Goal: Task Accomplishment & Management: Manage account settings

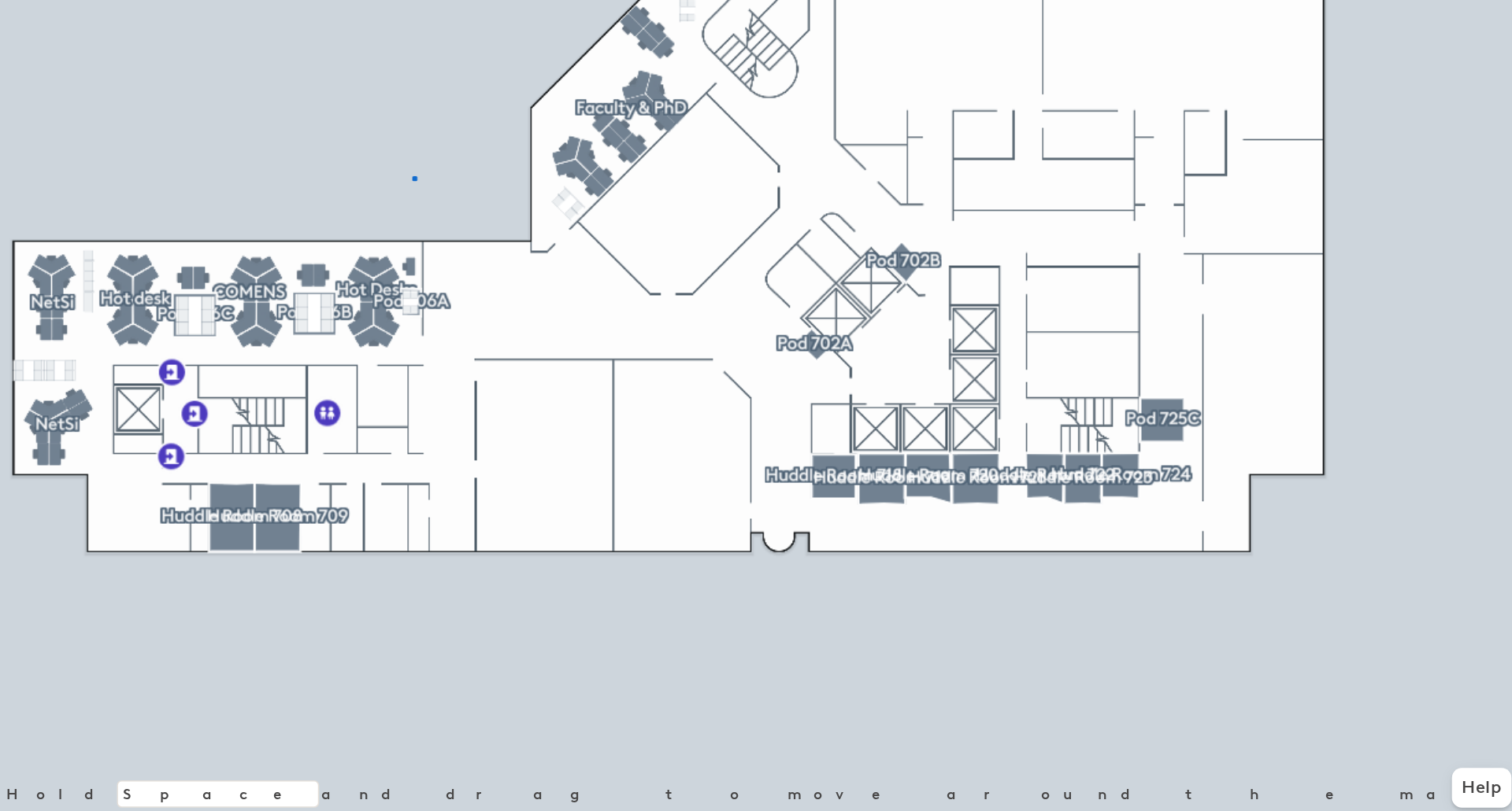
click at [591, 44] on div at bounding box center [799, 44] width 1009 height 0
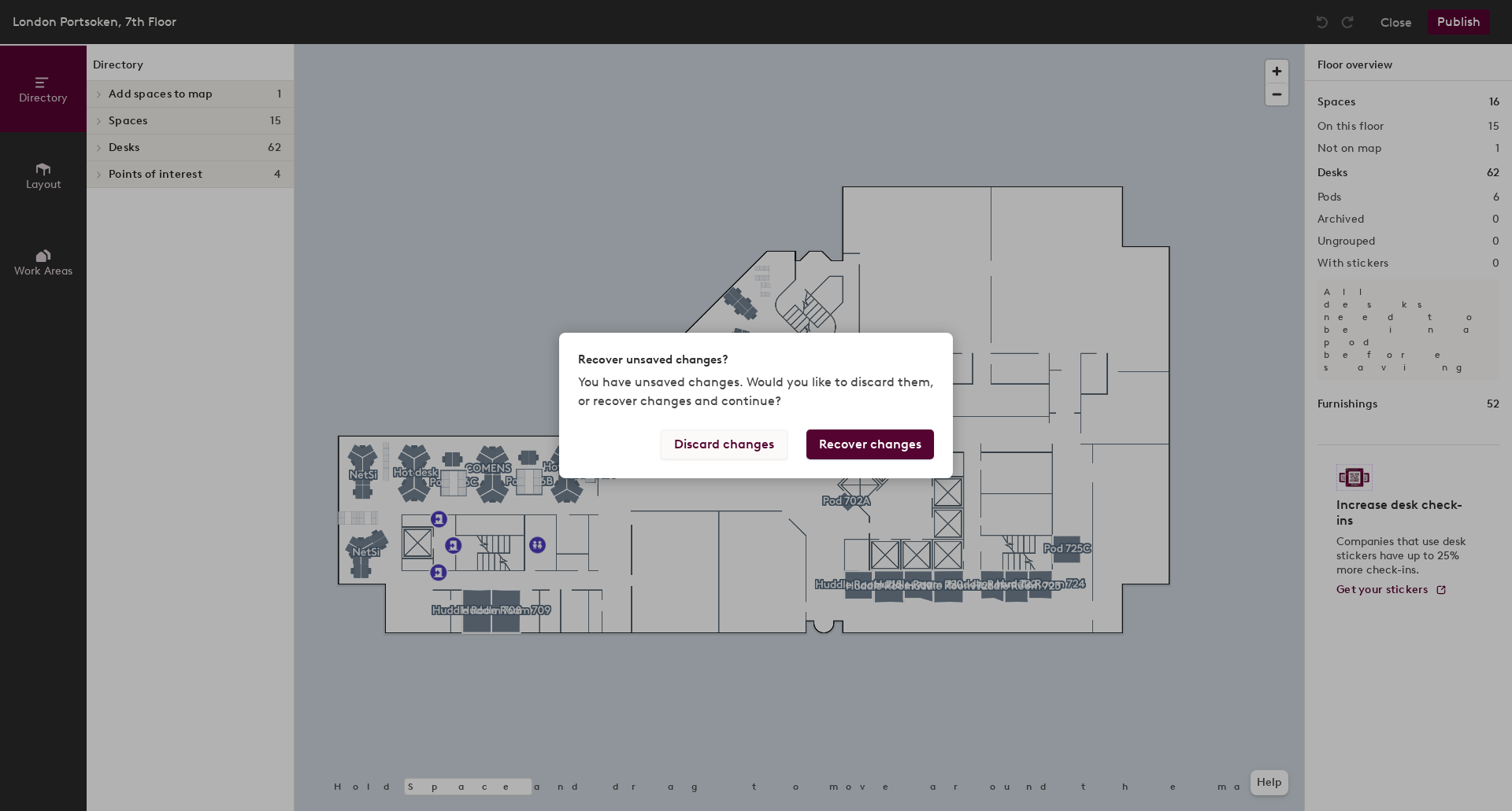
click at [738, 440] on button "Discard changes" at bounding box center [724, 444] width 127 height 30
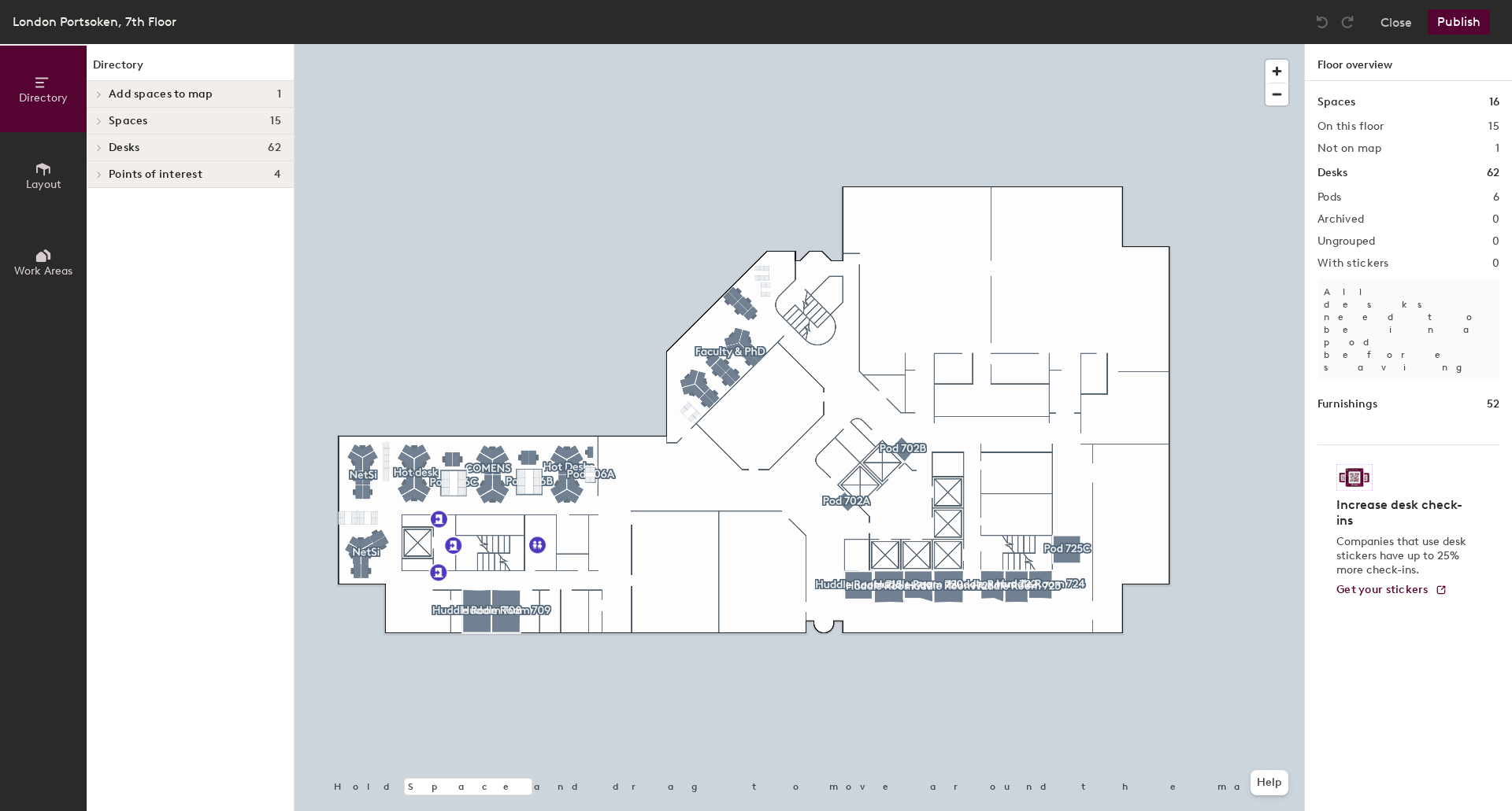
click at [168, 94] on span "Add spaces to map" at bounding box center [161, 94] width 104 height 12
click at [1274, 72] on span "button" at bounding box center [1277, 71] width 23 height 23
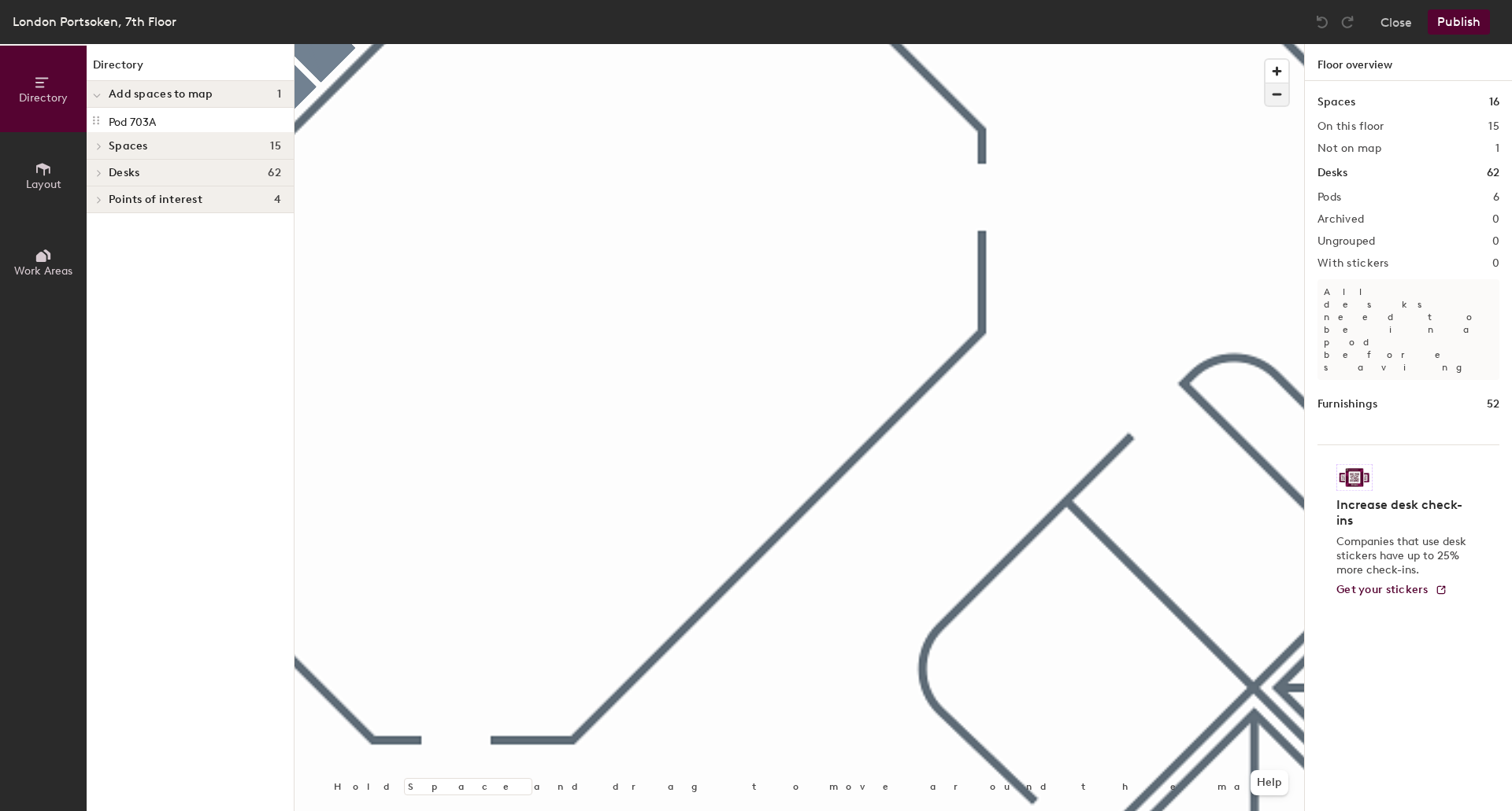
click at [1277, 96] on span "button" at bounding box center [1277, 94] width 23 height 22
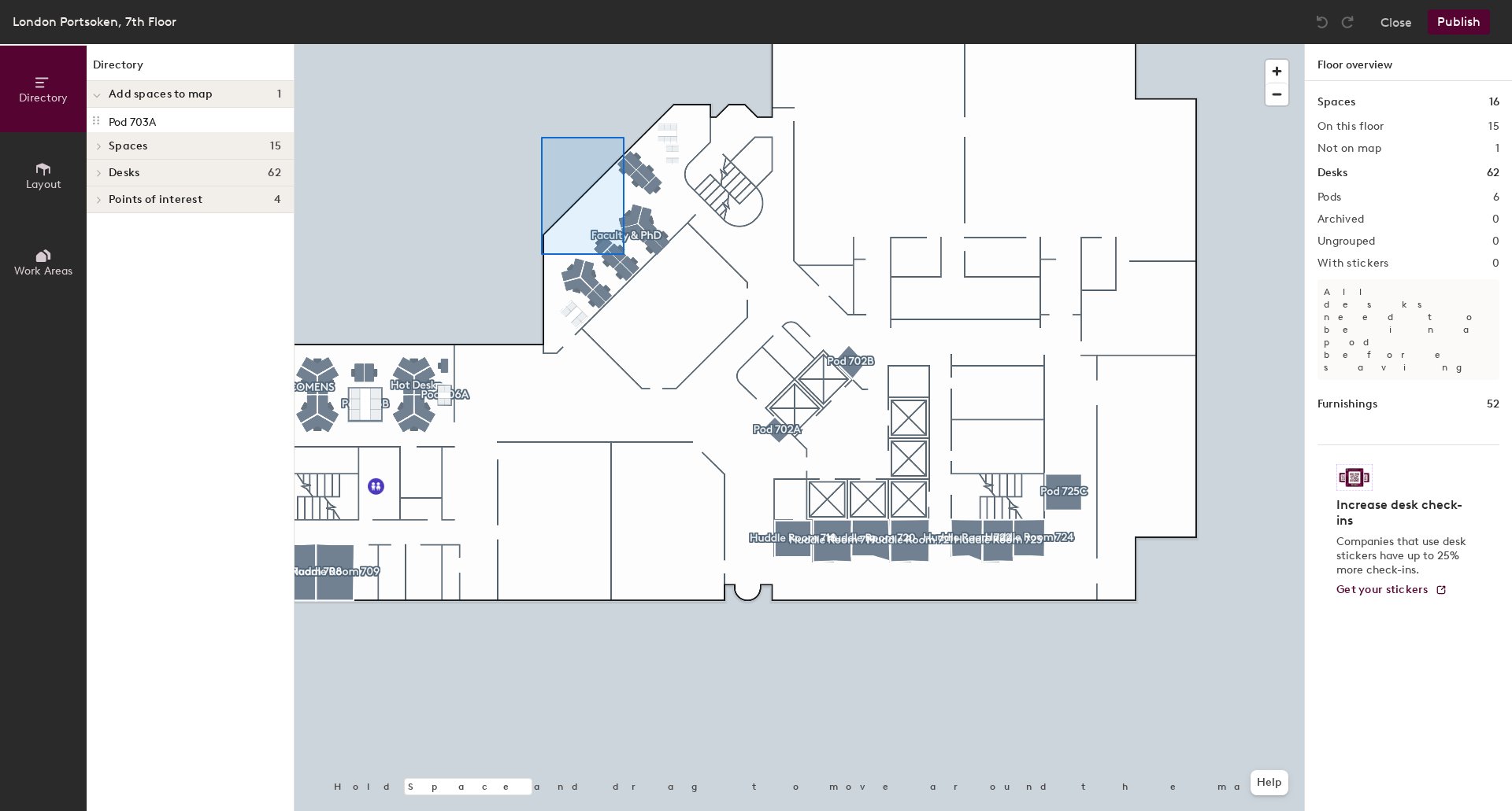
click at [587, 44] on div at bounding box center [799, 44] width 1009 height 0
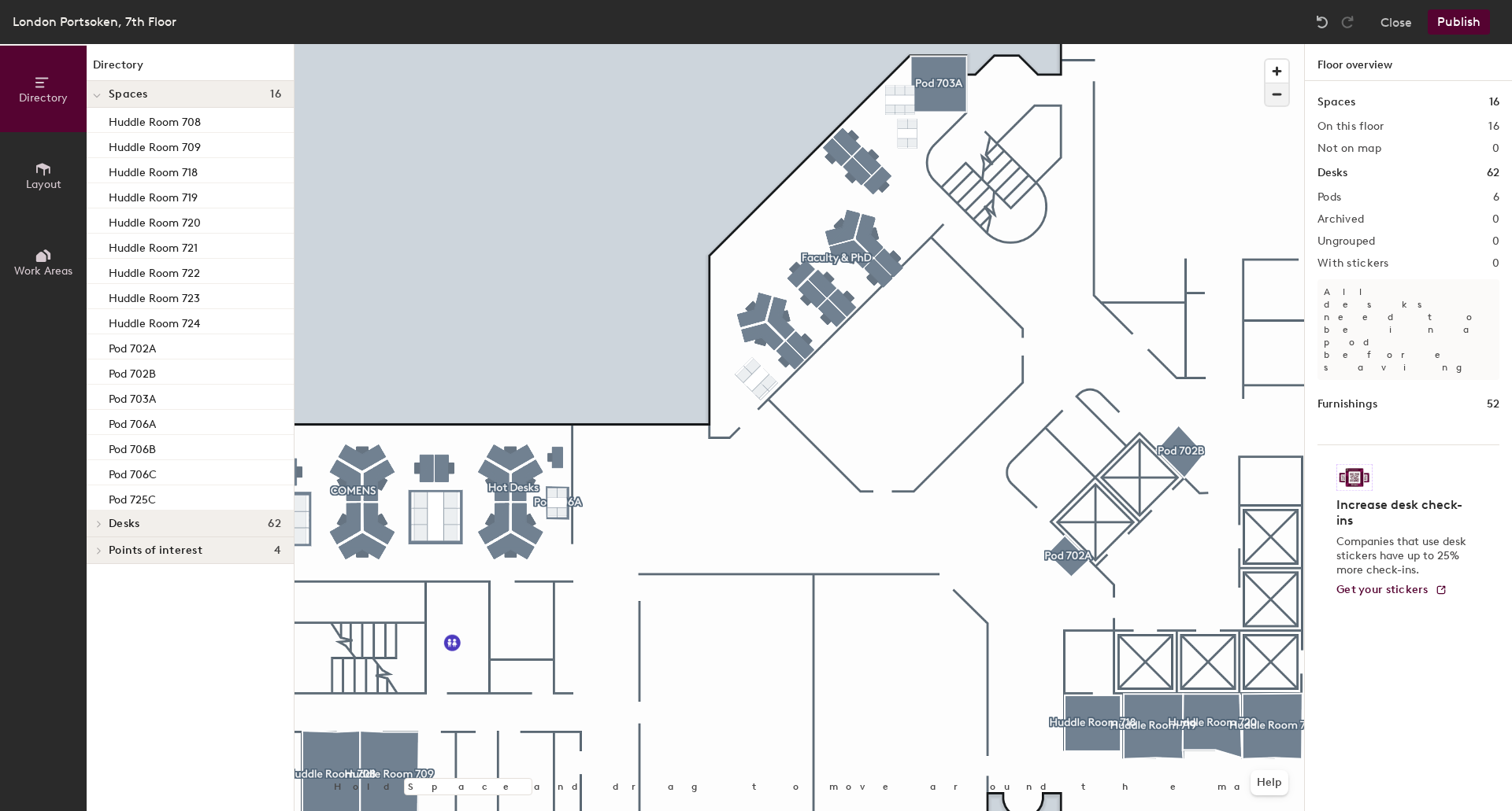
click at [1276, 98] on span "button" at bounding box center [1277, 94] width 23 height 22
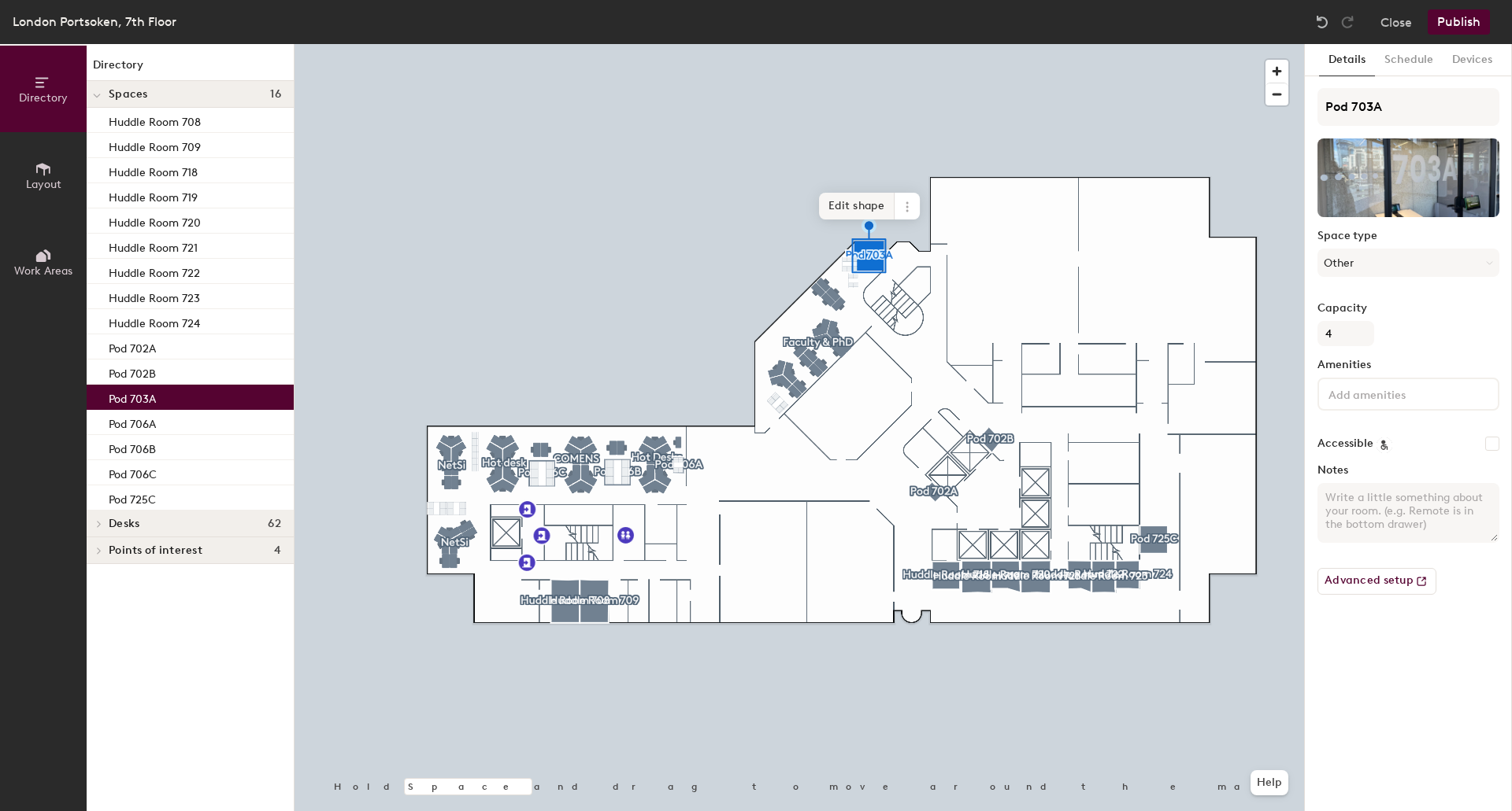
click at [868, 204] on span "Edit shape" at bounding box center [856, 206] width 75 height 26
click at [1279, 73] on span "button" at bounding box center [1277, 71] width 23 height 23
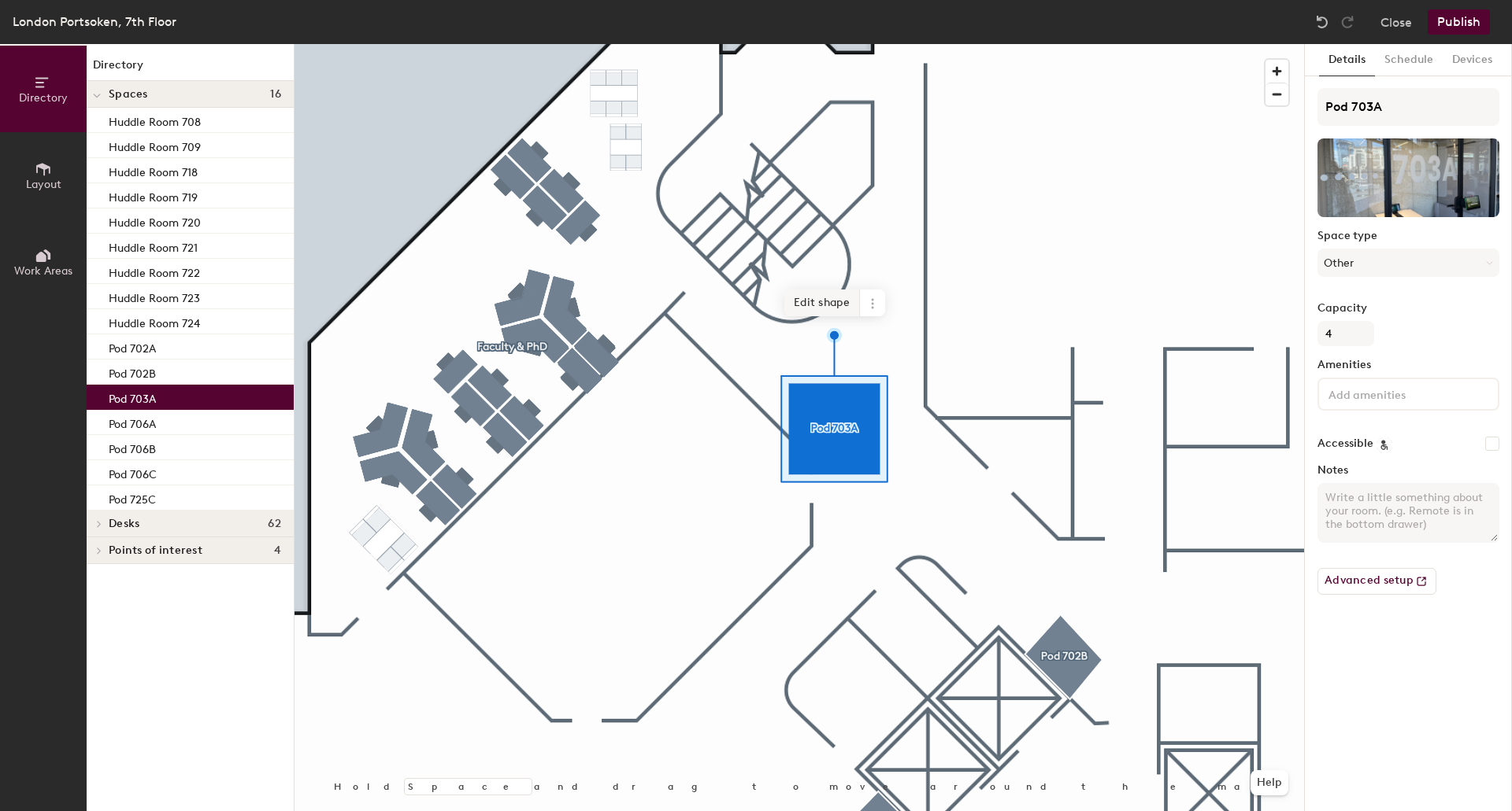
click at [827, 300] on span "Edit shape" at bounding box center [821, 303] width 75 height 26
click at [793, 302] on span "Edit shape" at bounding box center [821, 303] width 75 height 26
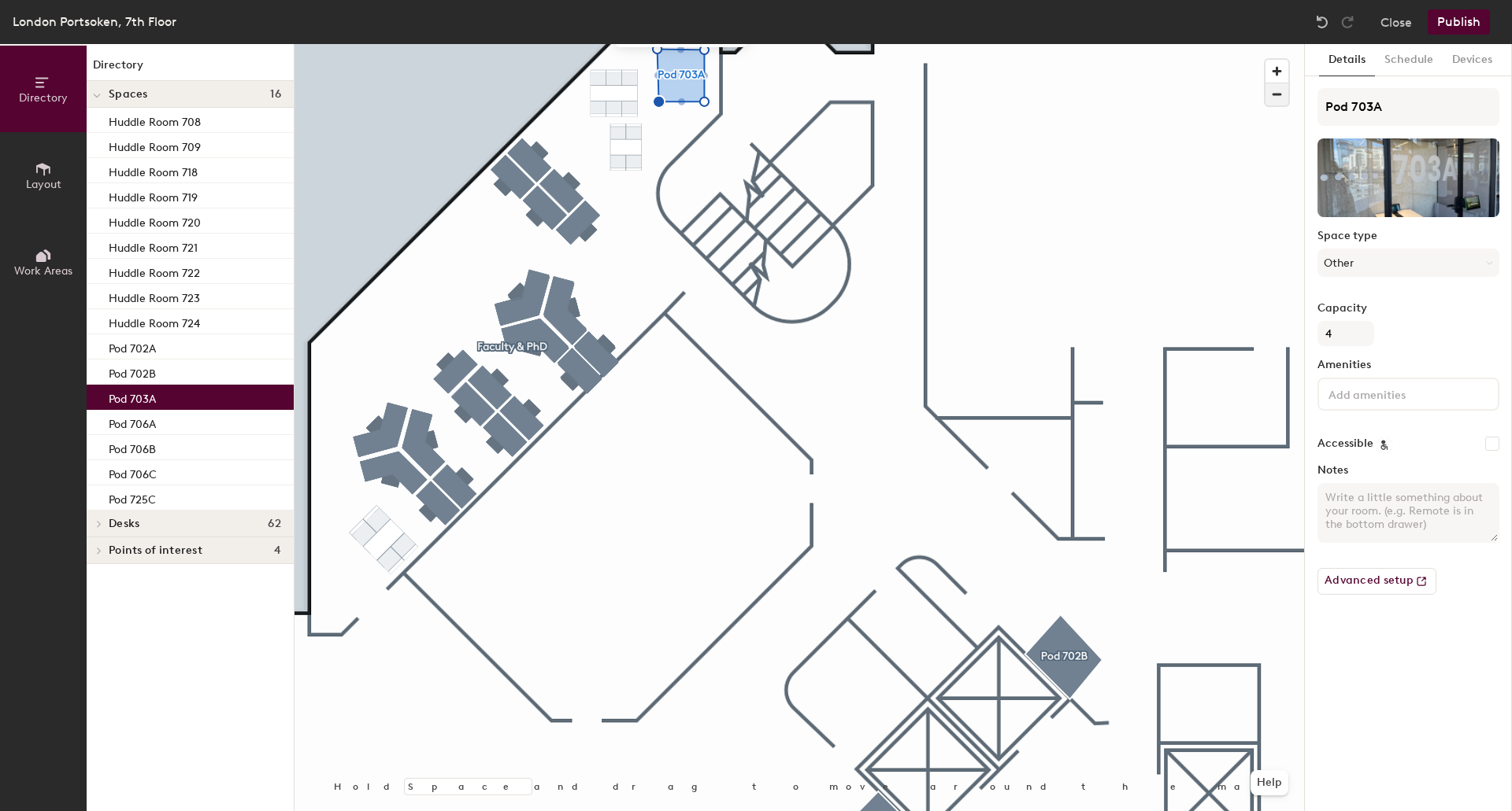
click at [1265, 95] on span "button" at bounding box center [1277, 94] width 23 height 22
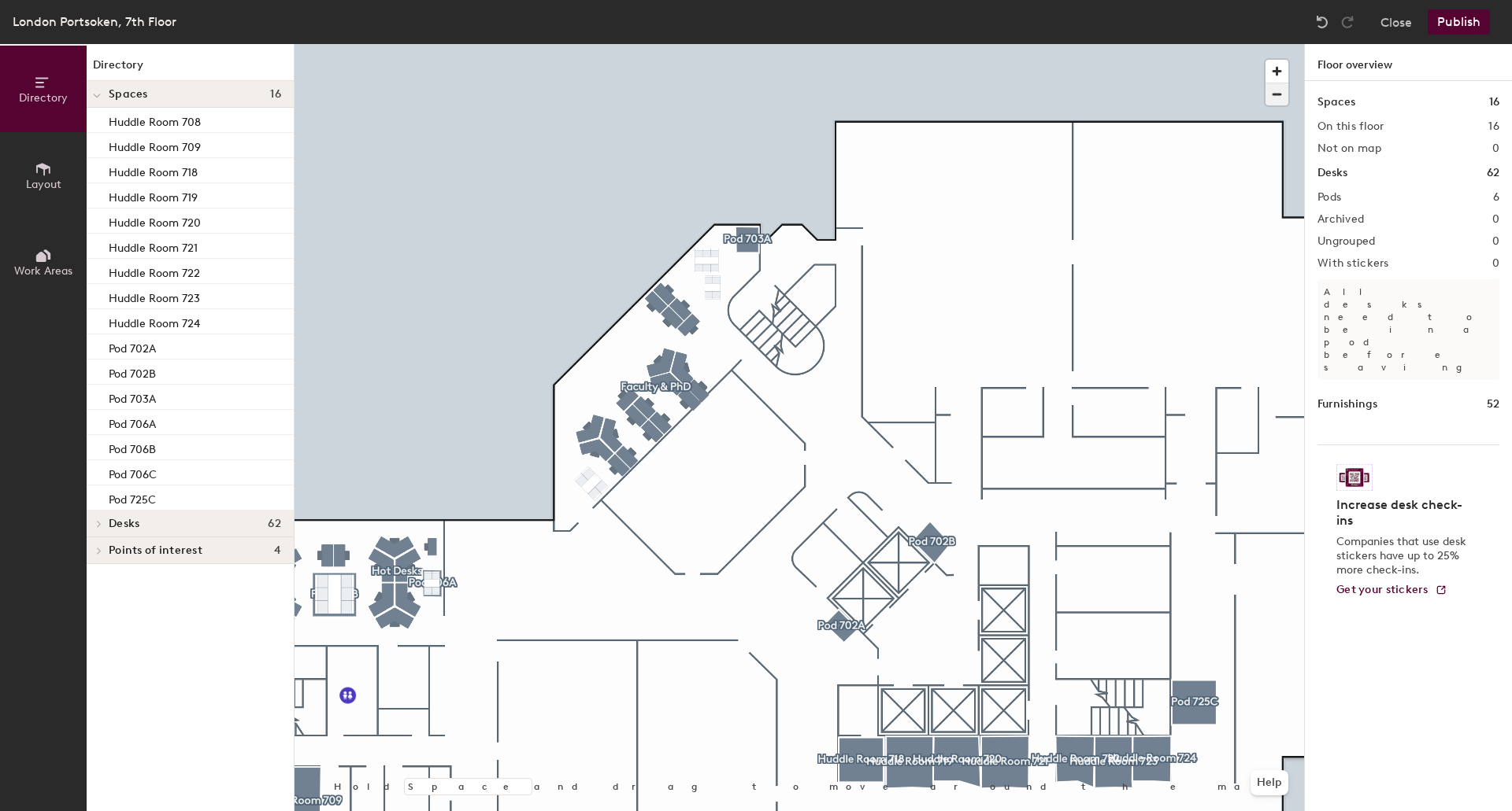
click at [1274, 100] on span "button" at bounding box center [1277, 94] width 23 height 22
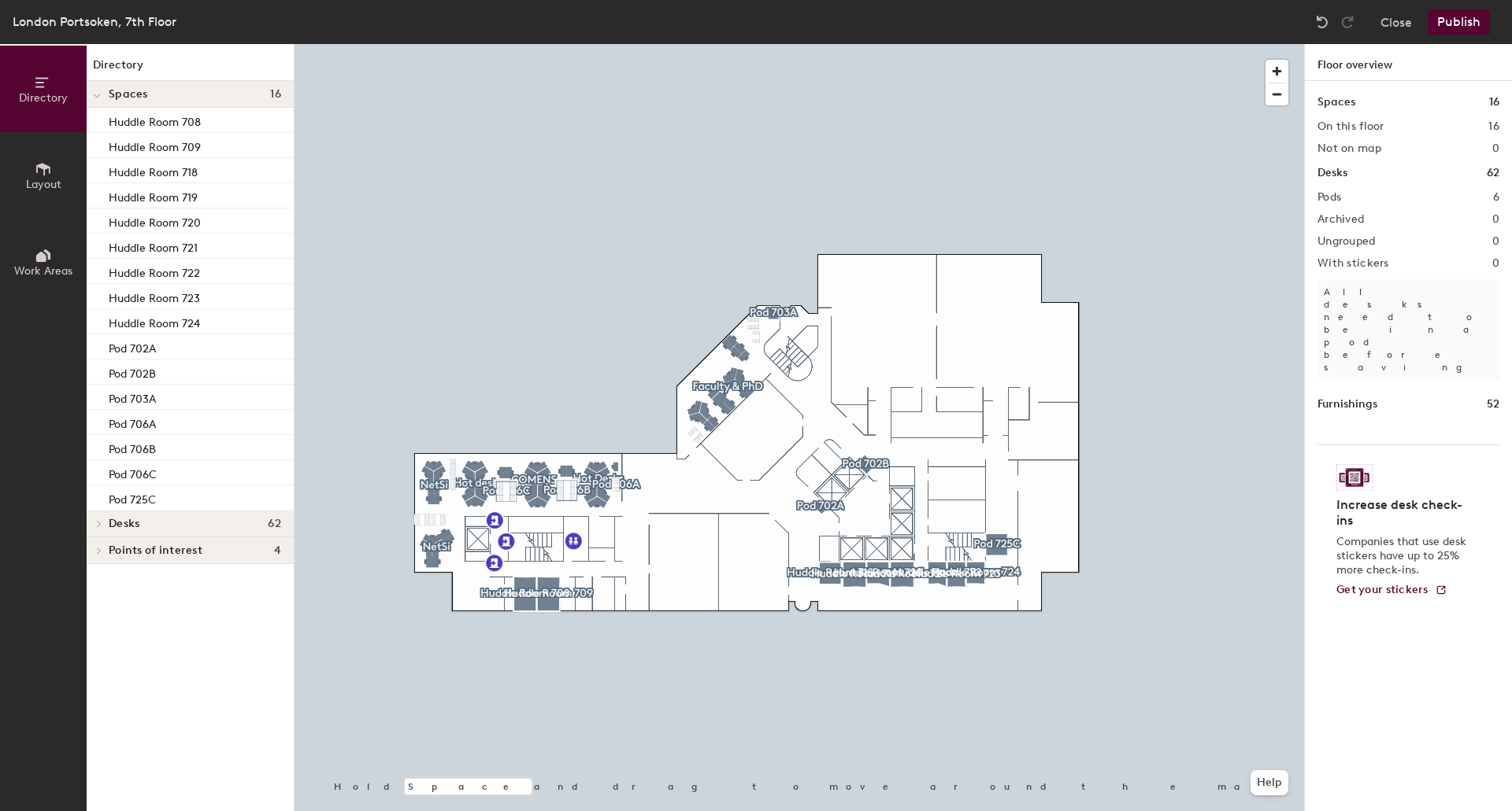
click at [1466, 17] on button "Publish" at bounding box center [1458, 22] width 62 height 25
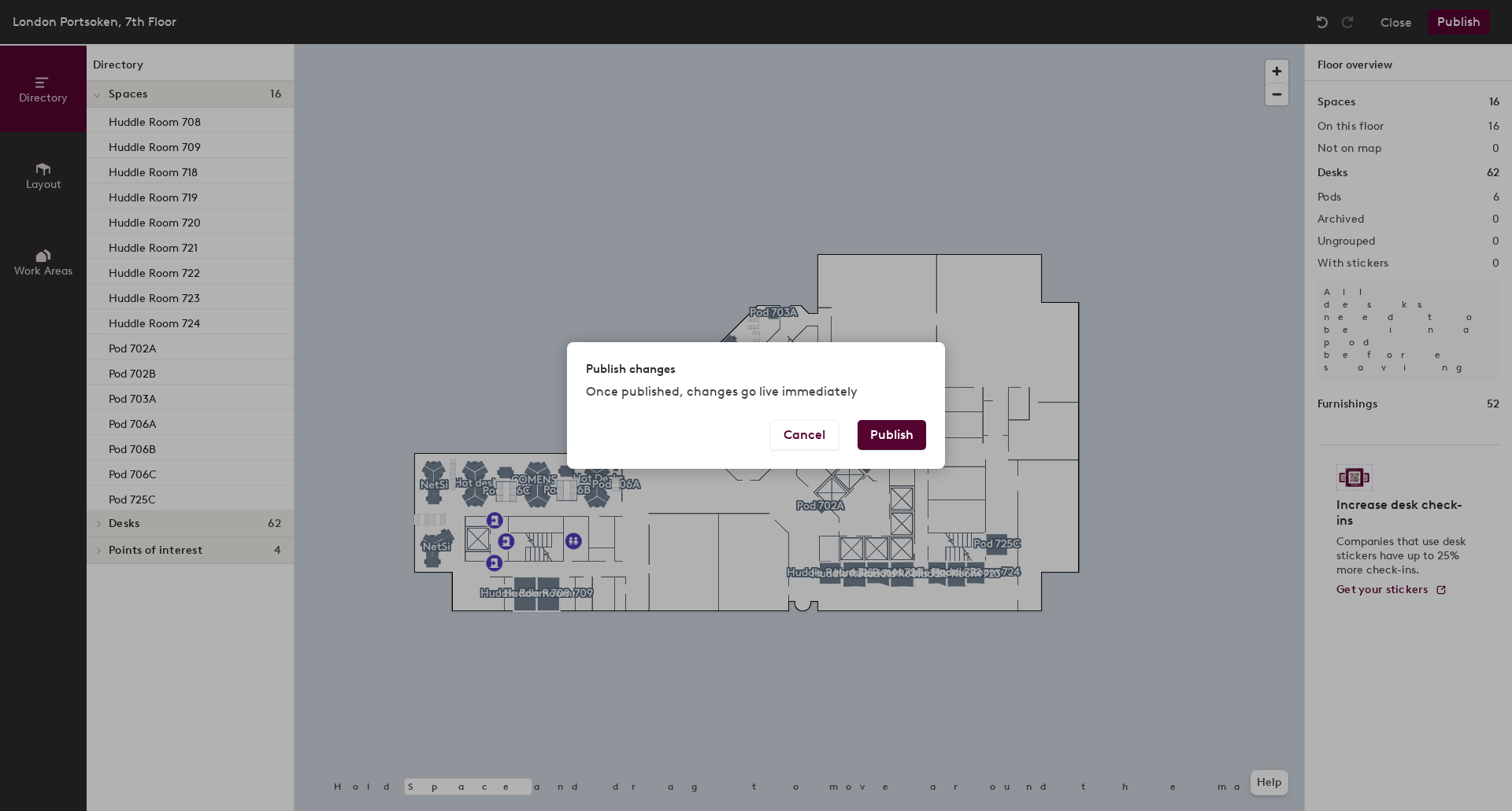
click at [905, 435] on button "Publish" at bounding box center [891, 435] width 69 height 30
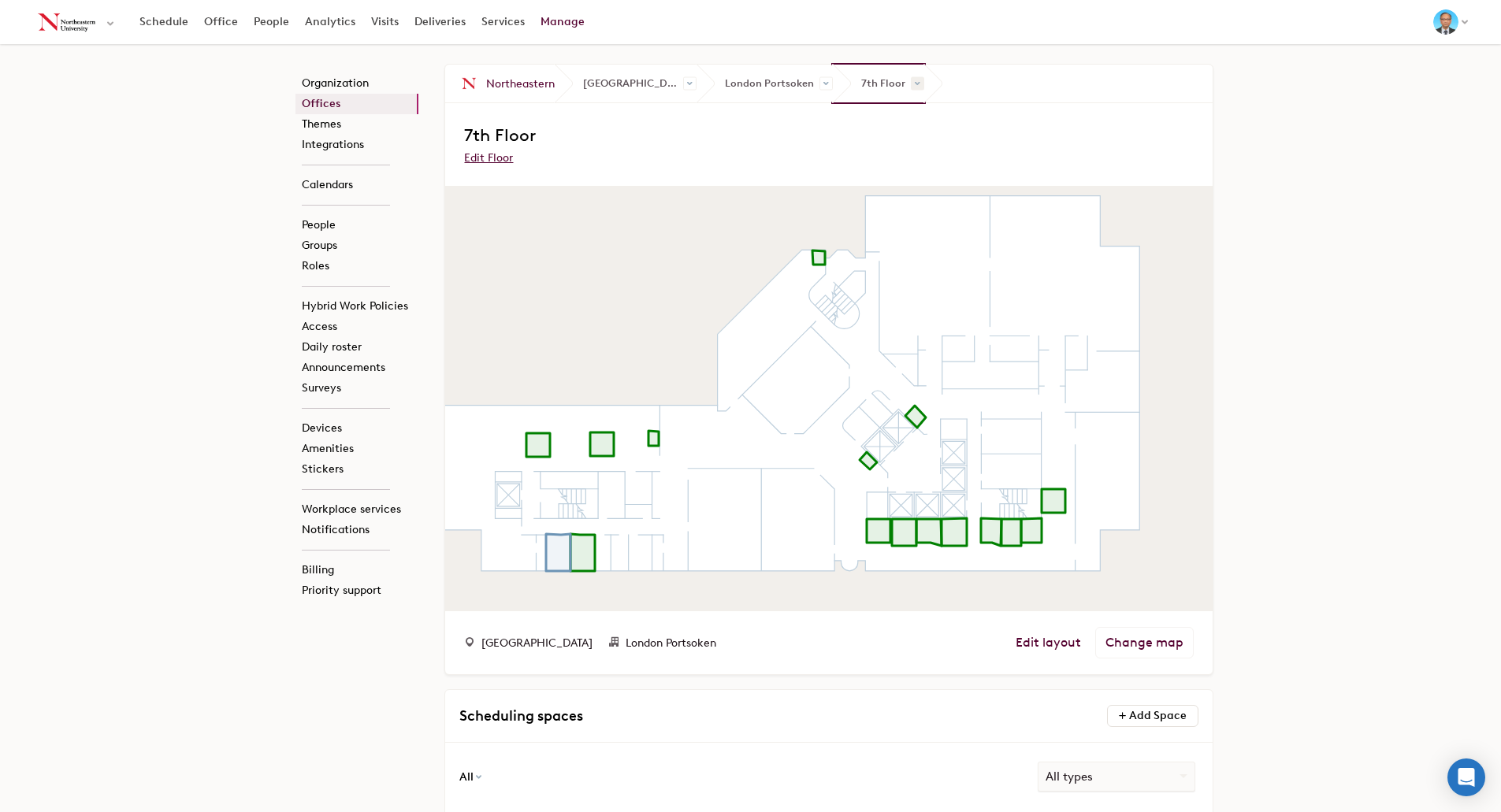
click at [911, 84] on span at bounding box center [918, 84] width 13 height 13
click at [878, 157] on link "5th Floor" at bounding box center [956, 158] width 156 height 21
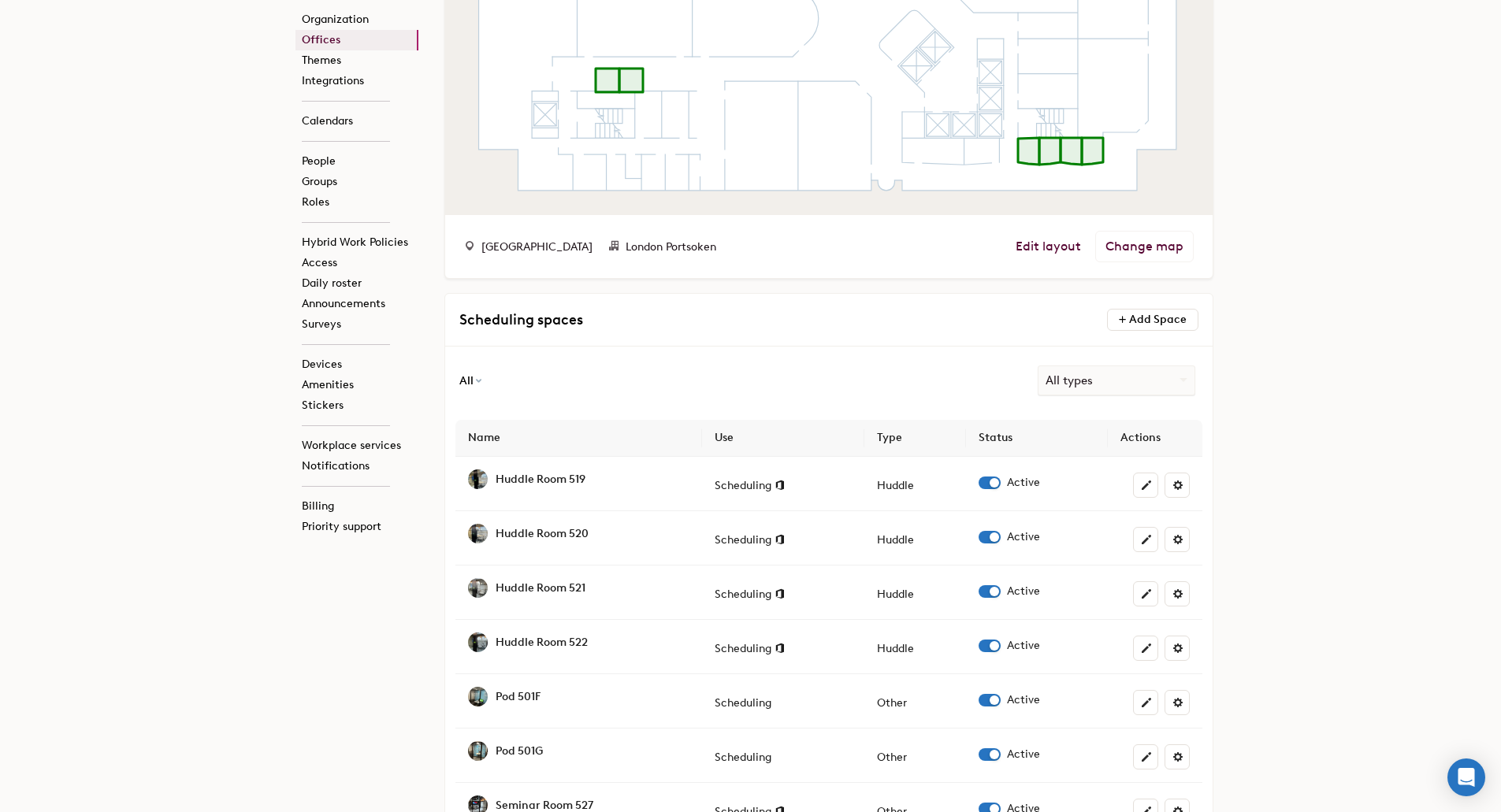
scroll to position [513, 0]
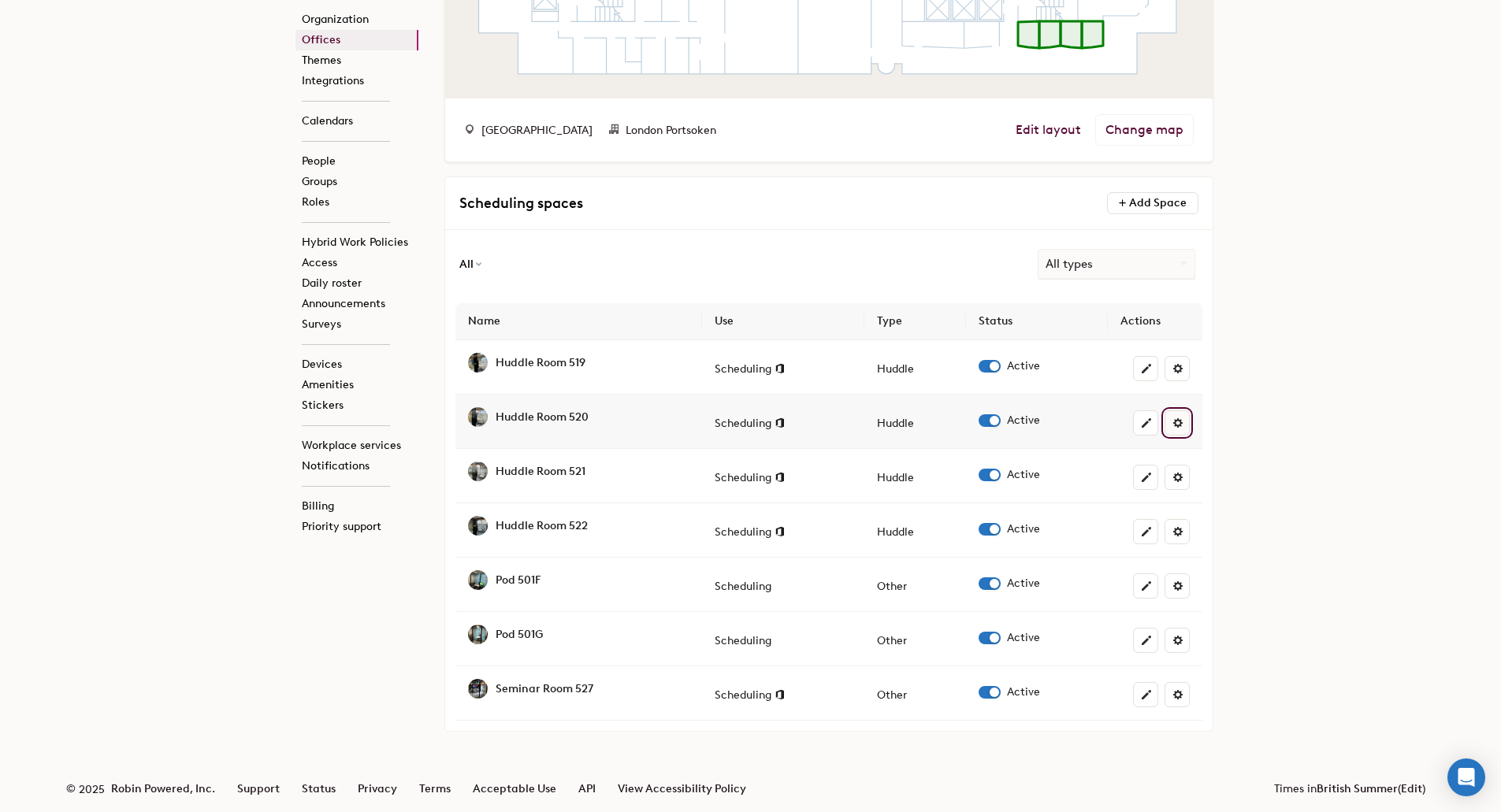
click at [1176, 423] on span at bounding box center [1178, 423] width 12 height 12
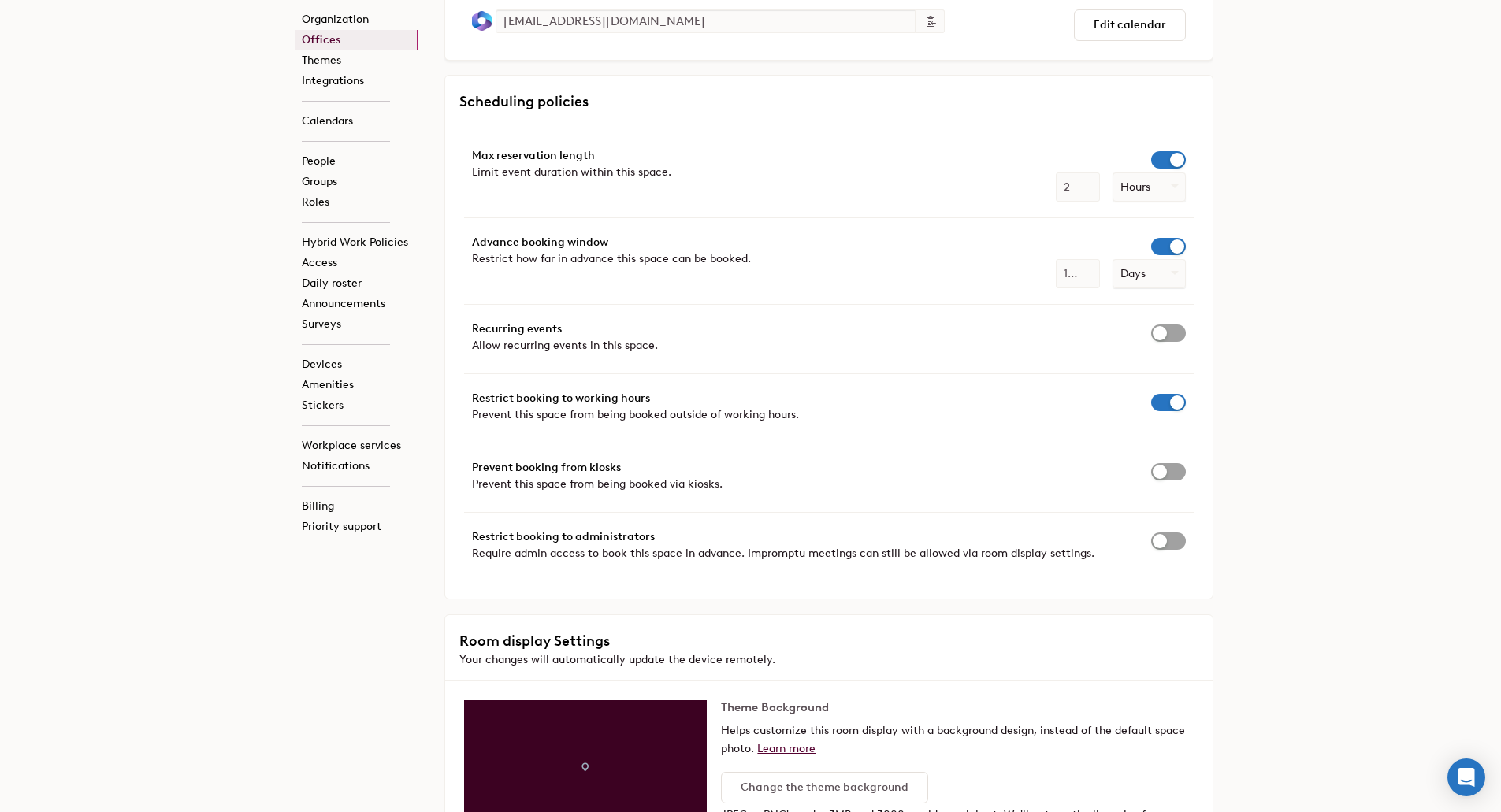
scroll to position [2443, 0]
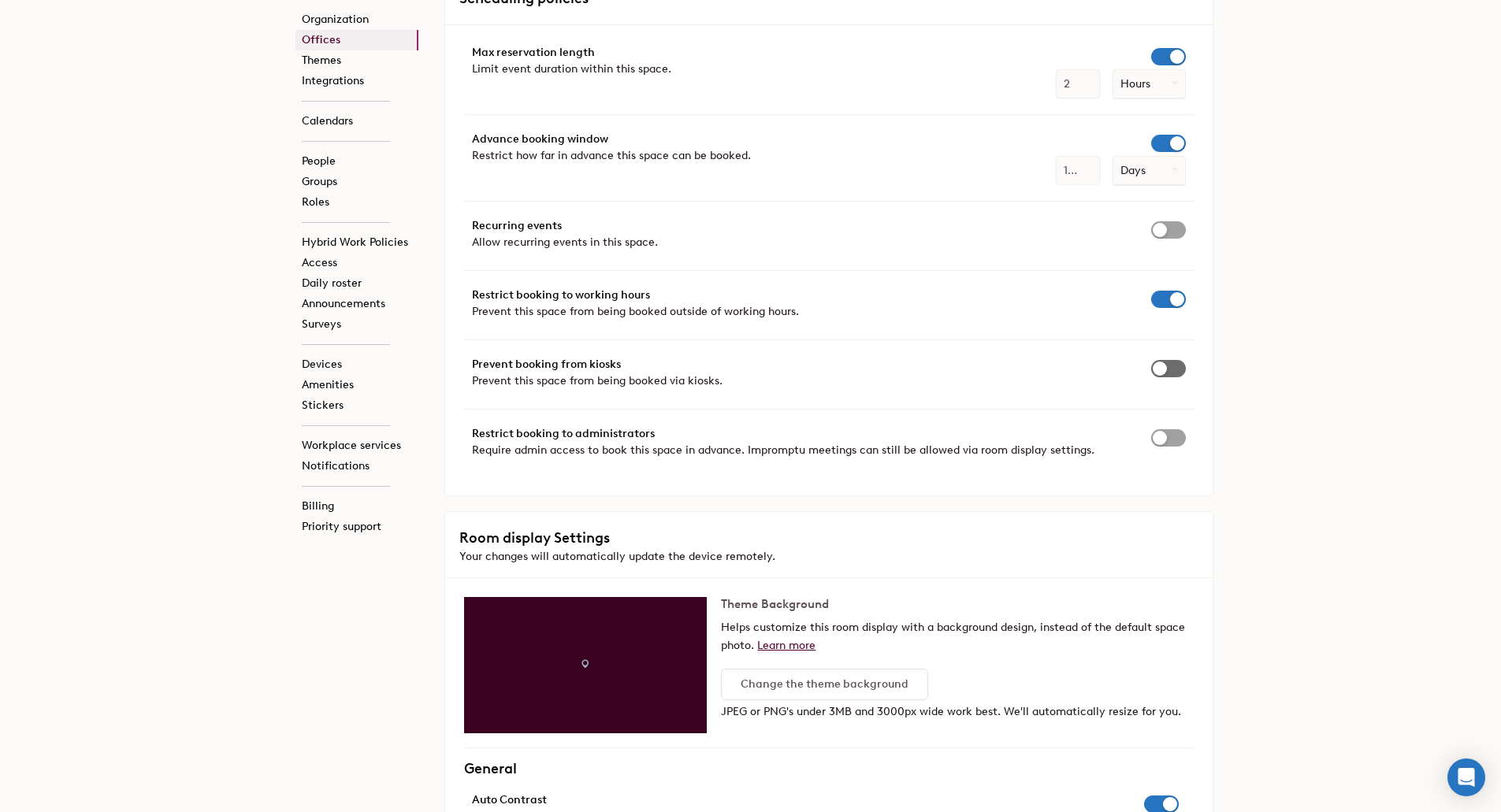
click at [1169, 365] on span "button" at bounding box center [1169, 369] width 35 height 17
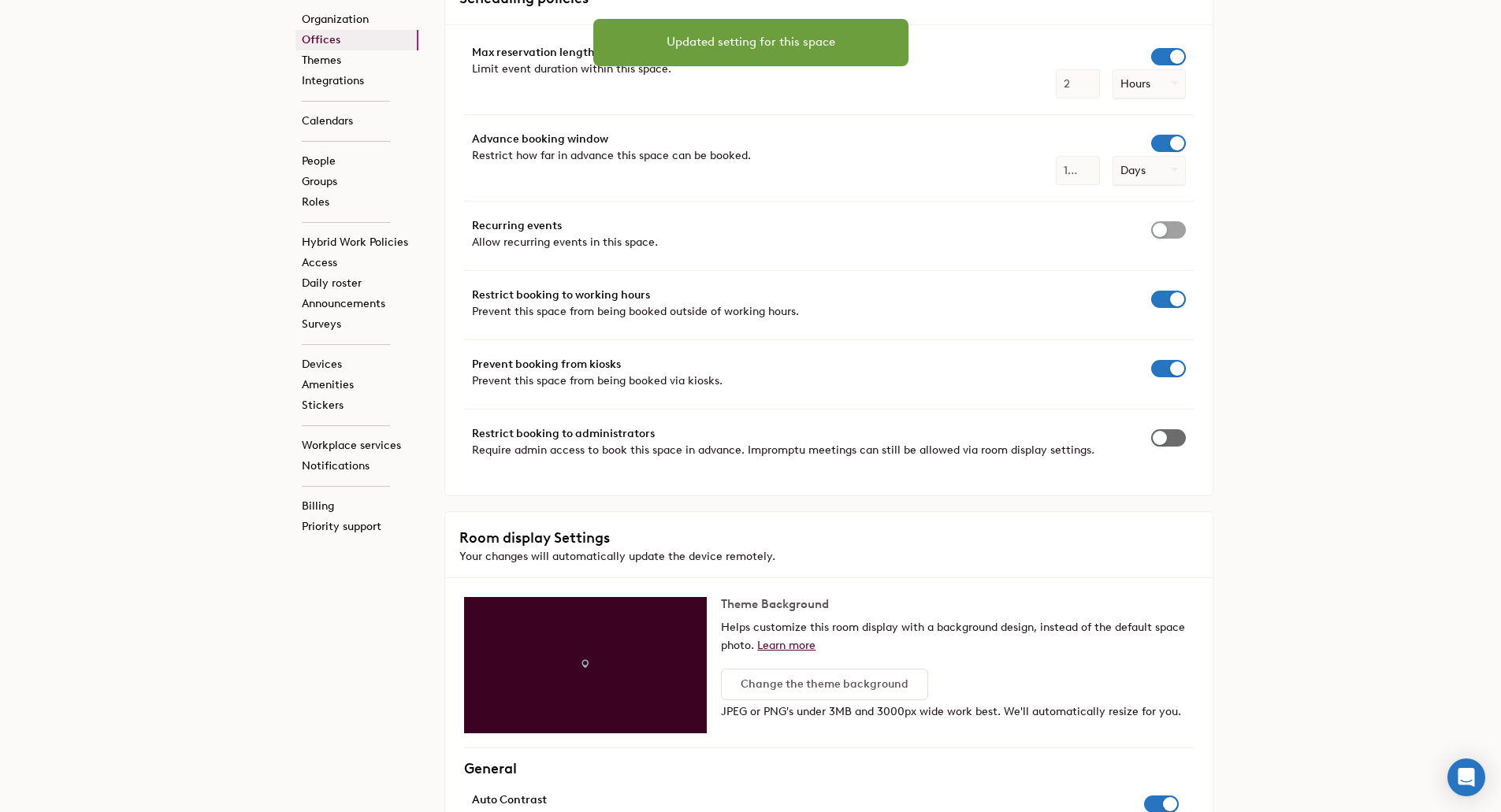
click at [1177, 432] on span "button" at bounding box center [1169, 437] width 35 height 17
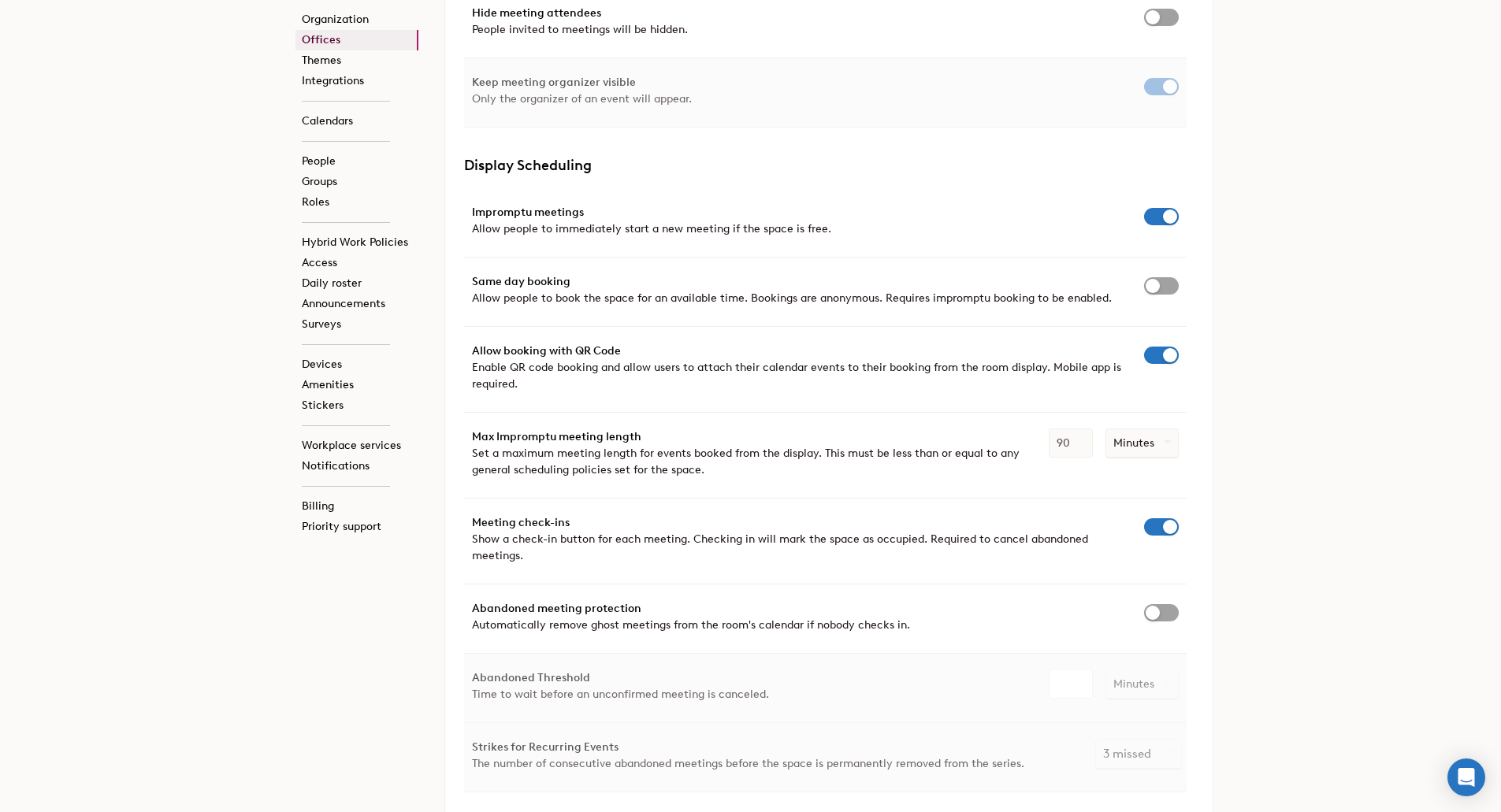
scroll to position [3939, 0]
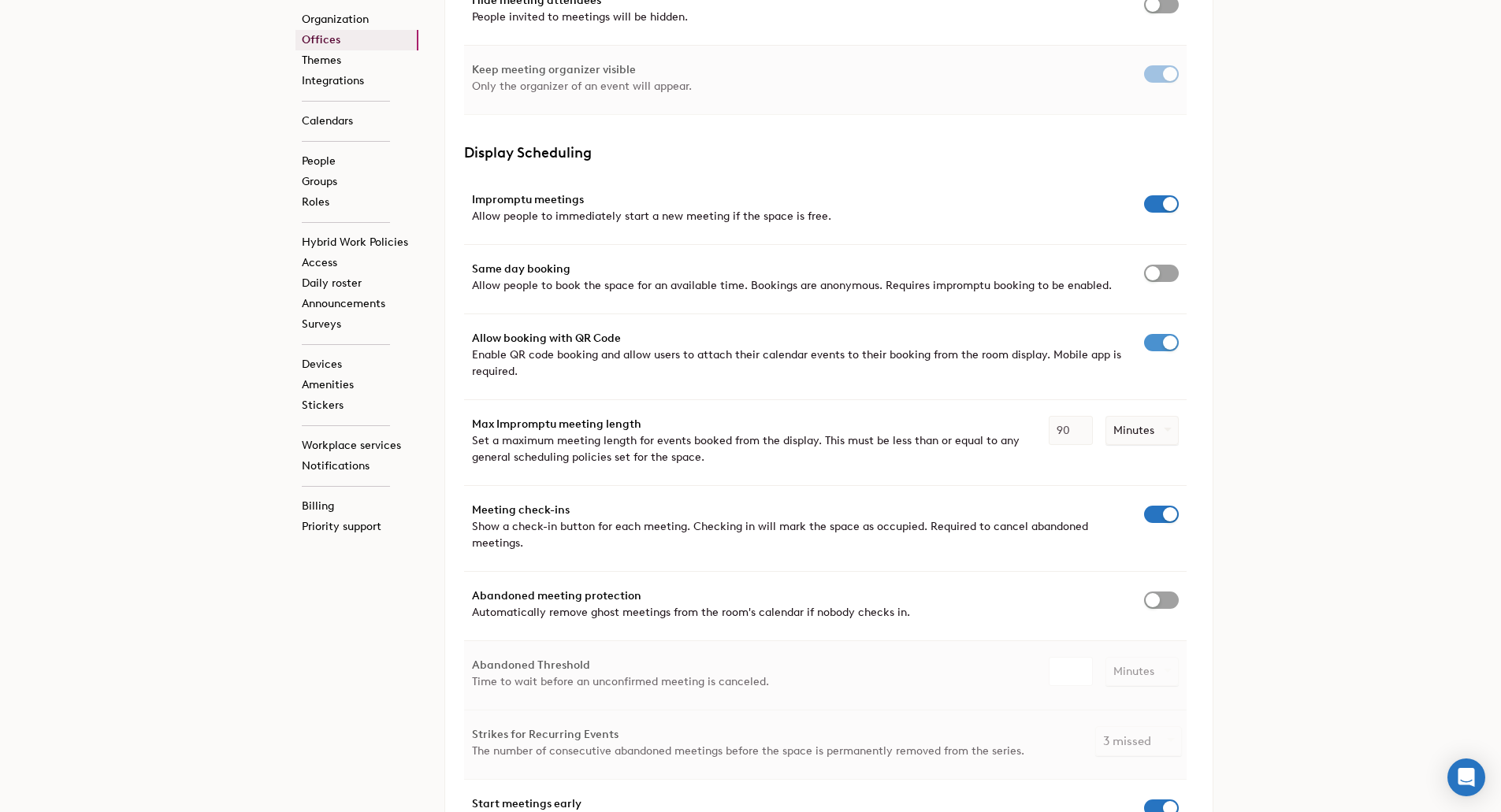
click at [1150, 339] on span "button" at bounding box center [1162, 342] width 35 height 17
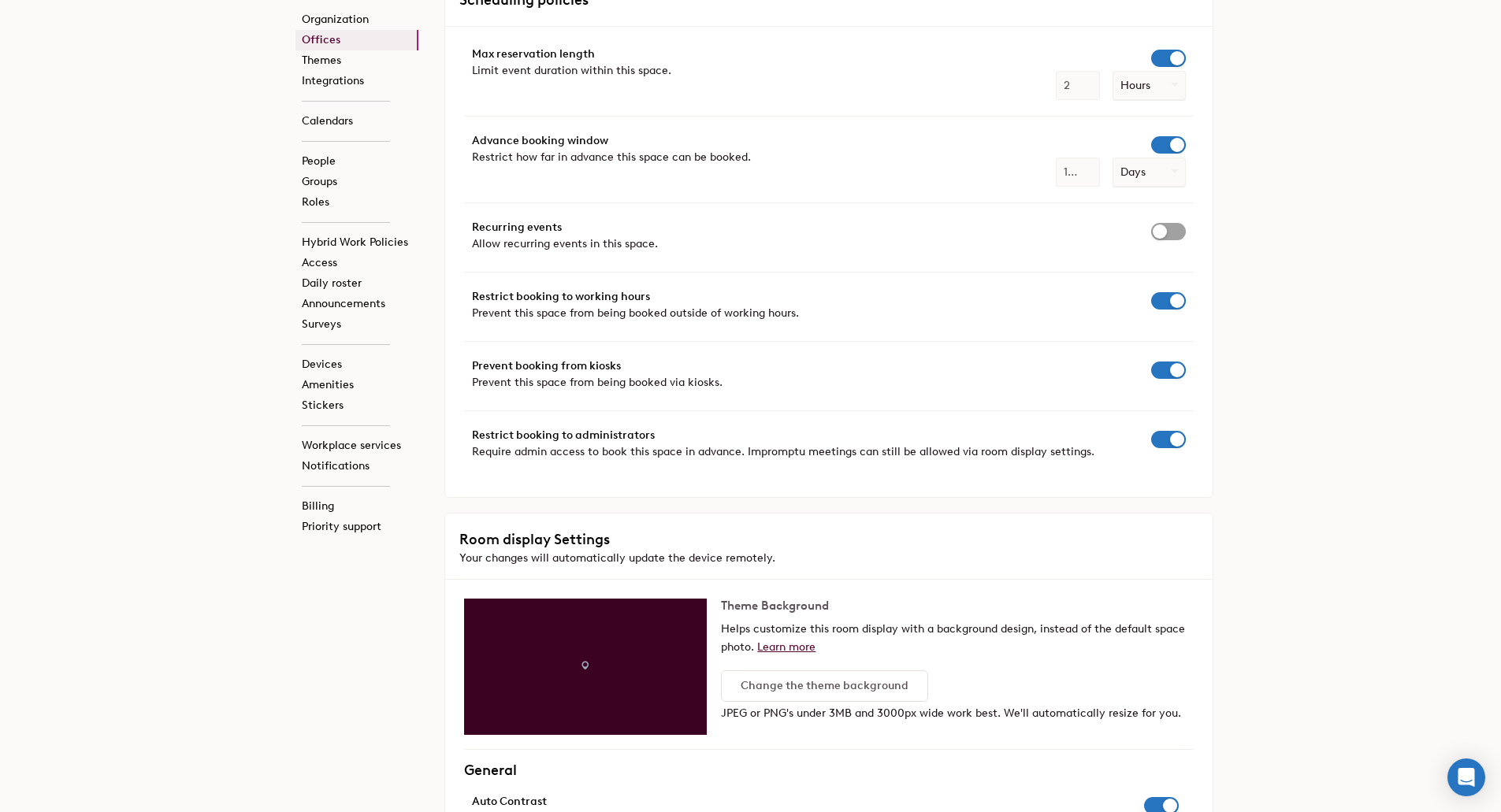
scroll to position [2443, 0]
click at [1169, 445] on span "button" at bounding box center [1169, 437] width 35 height 17
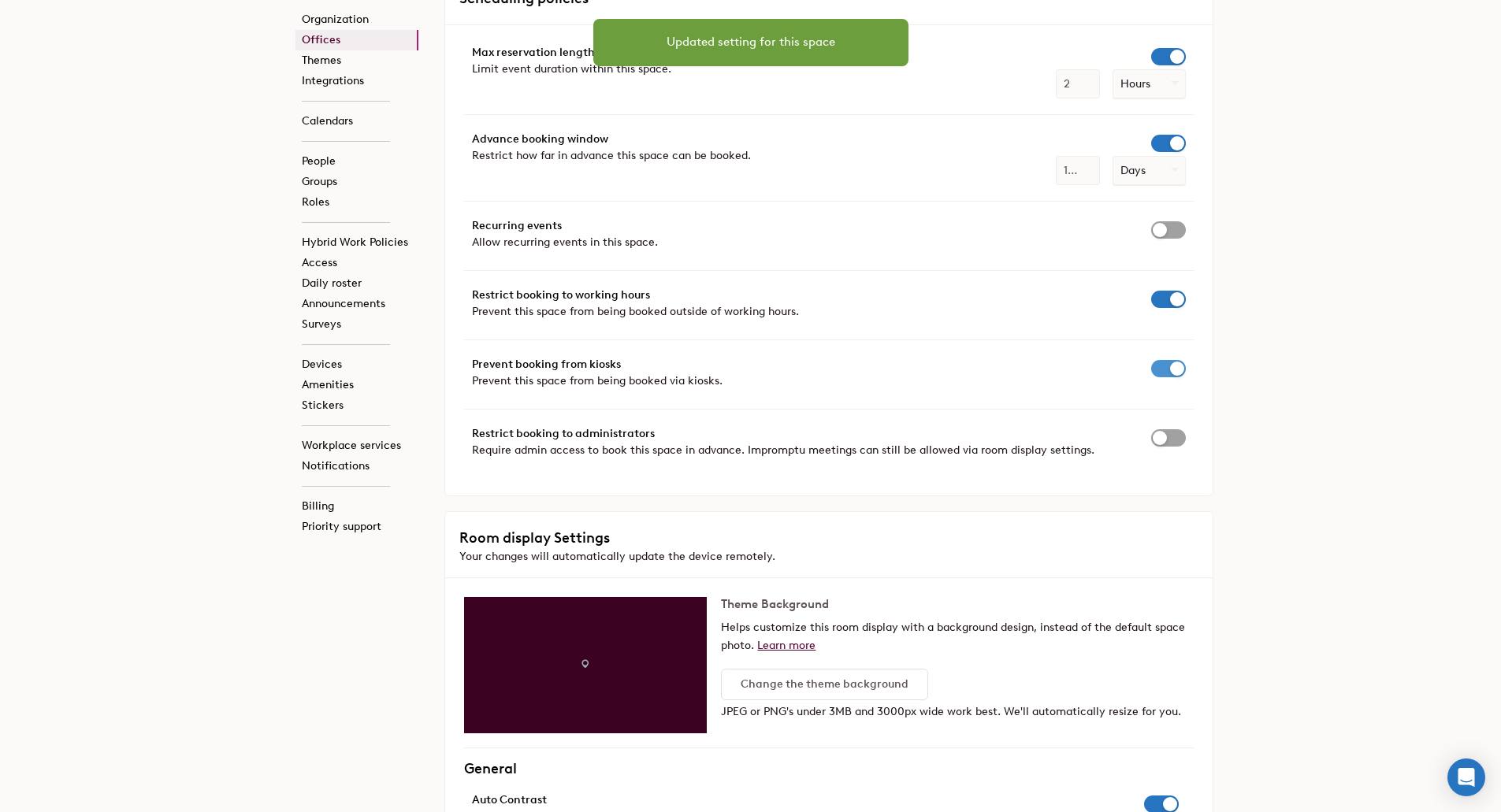
click at [1165, 374] on span "button" at bounding box center [1169, 369] width 35 height 17
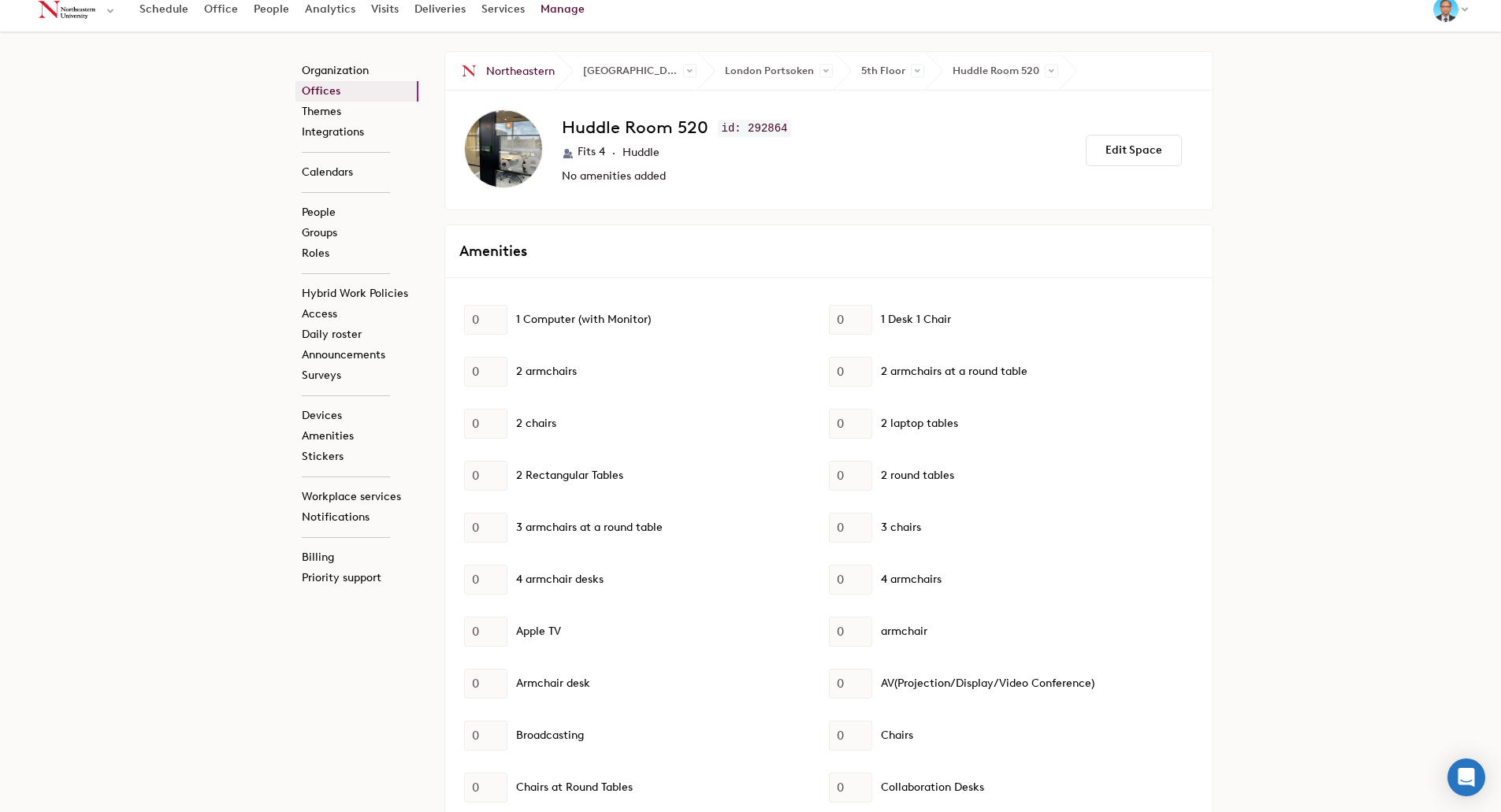
scroll to position [0, 0]
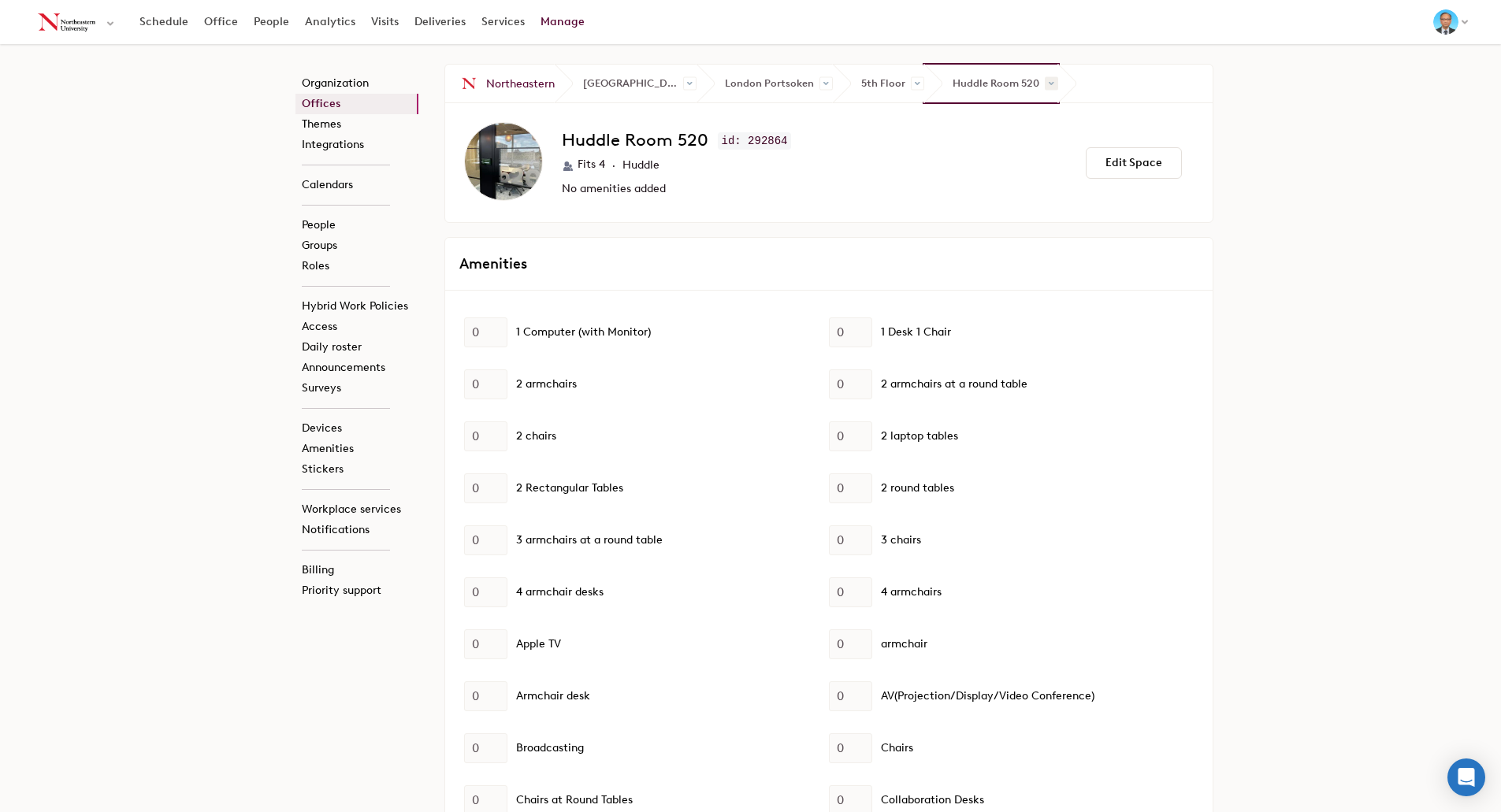
click at [1045, 80] on span at bounding box center [1052, 84] width 13 height 13
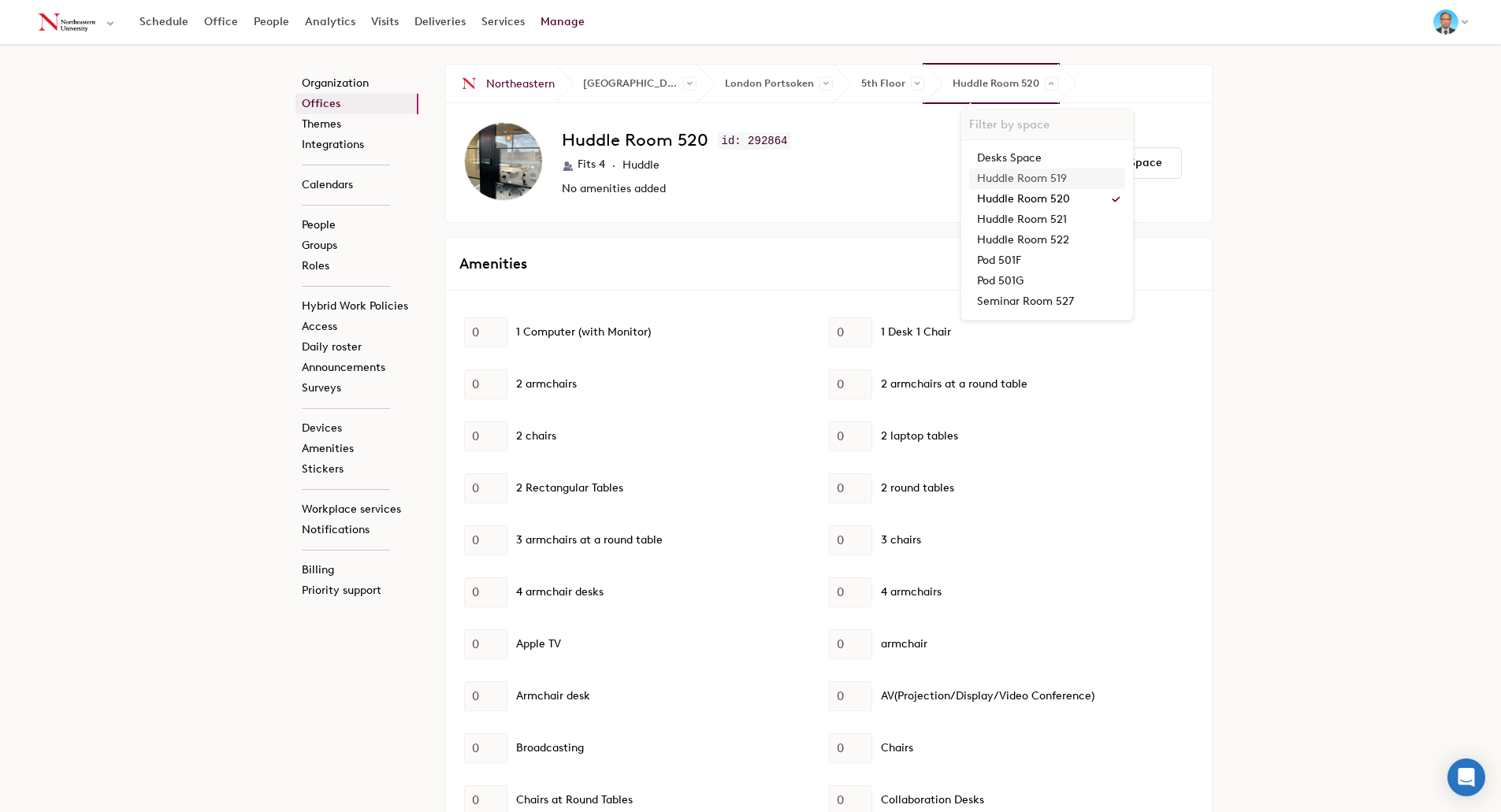
click at [1013, 172] on link "Huddle Room 519" at bounding box center [1048, 178] width 156 height 21
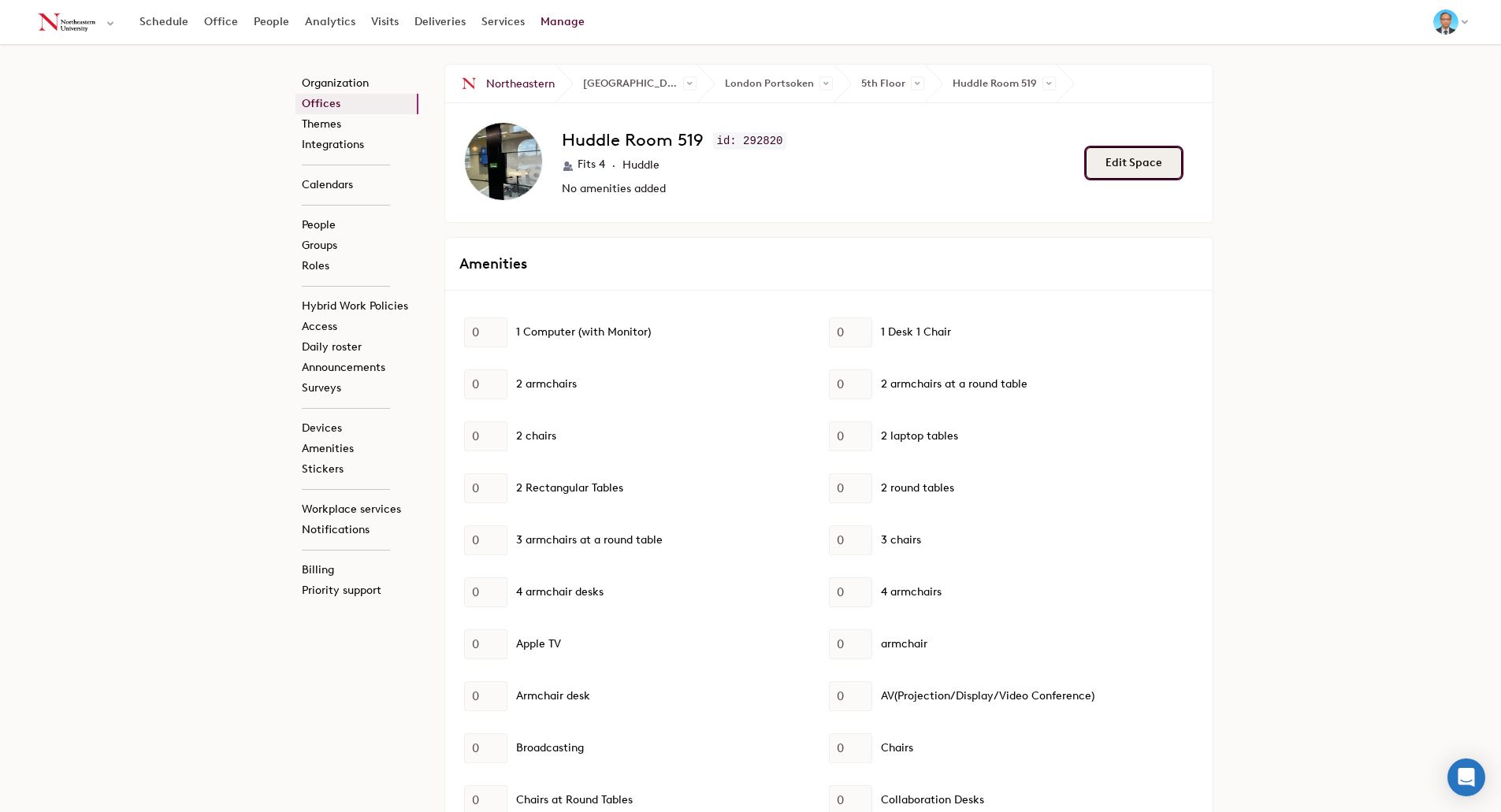
click at [1150, 159] on button "Edit Space" at bounding box center [1134, 163] width 96 height 31
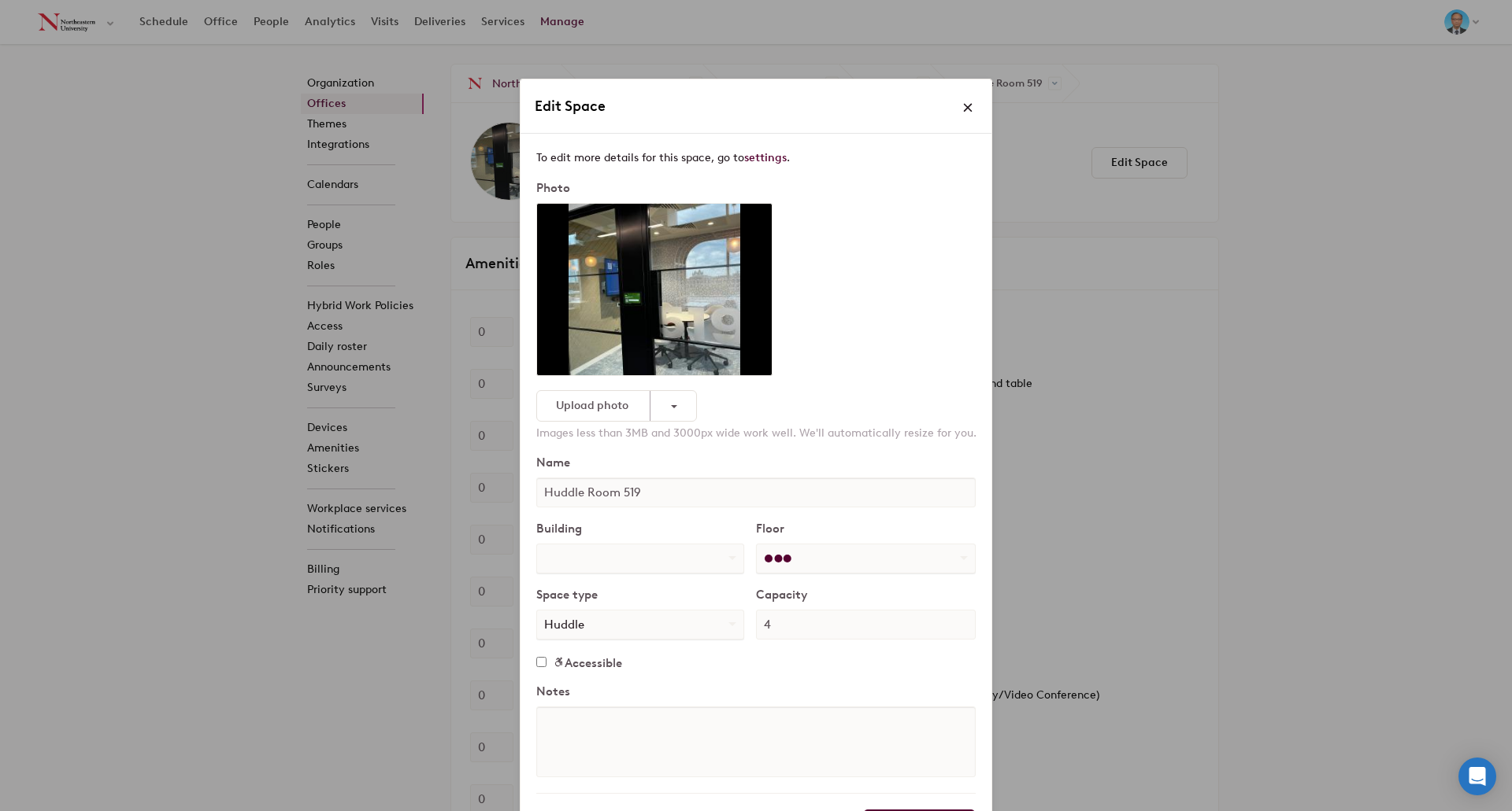
select select "number:776944"
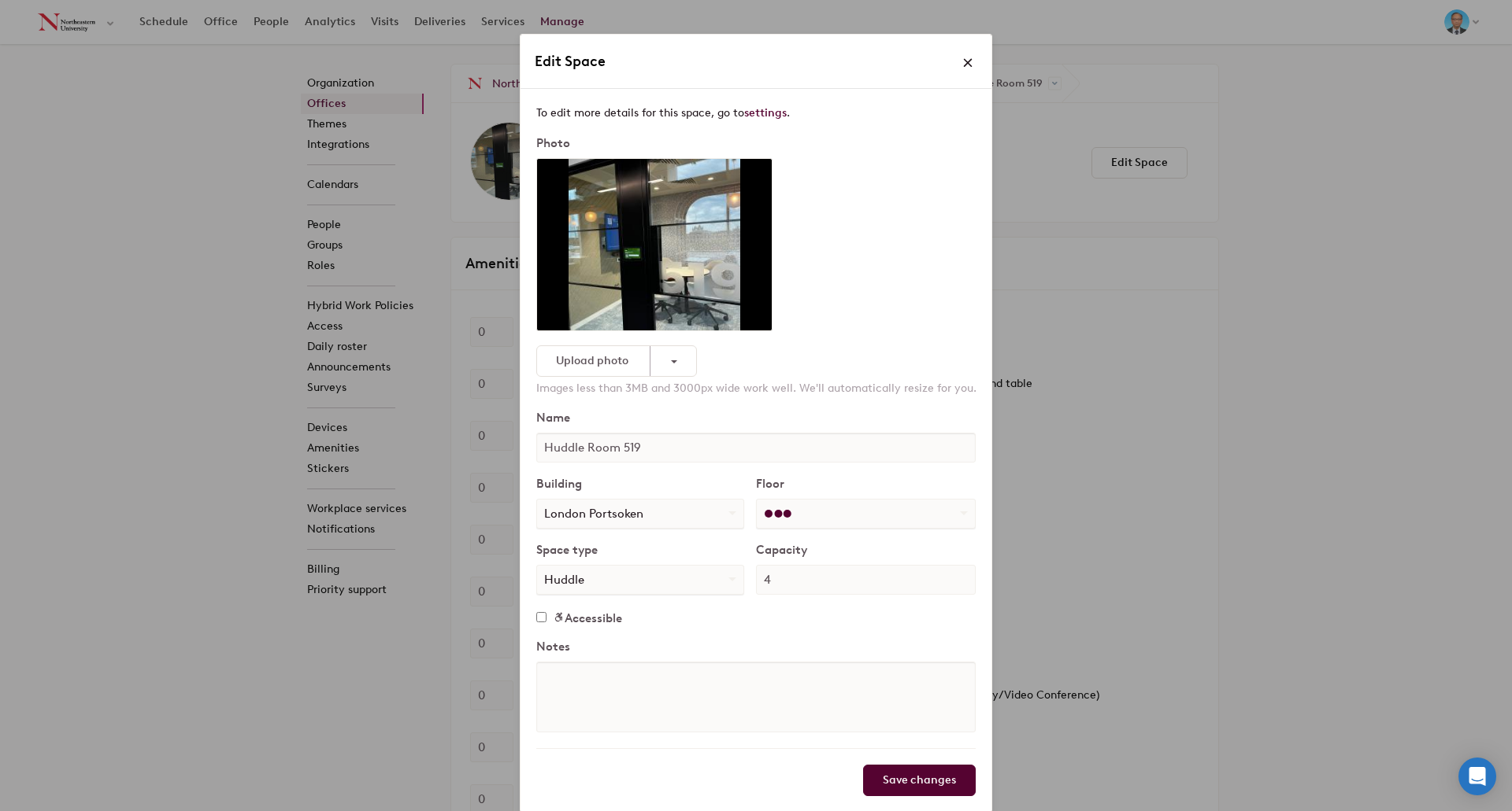
select select "number:322700"
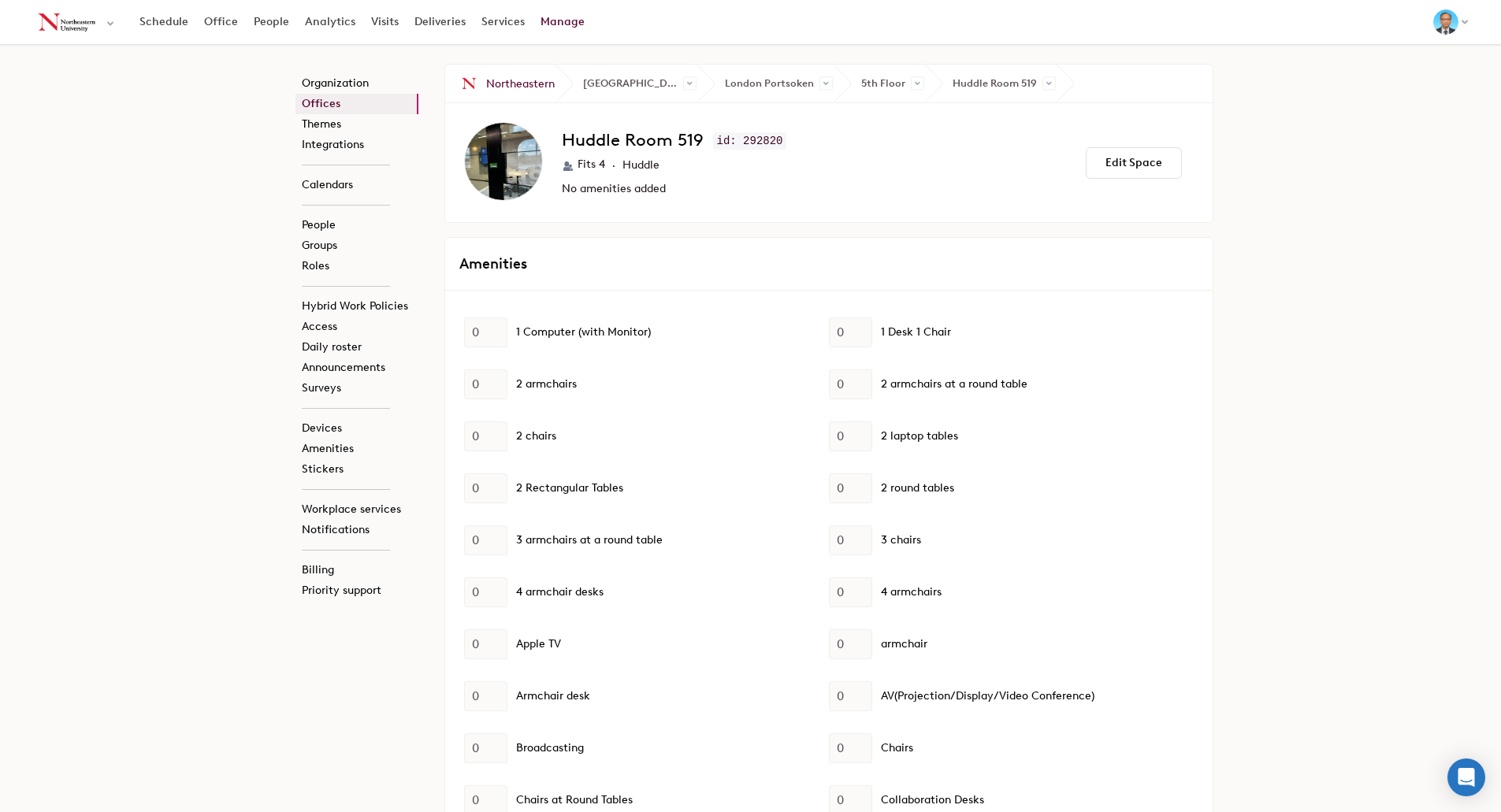
click at [565, 24] on link "Manage" at bounding box center [563, 22] width 60 height 28
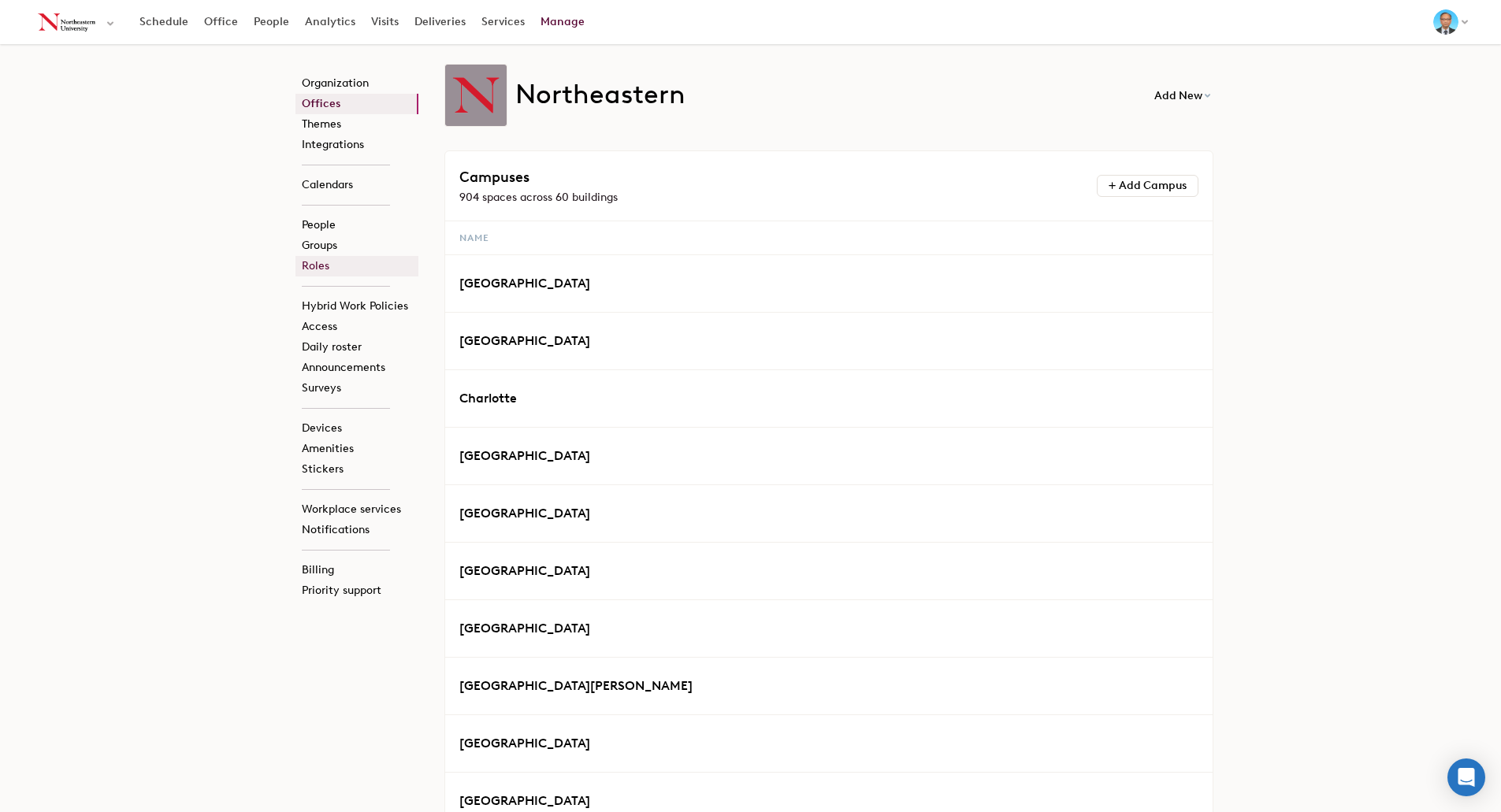
click at [325, 264] on link "Roles" at bounding box center [357, 266] width 123 height 21
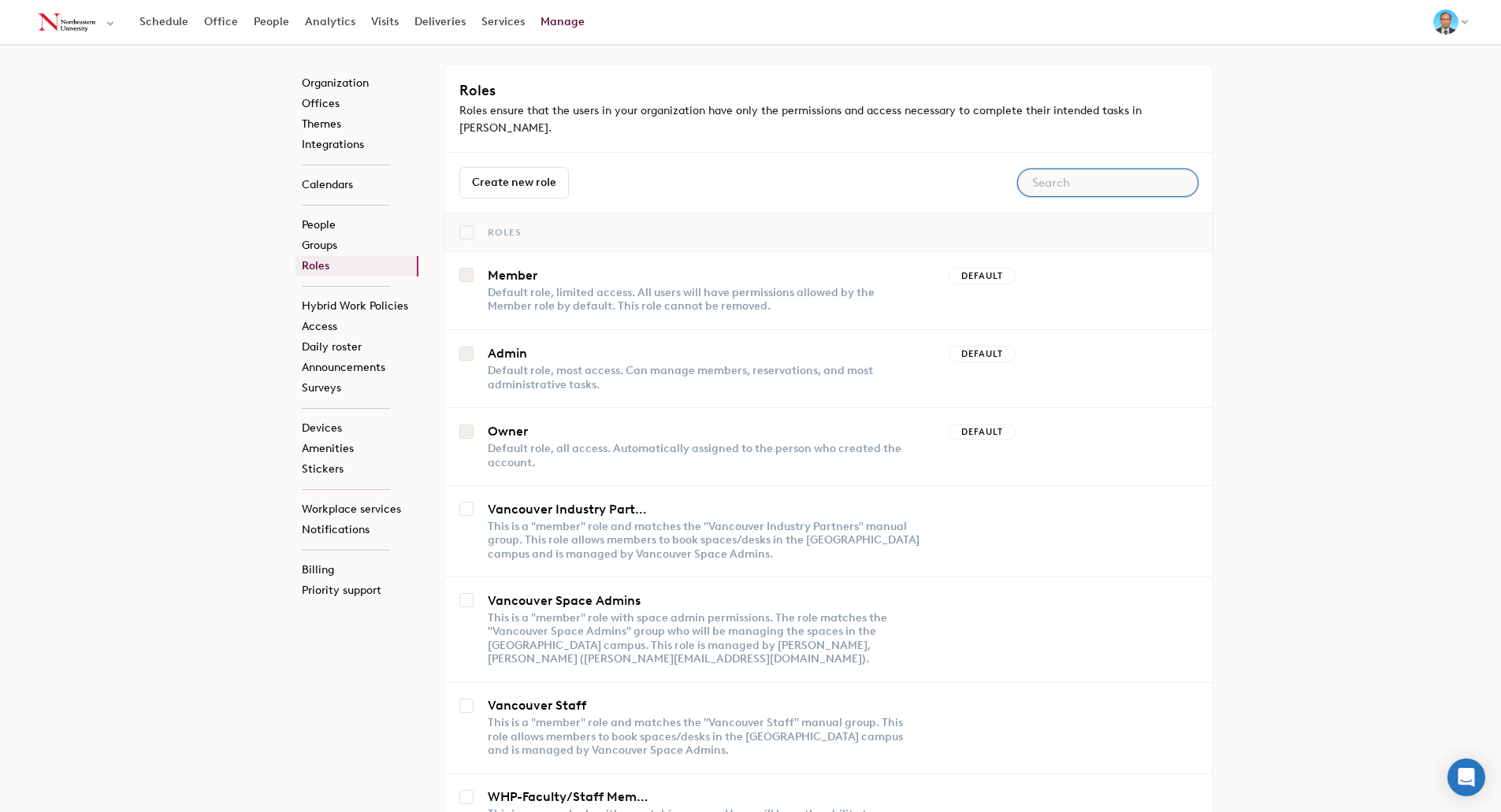
click at [1064, 179] on input "text" at bounding box center [1108, 182] width 182 height 28
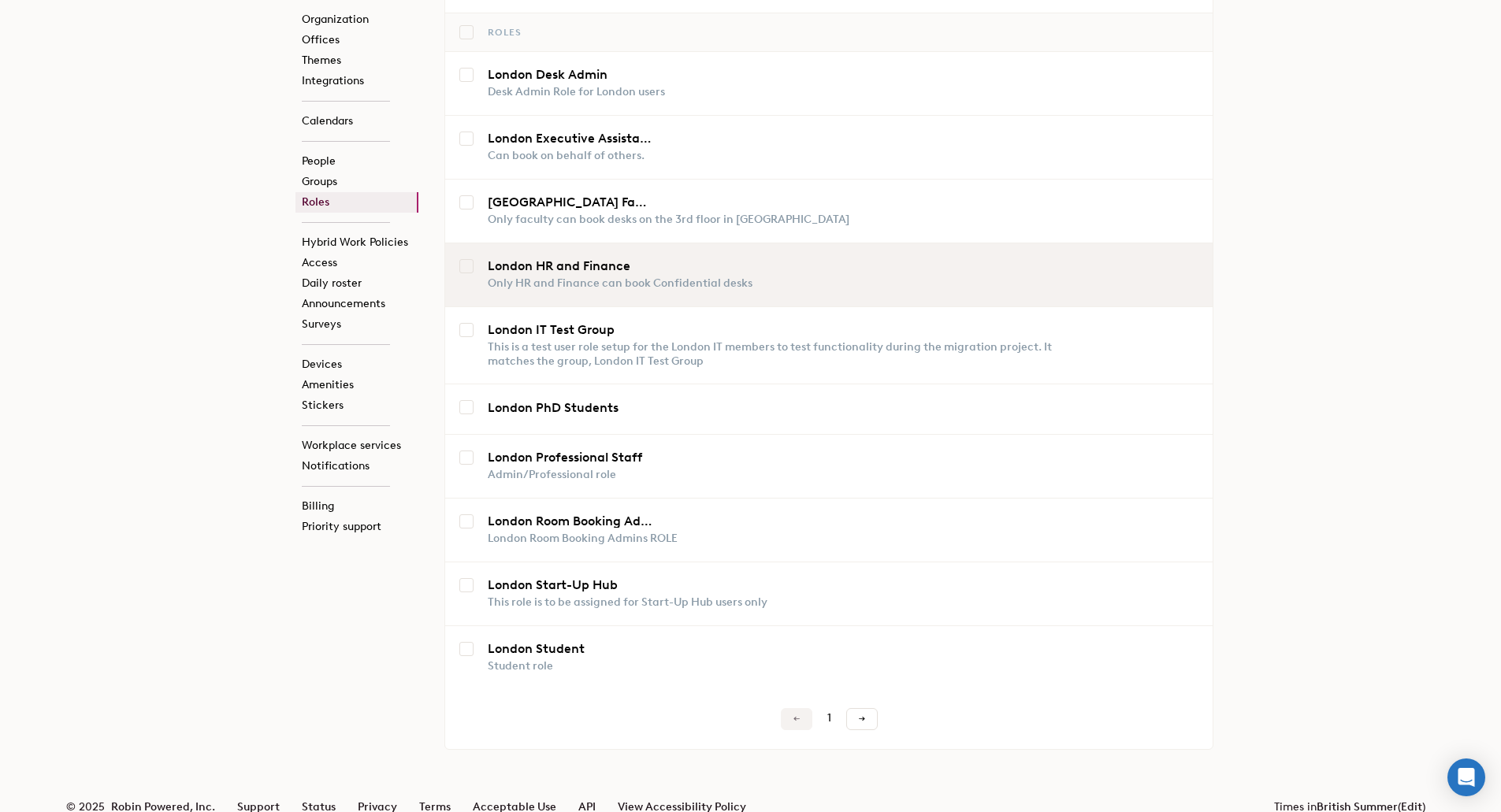
scroll to position [200, 0]
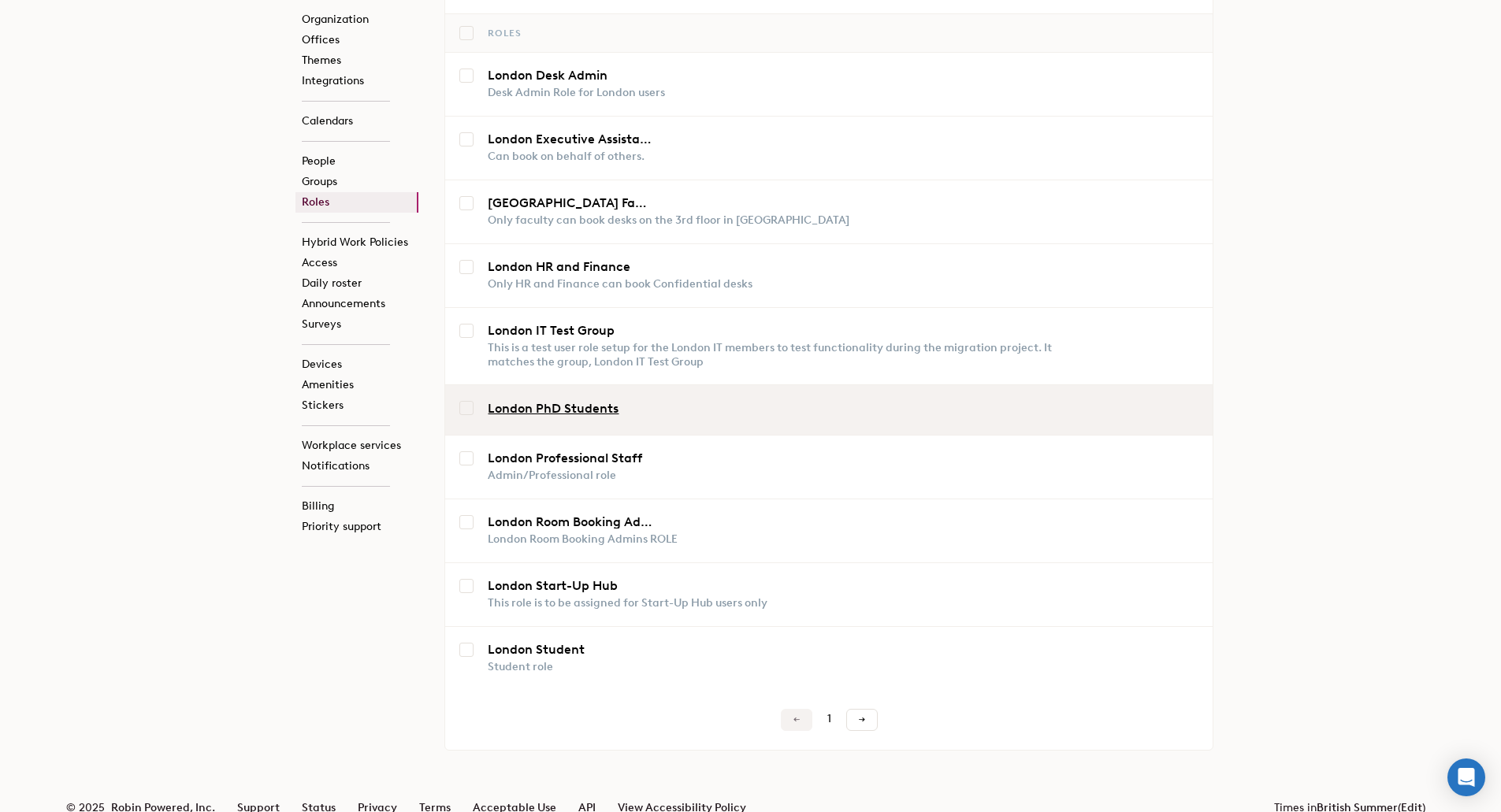
type input "london"
click at [549, 403] on link "London PhD Students" at bounding box center [571, 408] width 166 height 12
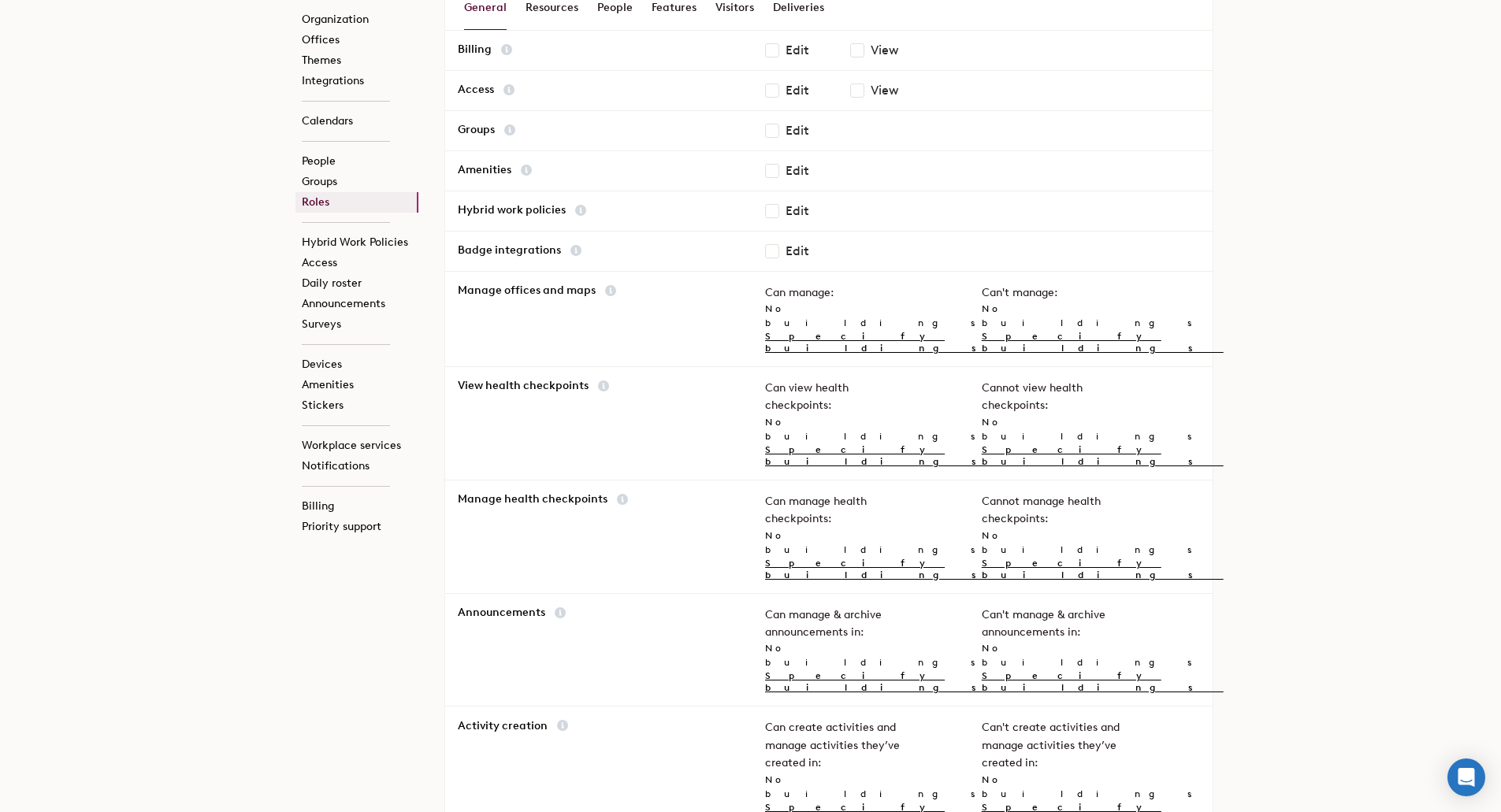
scroll to position [523, 0]
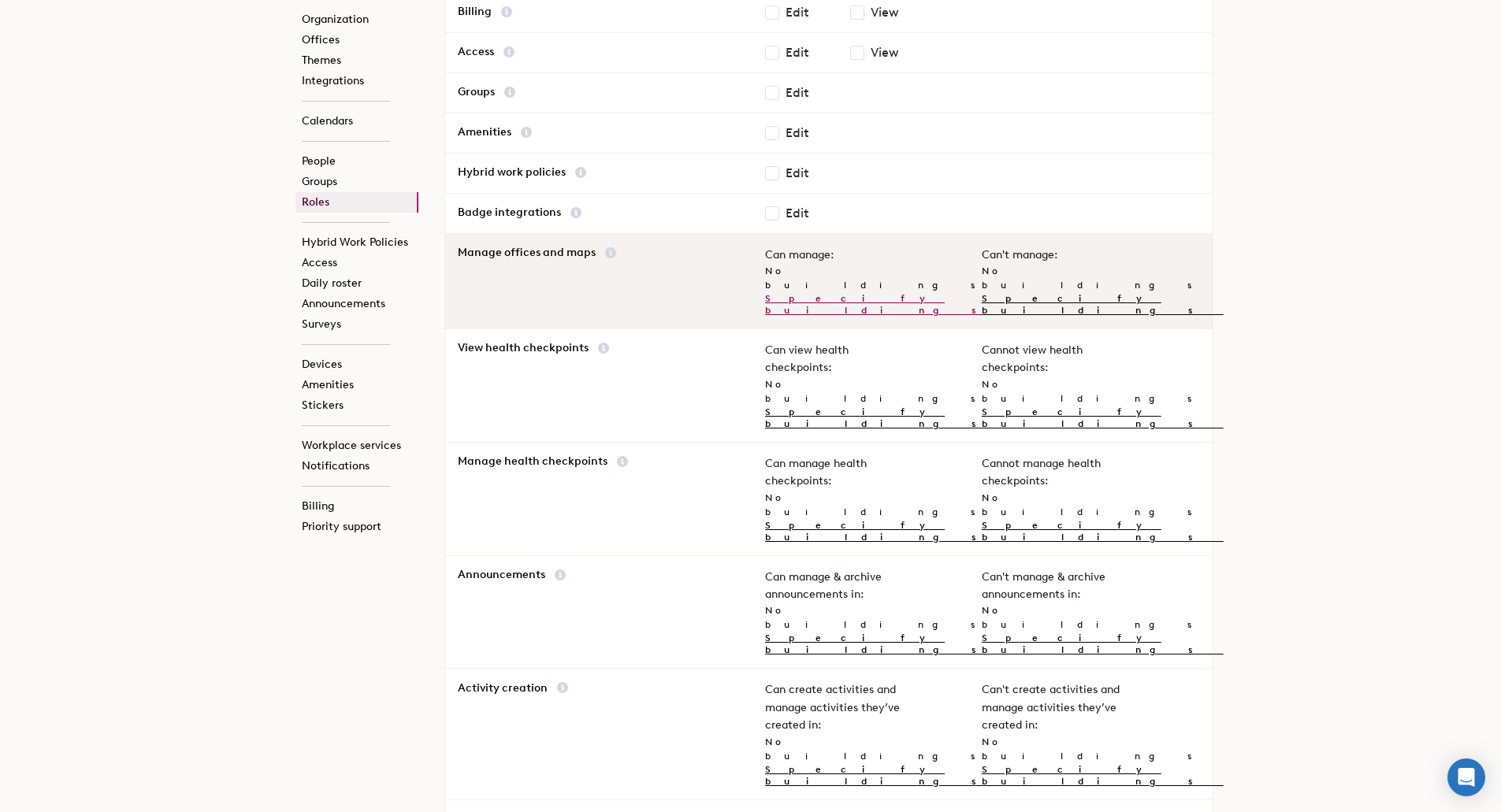
click at [796, 293] on link "Specify buildings" at bounding box center [886, 305] width 242 height 23
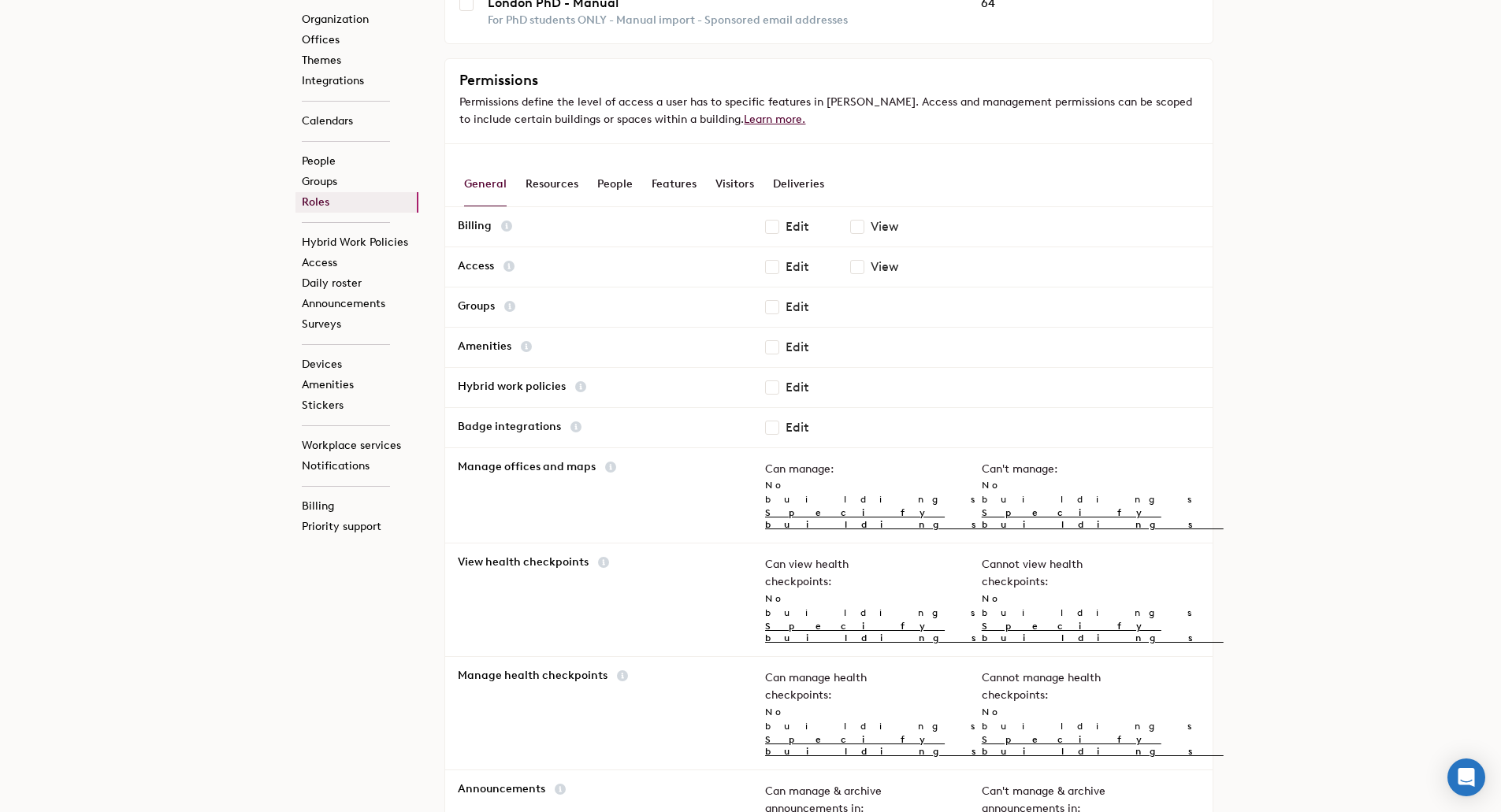
scroll to position [310, 0]
click at [559, 179] on div "Resources" at bounding box center [552, 183] width 53 height 44
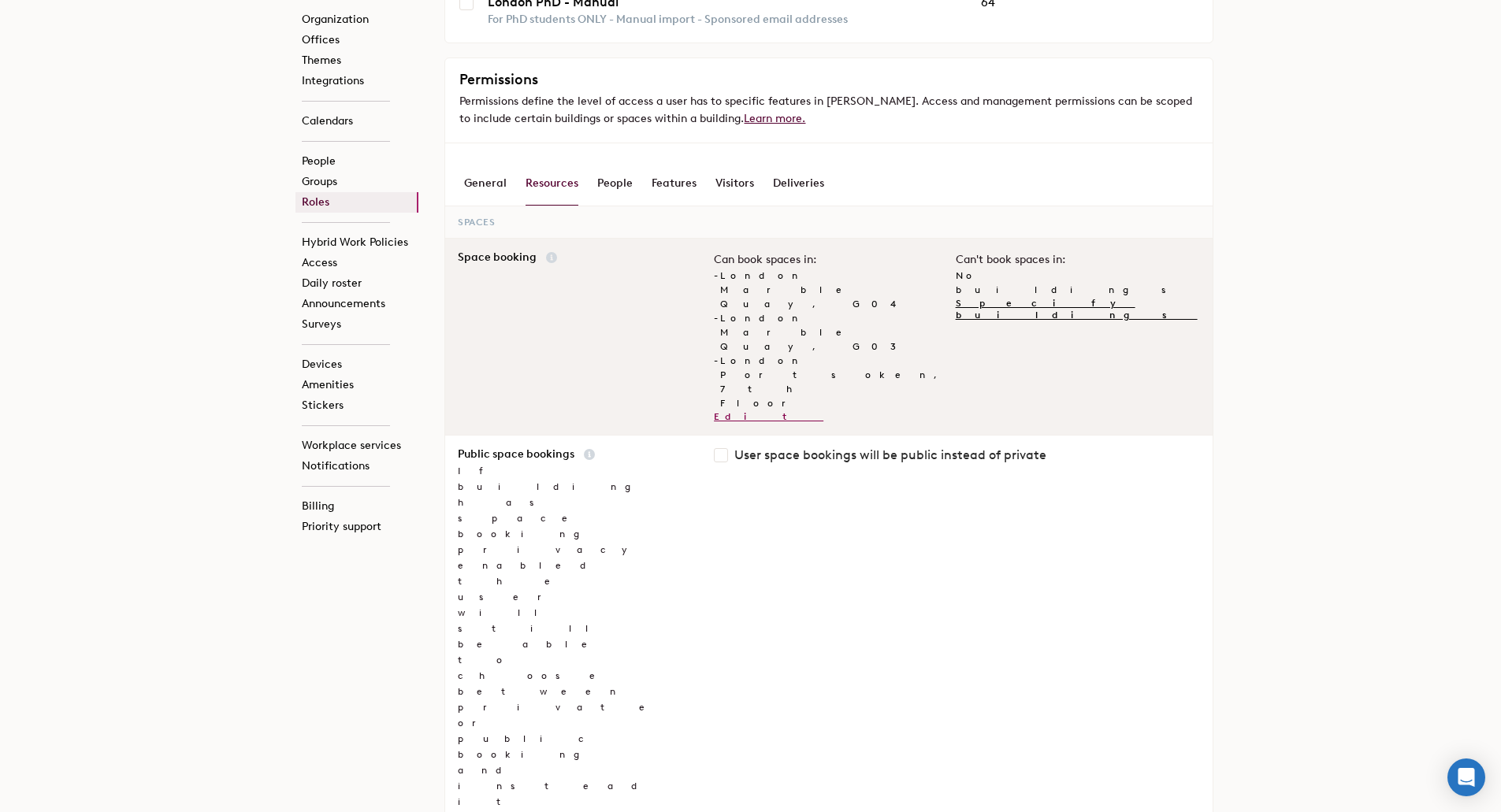
click at [723, 411] on link "Edit" at bounding box center [768, 416] width 109 height 11
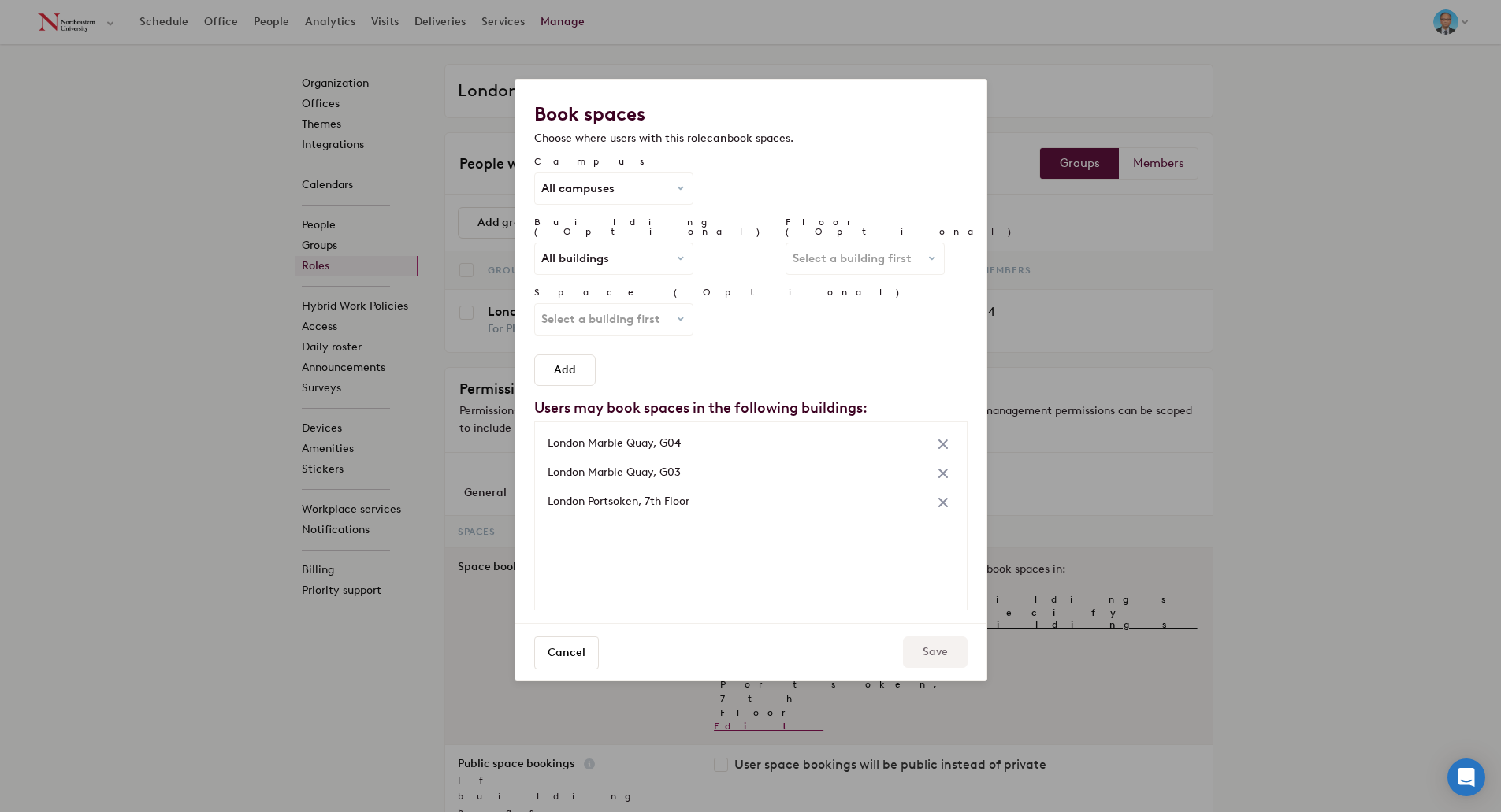
scroll to position [0, 0]
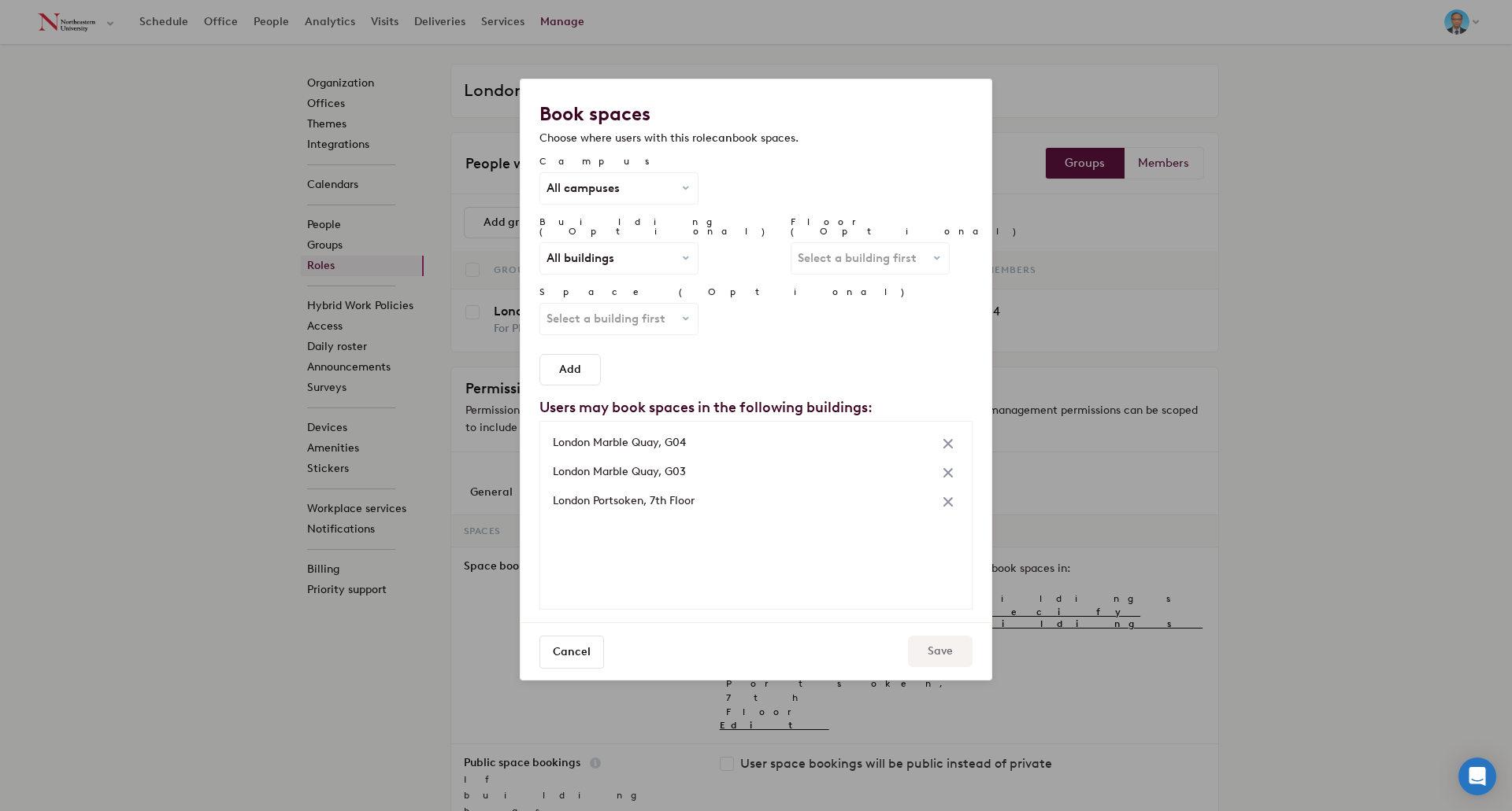
click at [634, 310] on dropdown-refresh "Select a building first All spaces" at bounding box center [619, 319] width 159 height 32
click at [639, 257] on div "All buildings All buildings 140 Fenway 177 Huntington Ave 216 Mass Ave 225 271 …" at bounding box center [619, 258] width 157 height 31
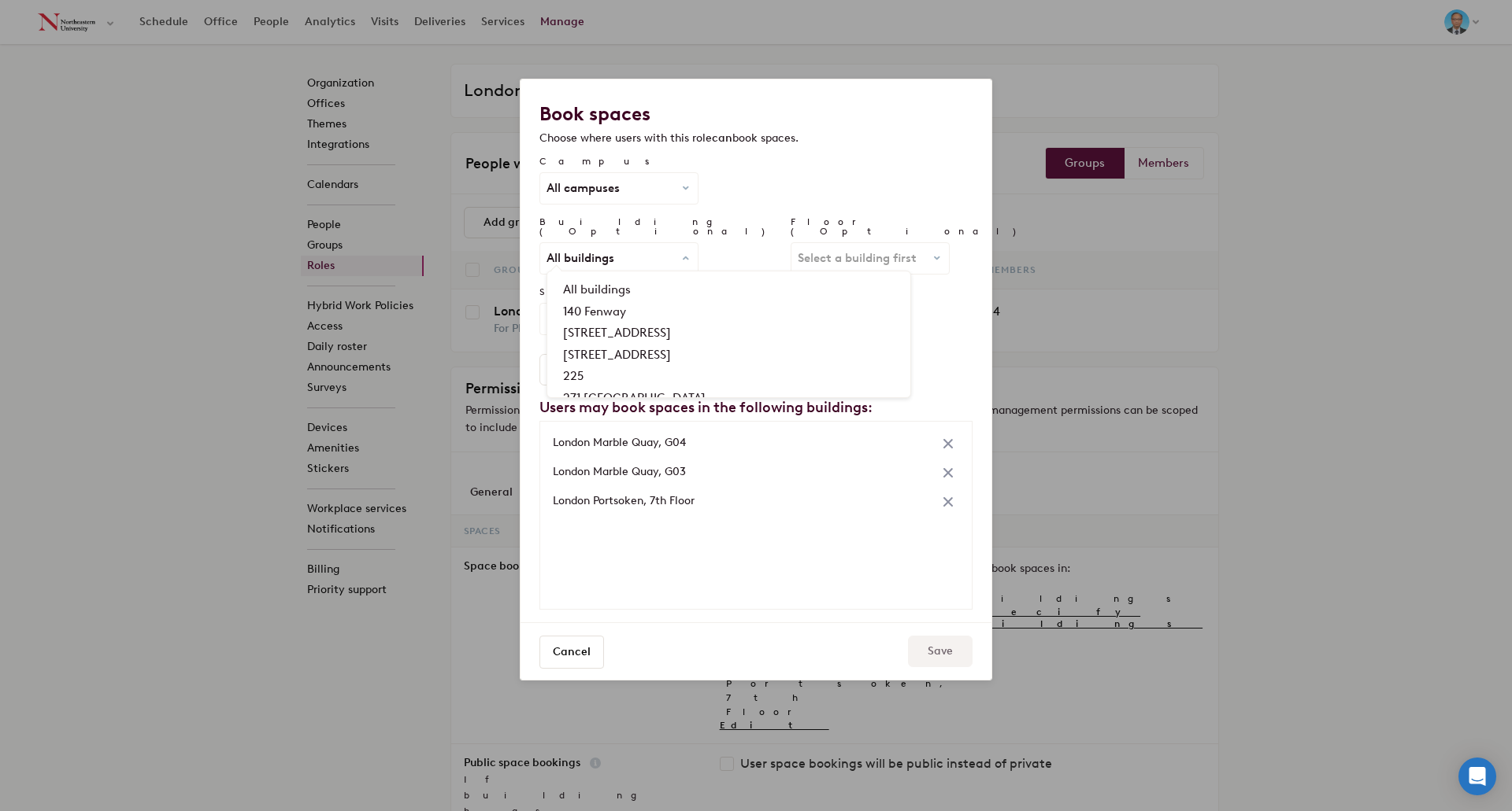
click at [826, 315] on div "Space (Optional) Select a building first All spaces" at bounding box center [755, 317] width 433 height 60
click at [640, 190] on span "All campuses" at bounding box center [619, 189] width 145 height 12
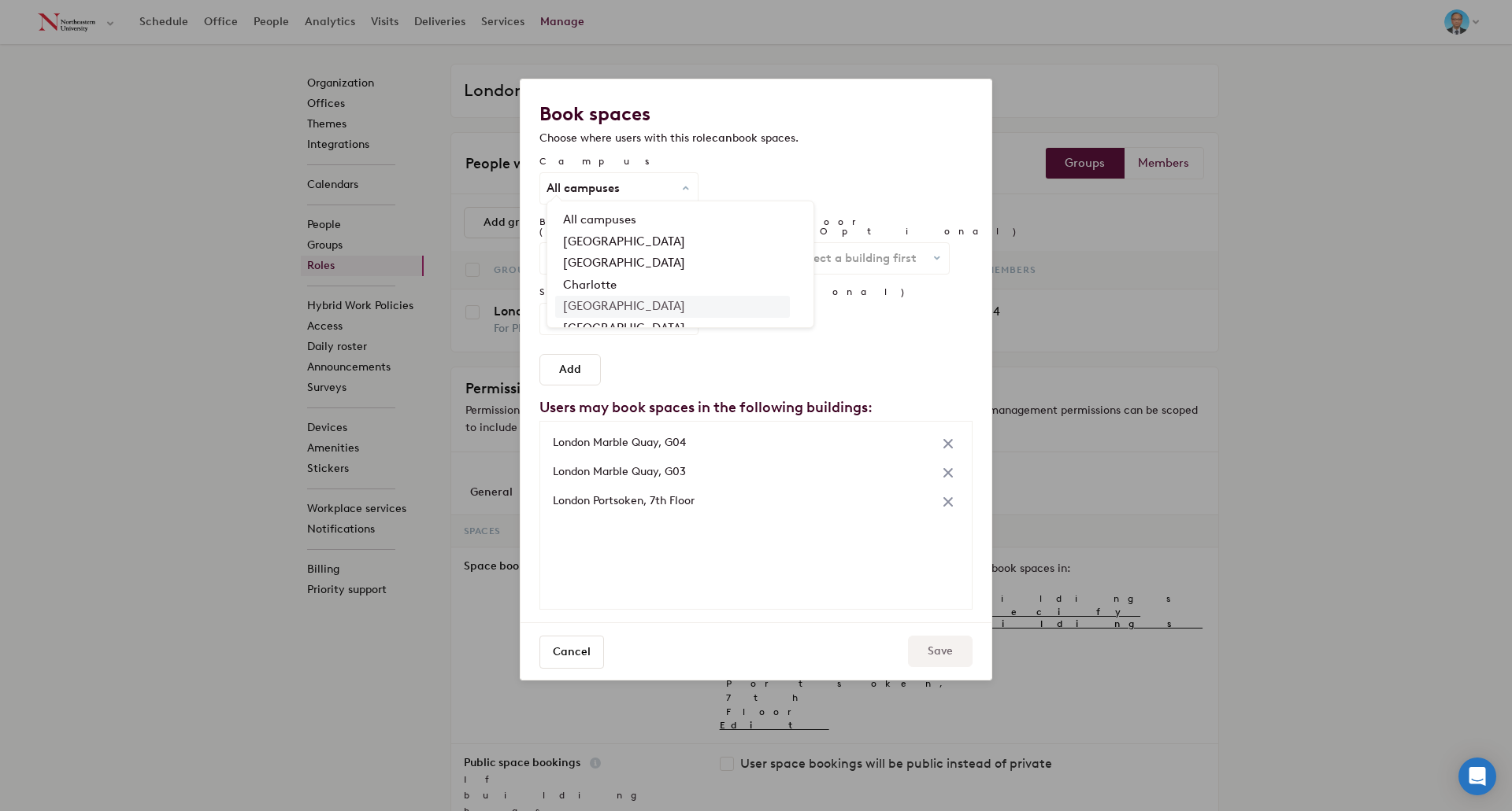
click at [599, 299] on link "London" at bounding box center [672, 307] width 234 height 22
click at [610, 252] on span "All buildings" at bounding box center [580, 258] width 68 height 12
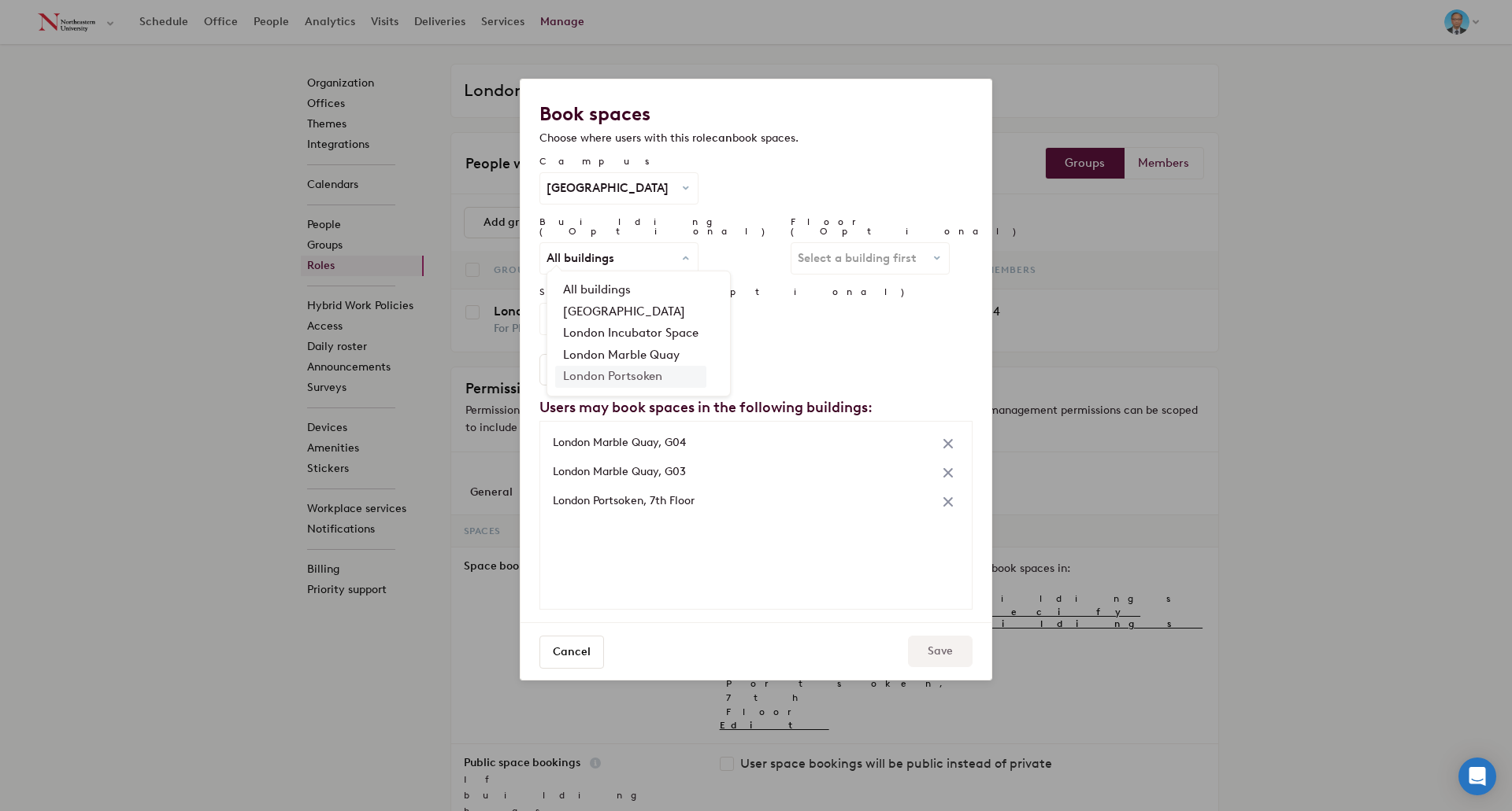
drag, startPoint x: 630, startPoint y: 356, endPoint x: 633, endPoint y: 367, distance: 11.4
click at [633, 367] on ul "All buildings London Devon House London Incubator Space London Marble Quay Lond…" at bounding box center [638, 334] width 183 height 108
click at [633, 367] on link "London Portsoken" at bounding box center [630, 377] width 152 height 22
click at [809, 252] on span "All floors" at bounding box center [869, 258] width 145 height 12
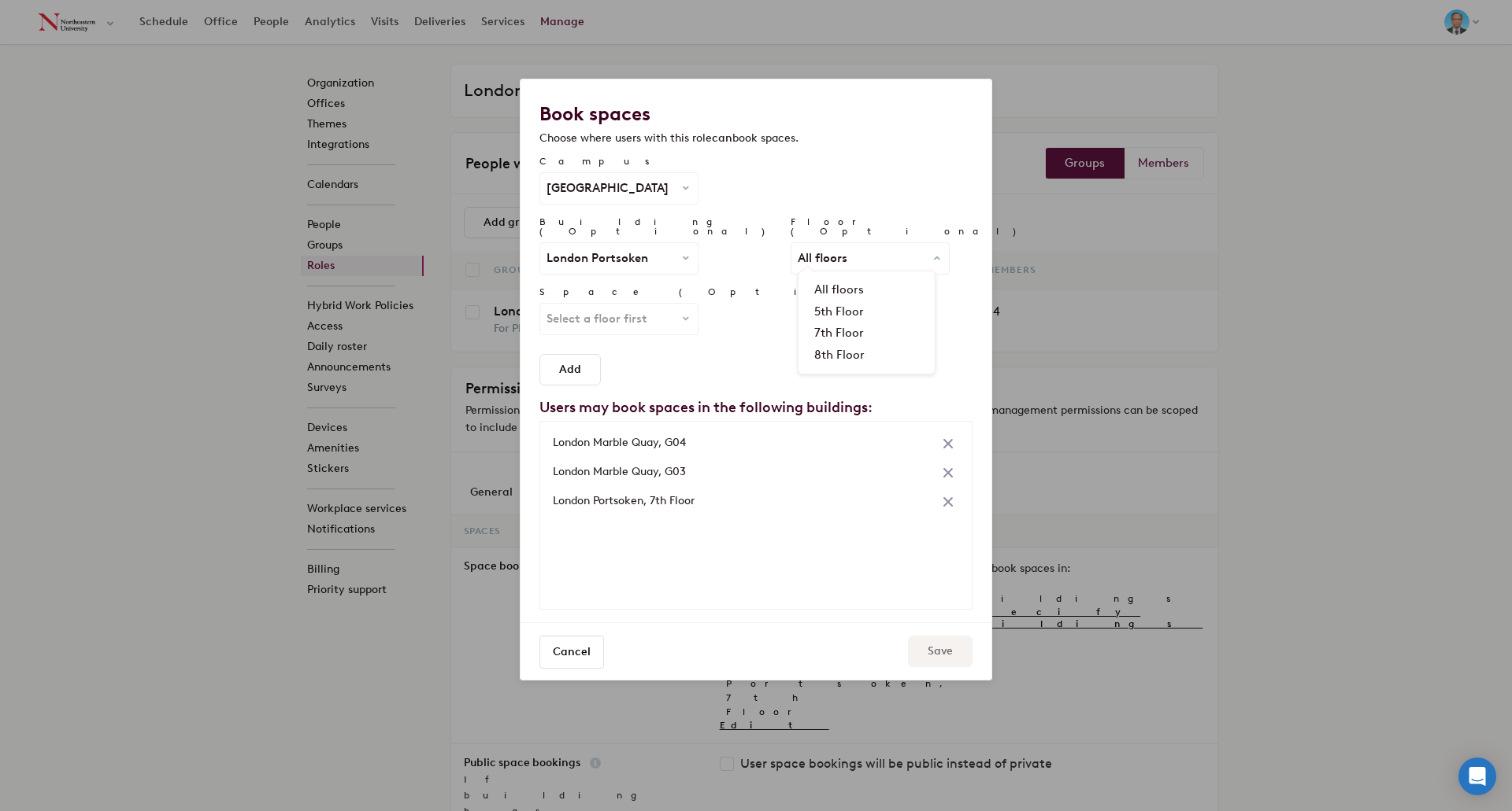
click at [866, 305] on div "Space (Optional) Select a floor first All spaces Huddle Room 519 Huddle Room 52…" at bounding box center [755, 317] width 433 height 60
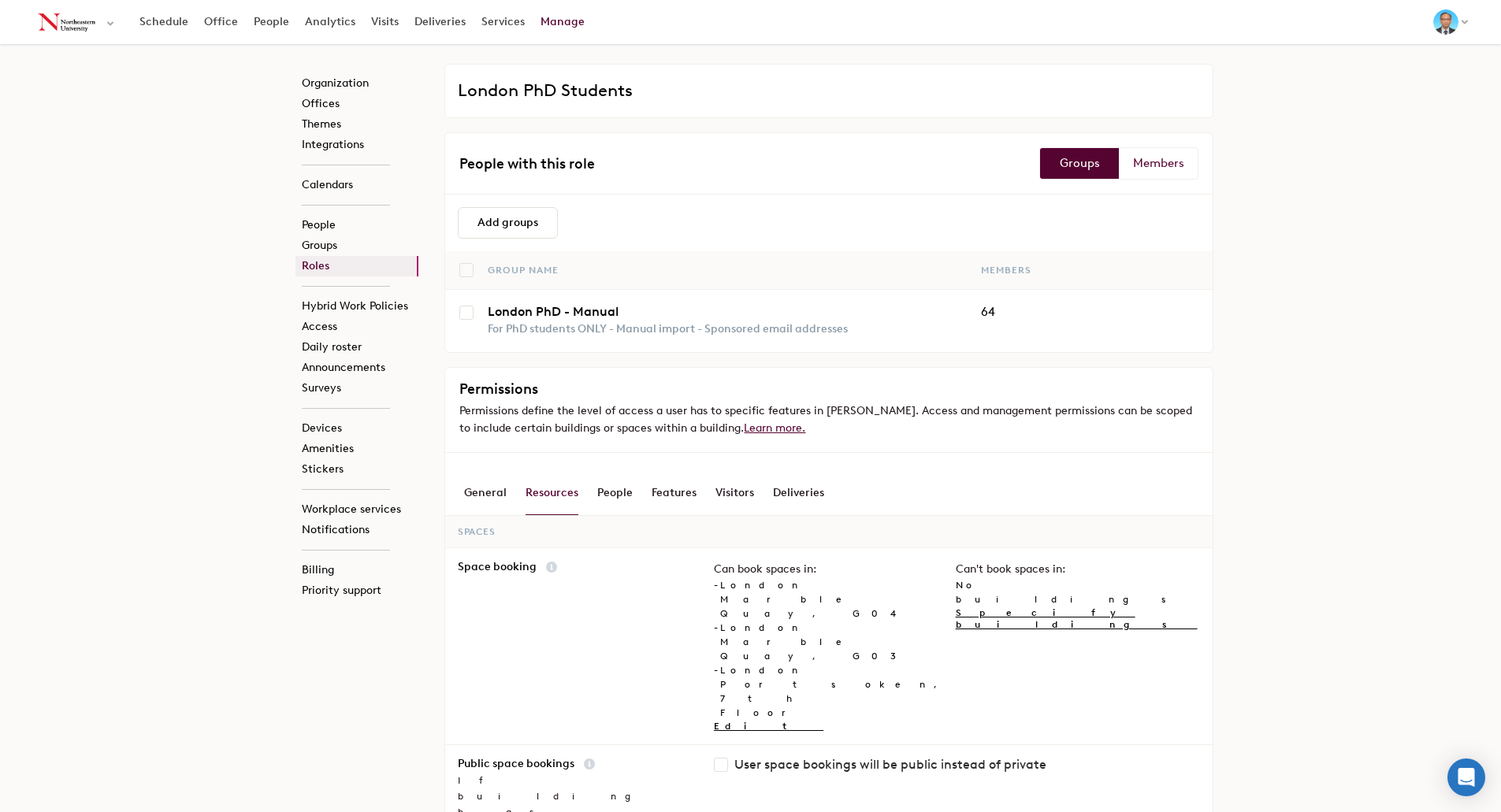
click at [340, 269] on link "Roles" at bounding box center [357, 266] width 123 height 21
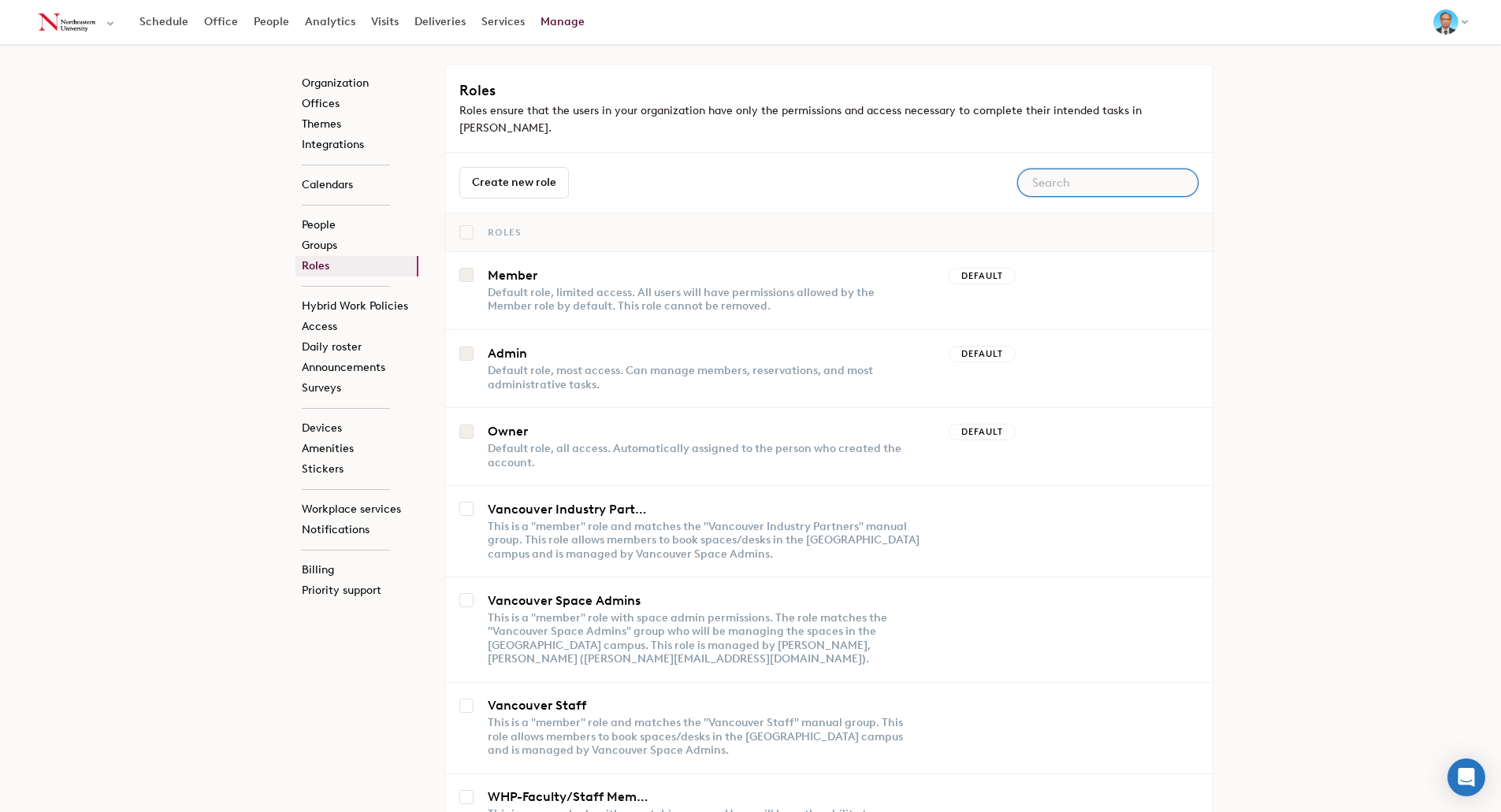
click at [1068, 172] on input "text" at bounding box center [1108, 182] width 182 height 28
type input "london"
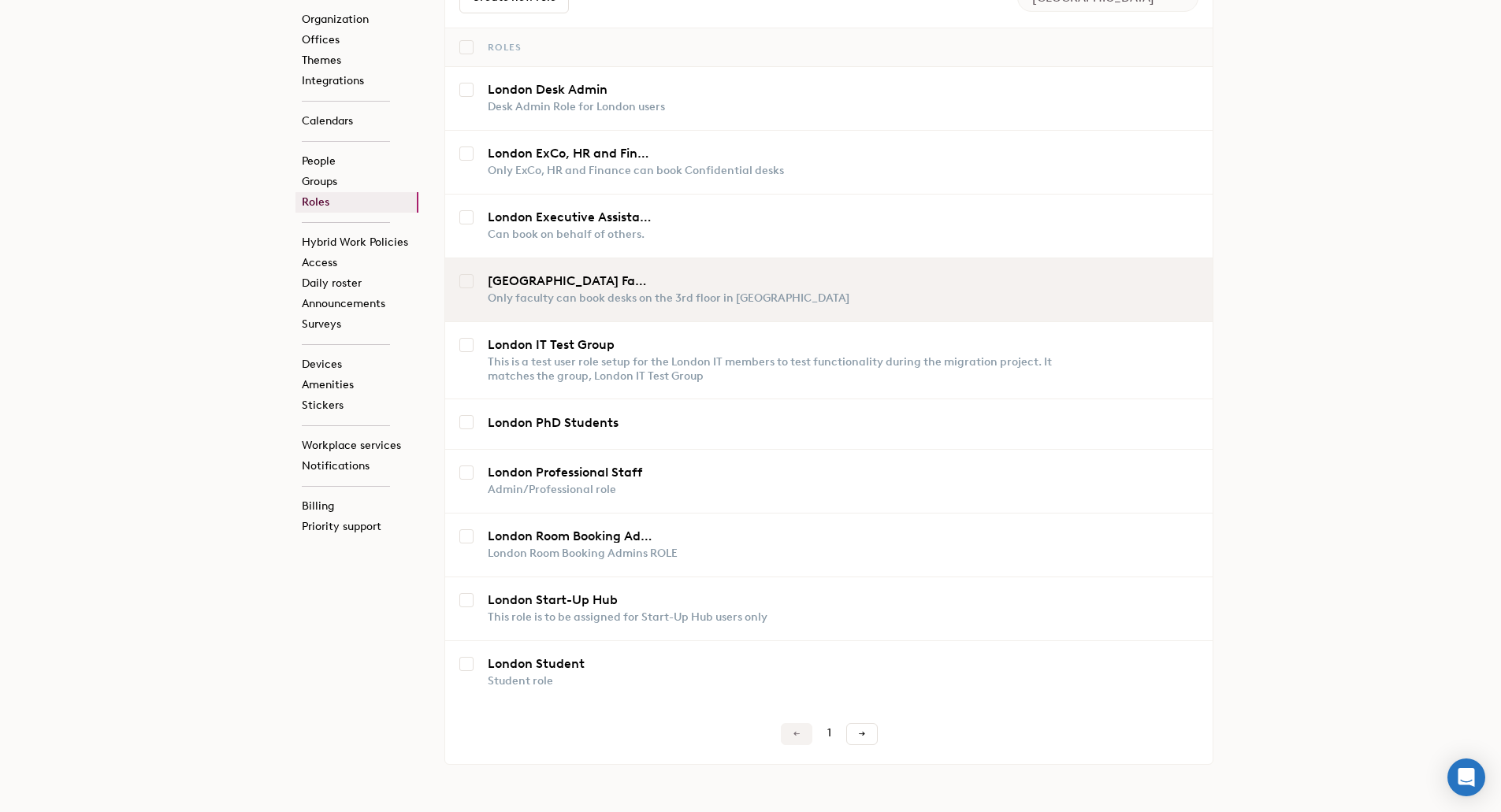
scroll to position [201, 0]
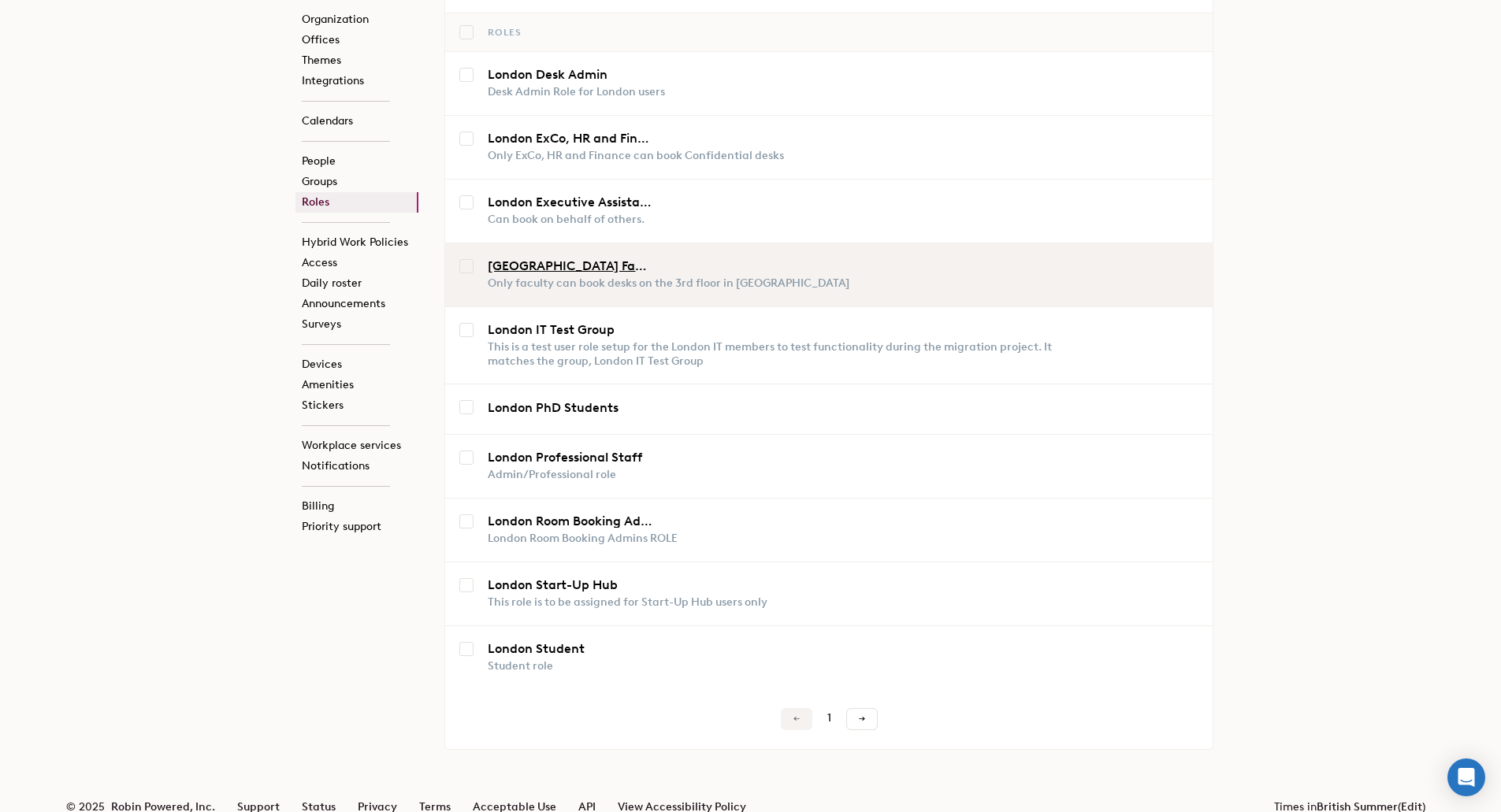
click at [554, 260] on link "London Faculty" at bounding box center [571, 266] width 166 height 12
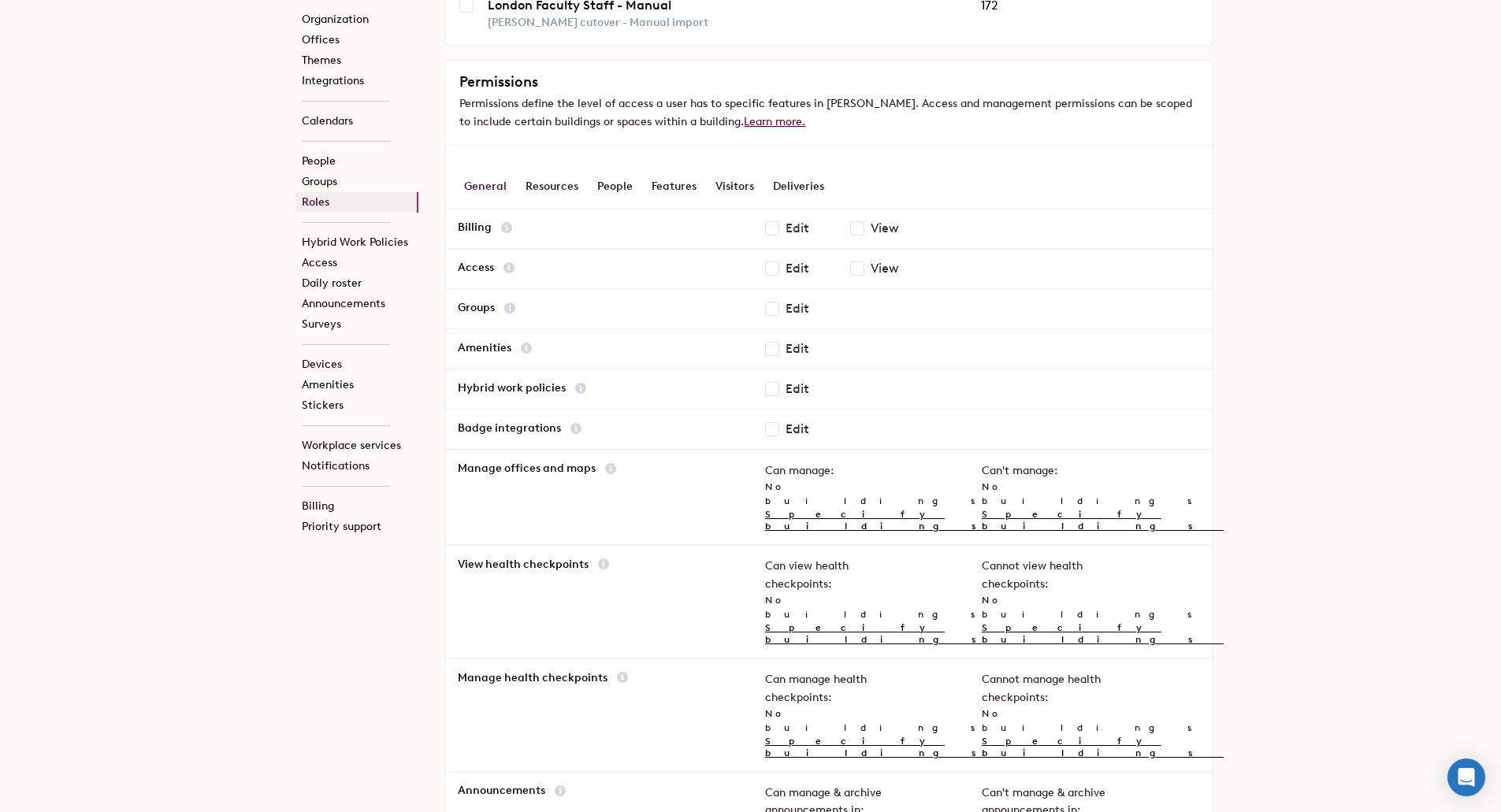
scroll to position [157, 0]
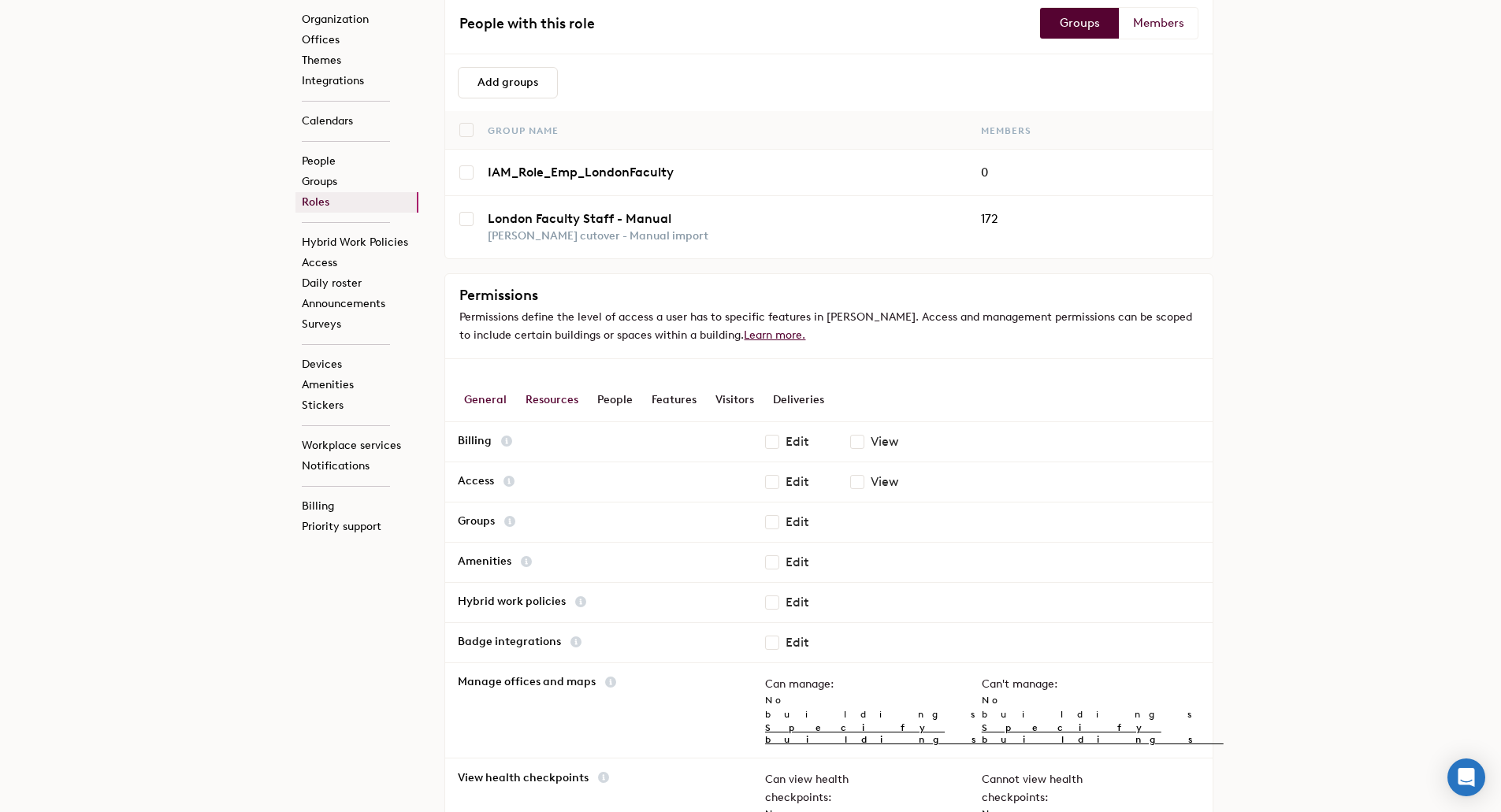
click at [559, 400] on div "Resources" at bounding box center [552, 399] width 53 height 44
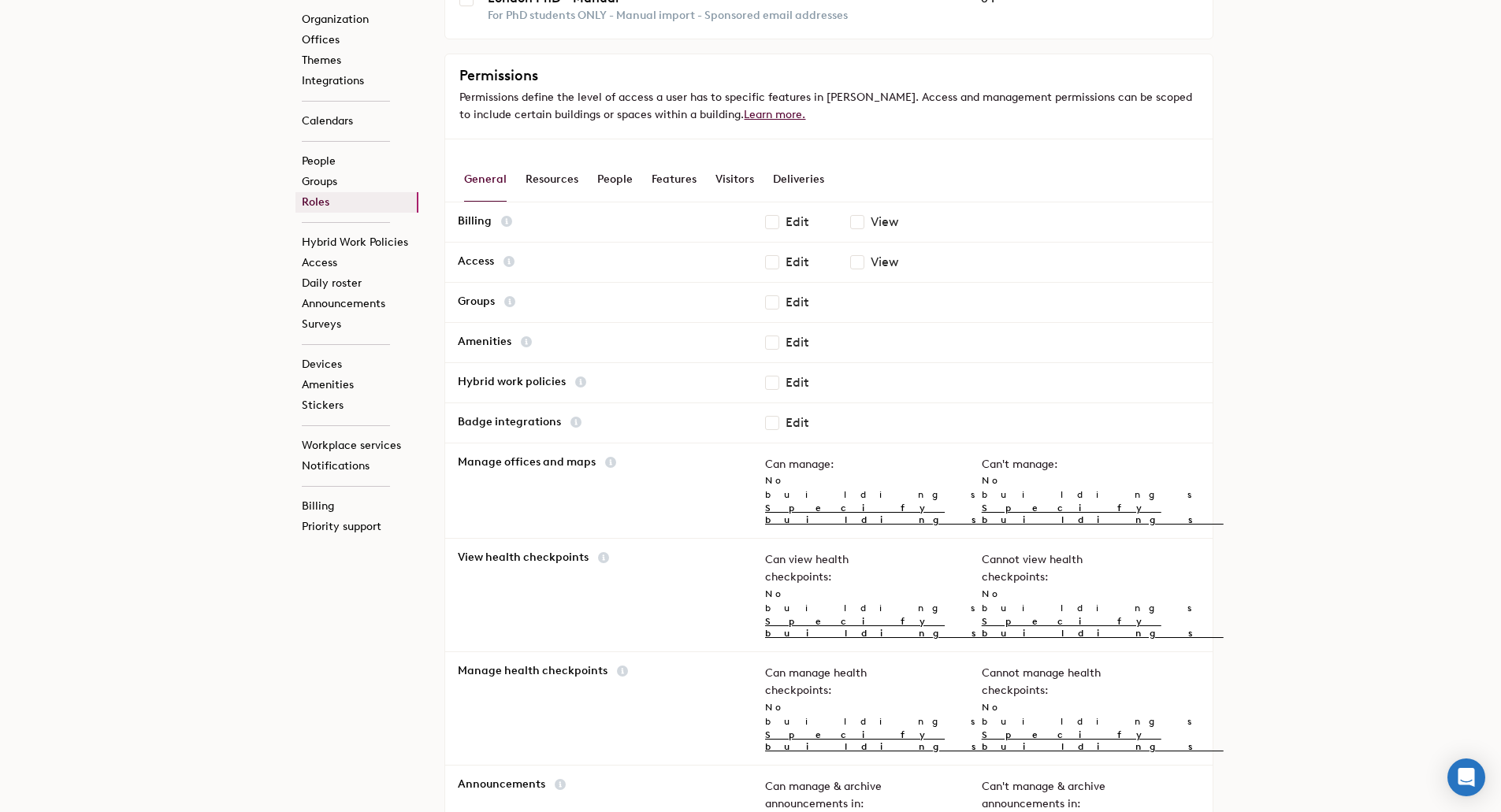
scroll to position [236, 0]
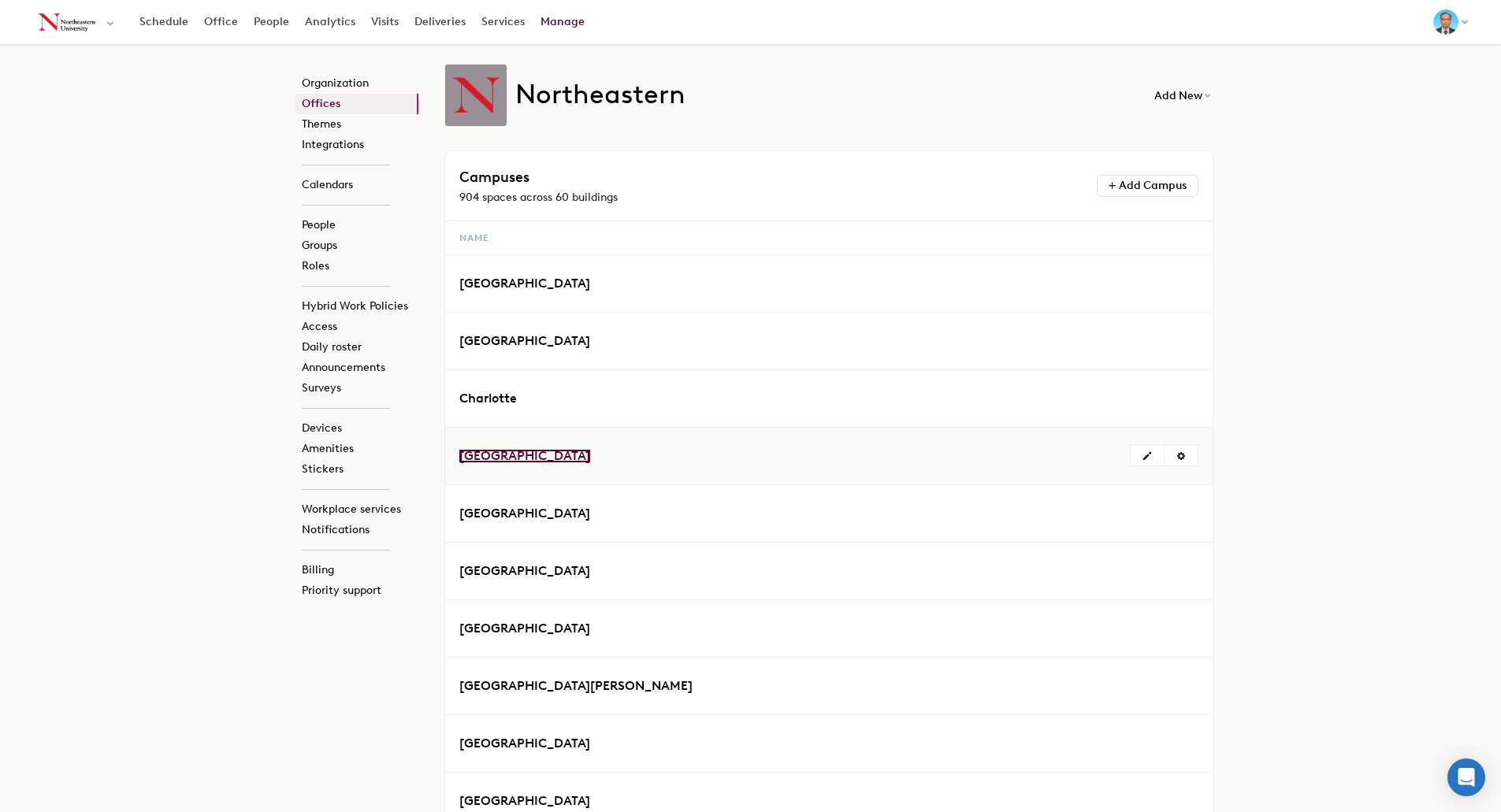
click at [486, 457] on span "London" at bounding box center [525, 456] width 131 height 15
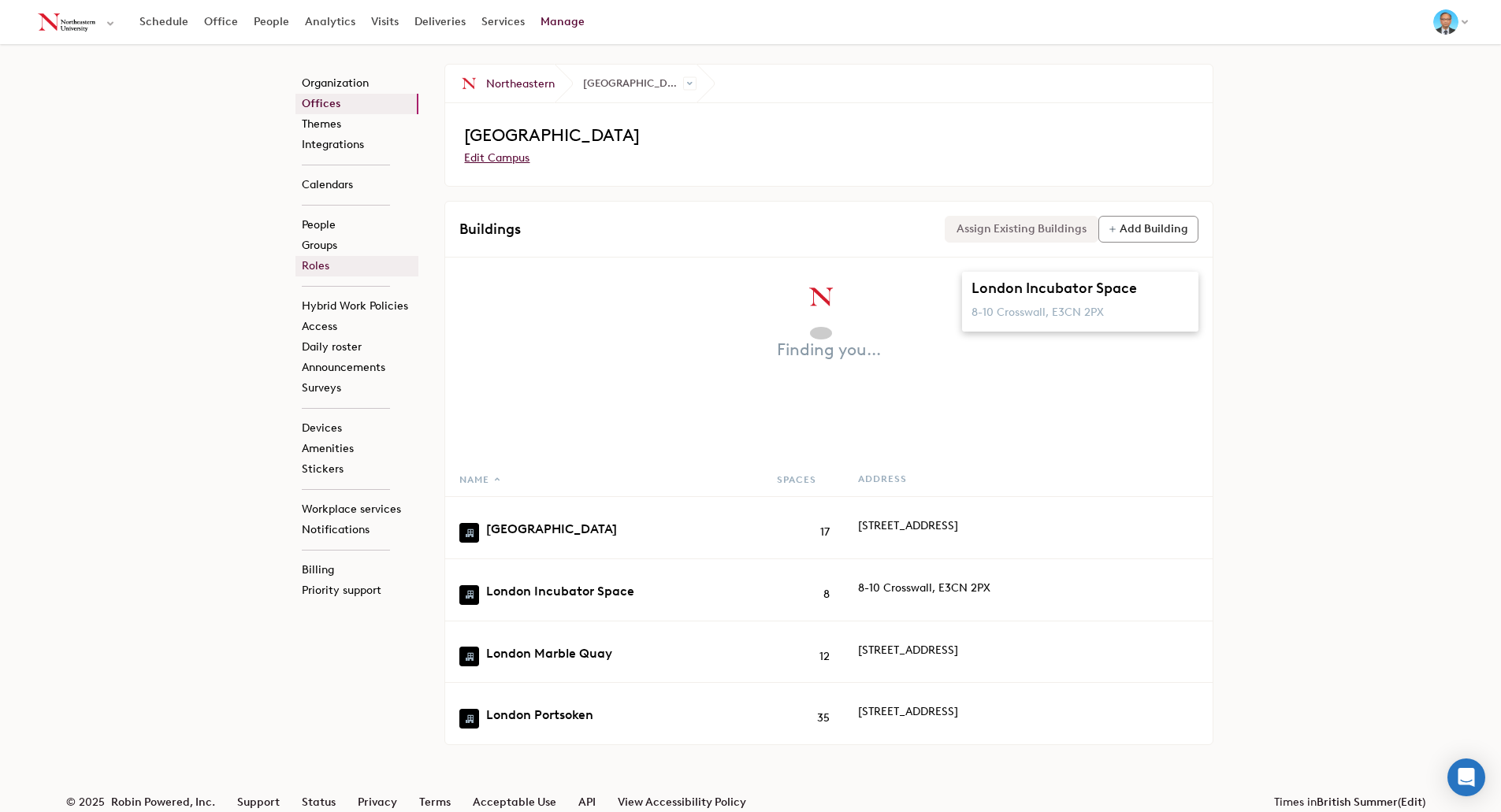
click at [316, 263] on link "Roles" at bounding box center [357, 266] width 123 height 21
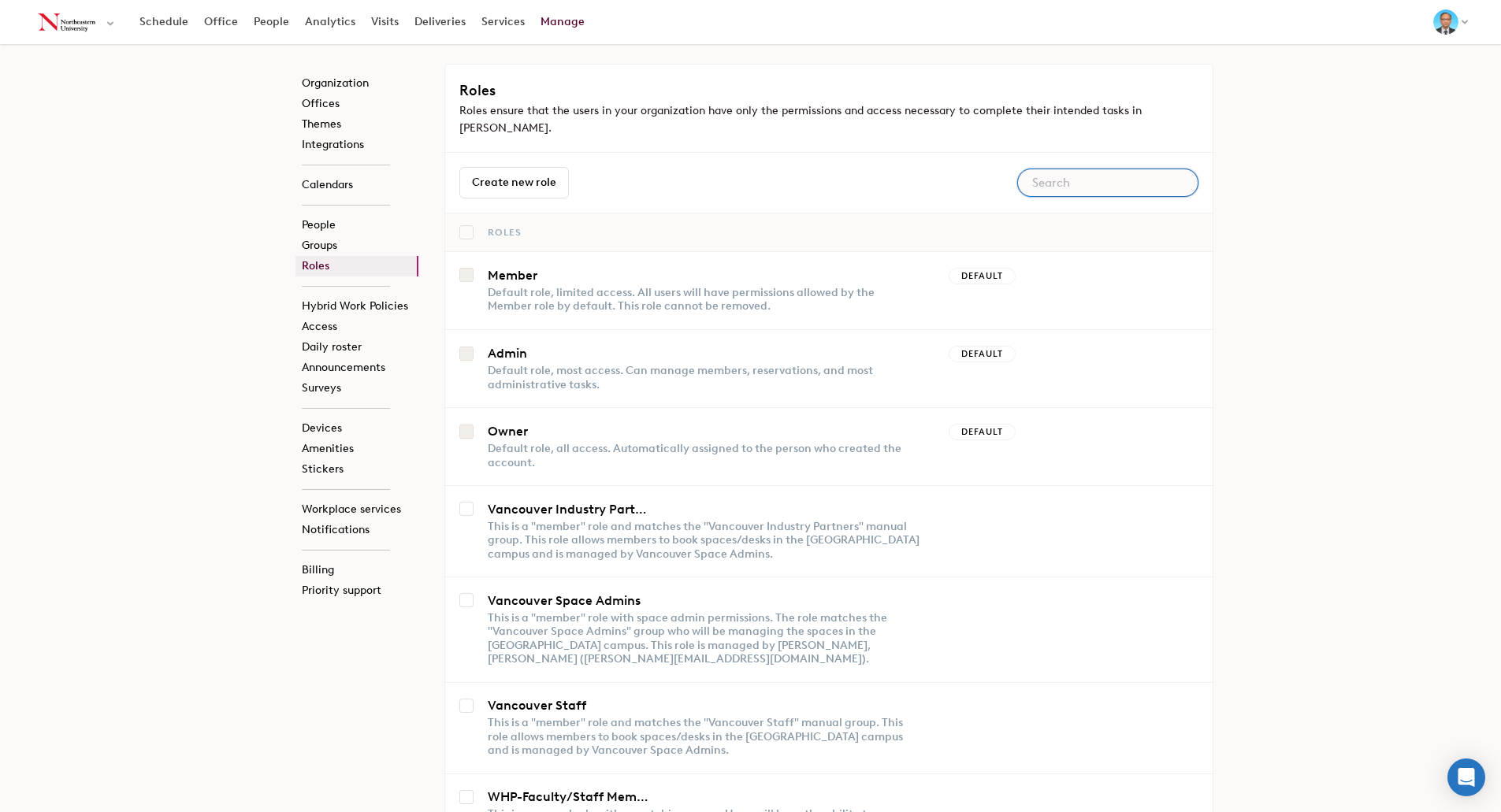
click at [1087, 168] on input "text" at bounding box center [1108, 182] width 182 height 28
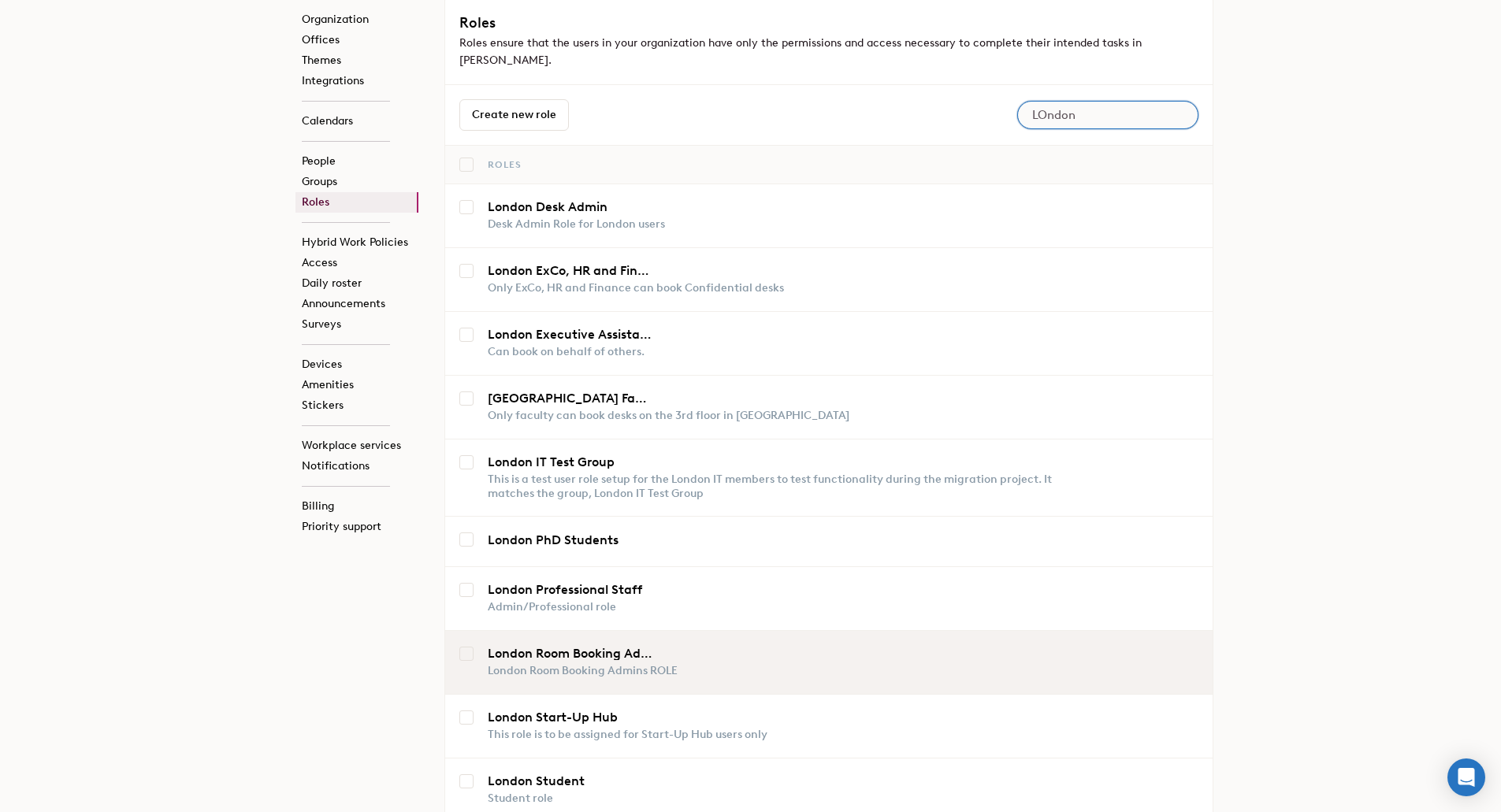
scroll to position [201, 0]
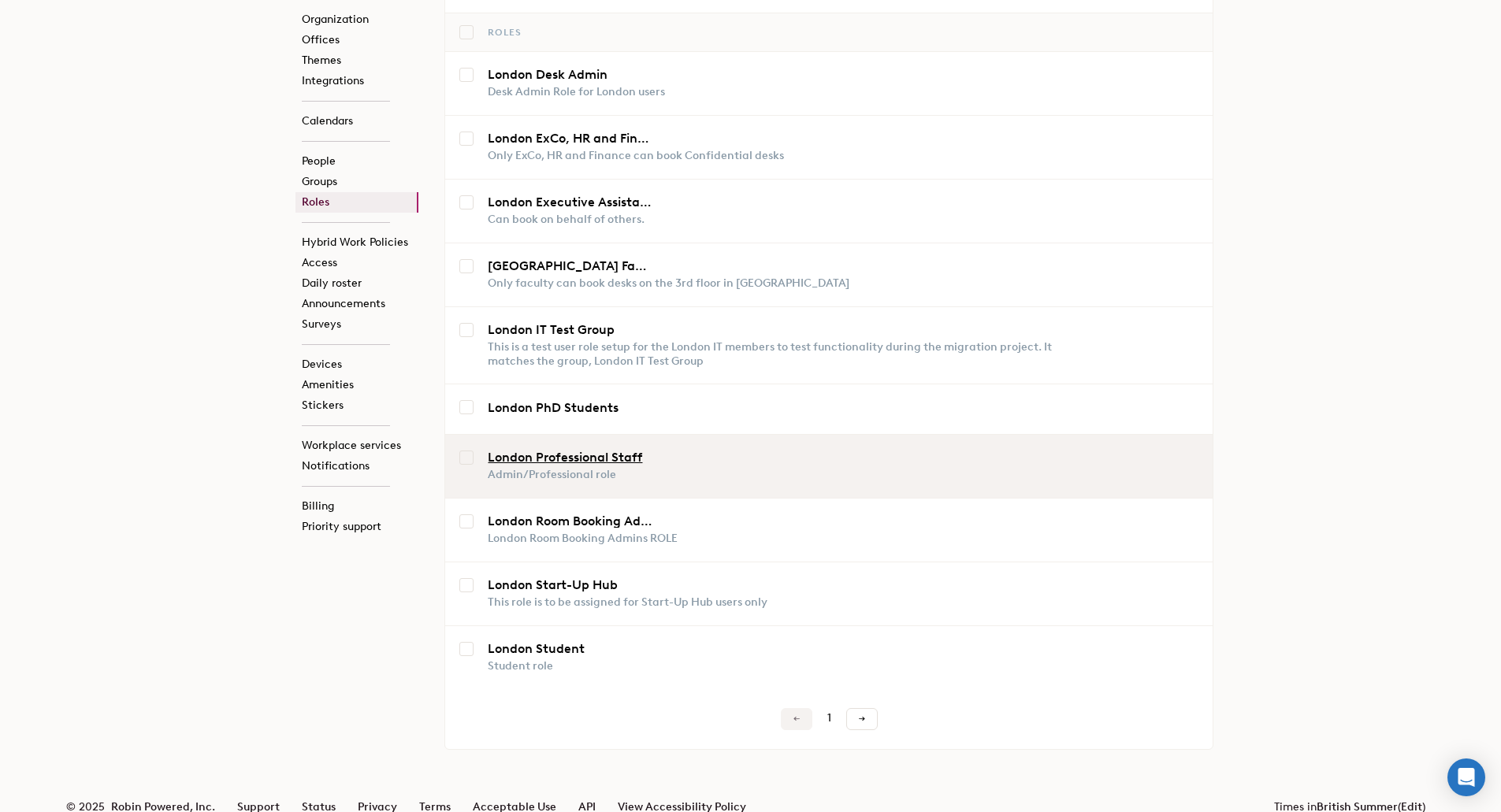
type input "LOndon"
click at [582, 452] on link "London Professional Staff" at bounding box center [571, 457] width 166 height 12
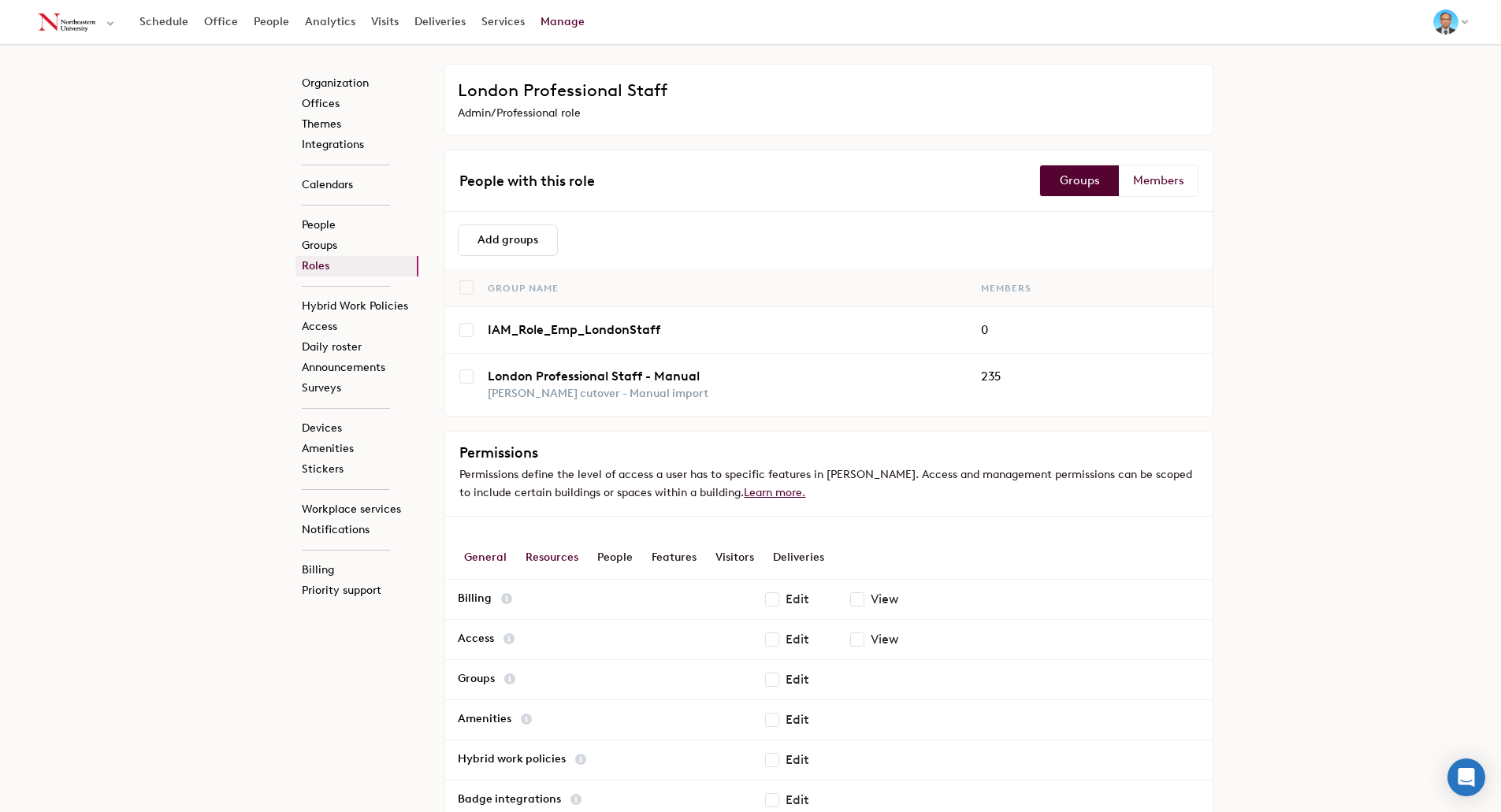
click at [546, 558] on div "Resources" at bounding box center [552, 558] width 53 height 44
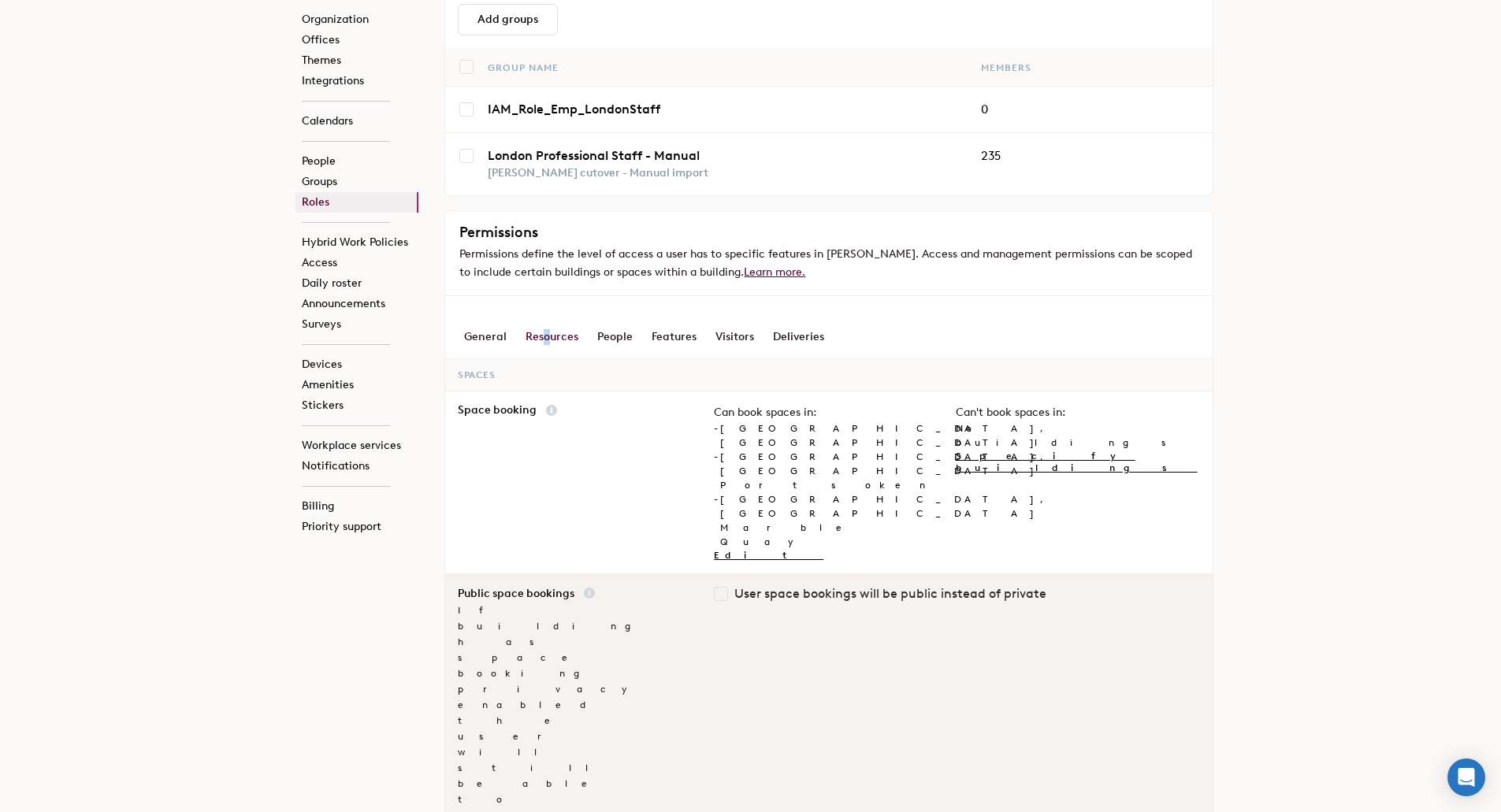
scroll to position [236, 0]
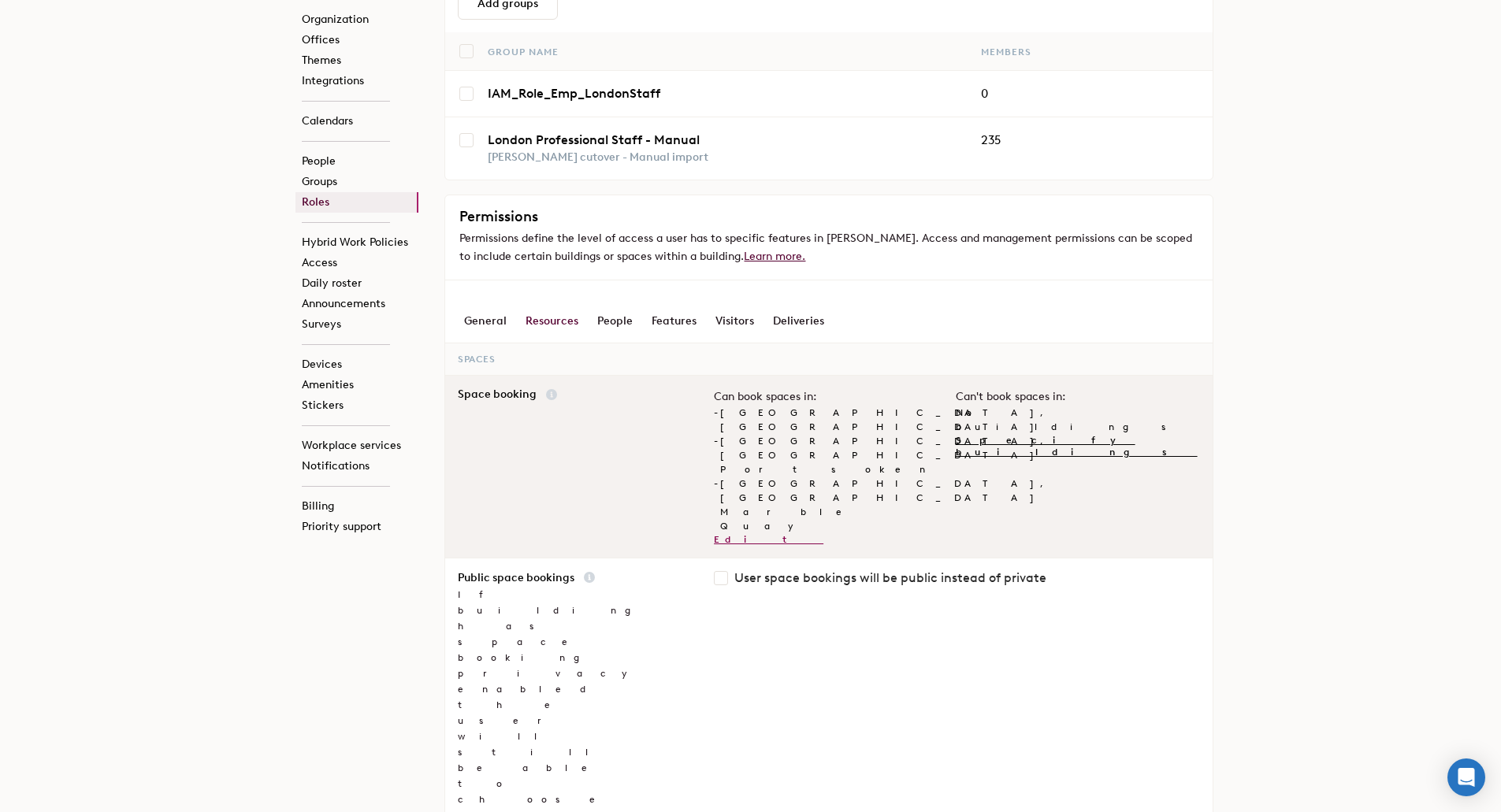
click at [724, 534] on link "Edit" at bounding box center [768, 539] width 109 height 11
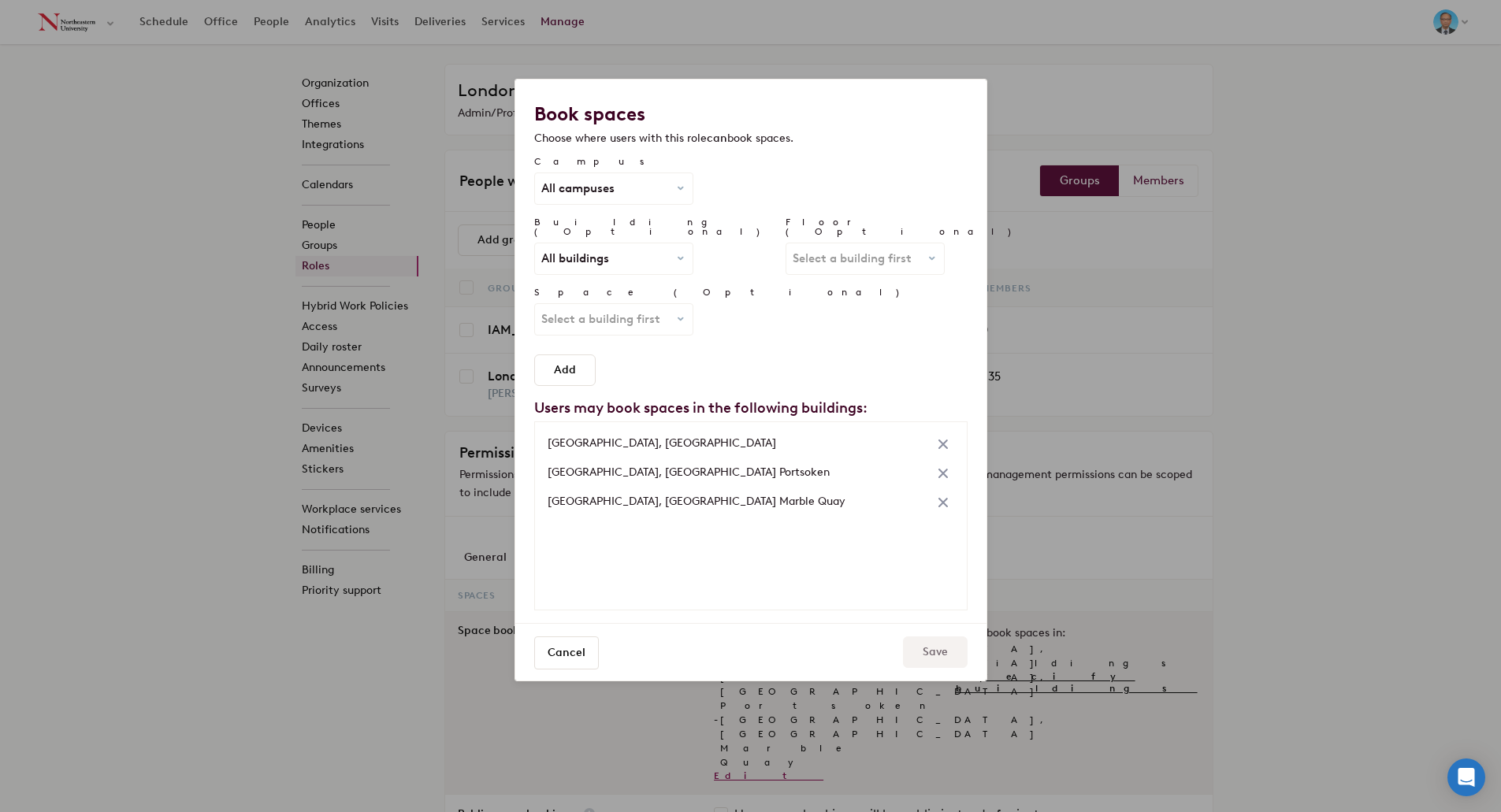
scroll to position [0, 0]
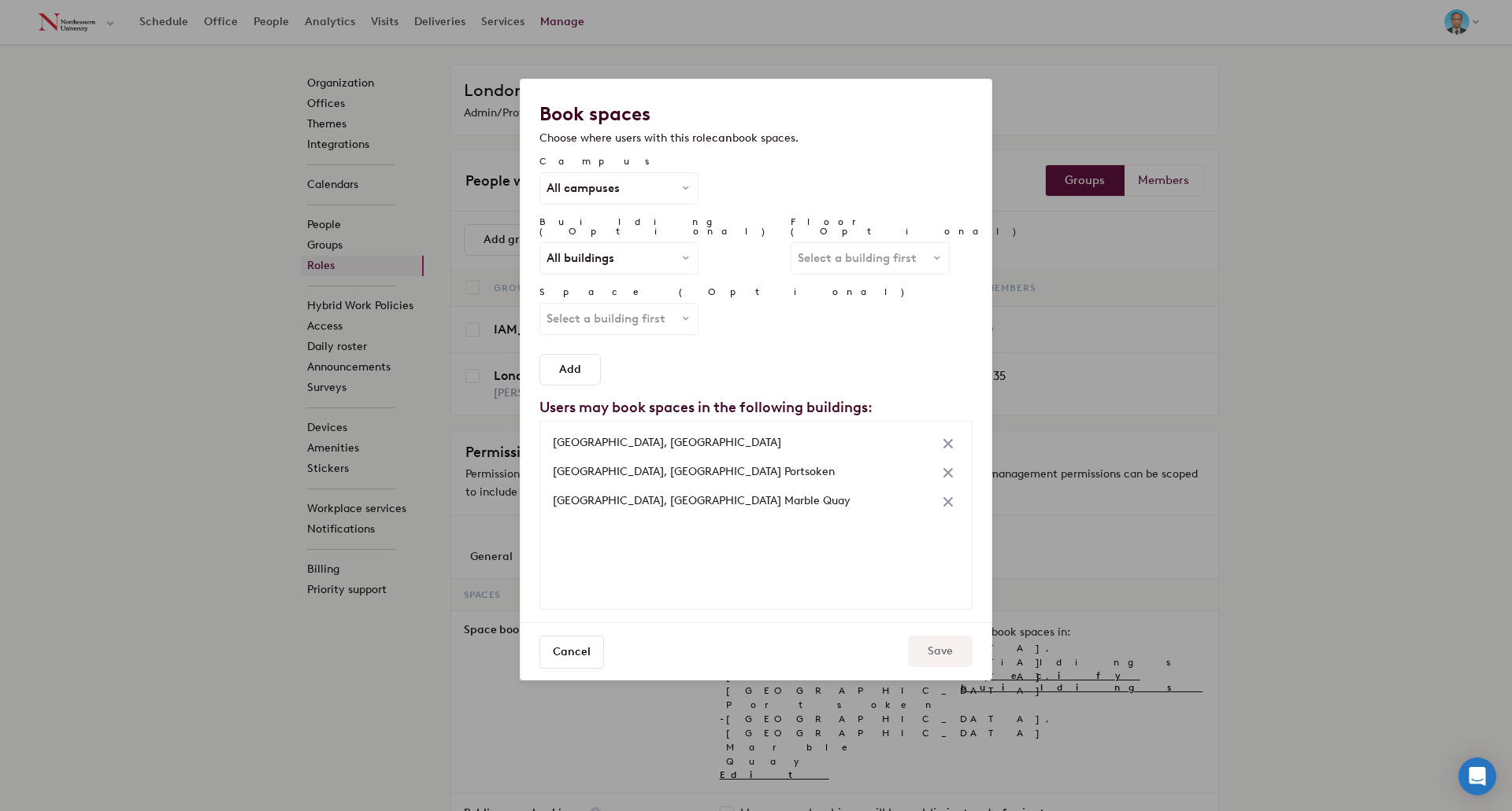
click at [810, 333] on div "Space (Optional) Select a building first All spaces" at bounding box center [755, 317] width 433 height 60
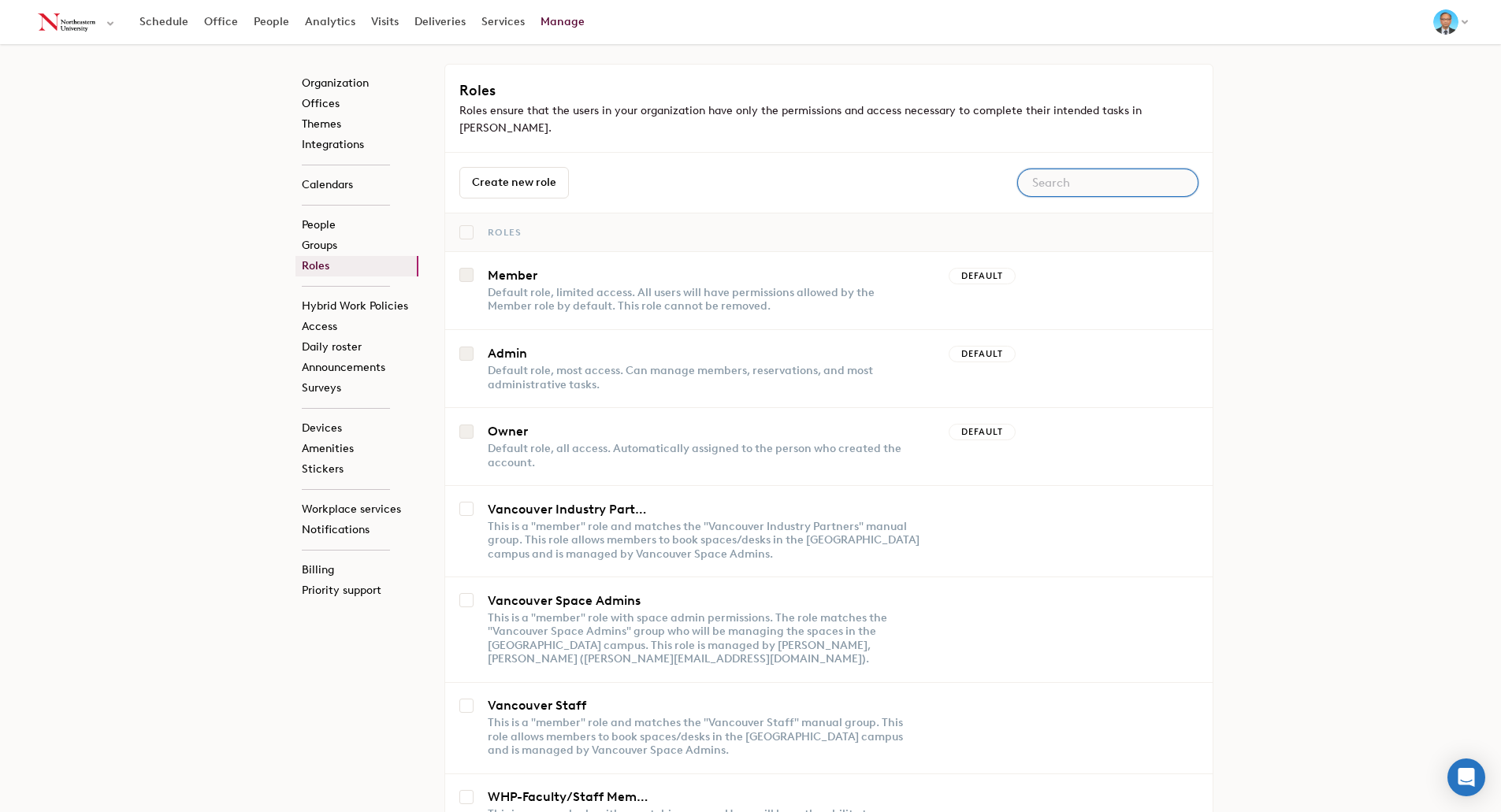
click at [1099, 168] on input "text" at bounding box center [1108, 182] width 182 height 28
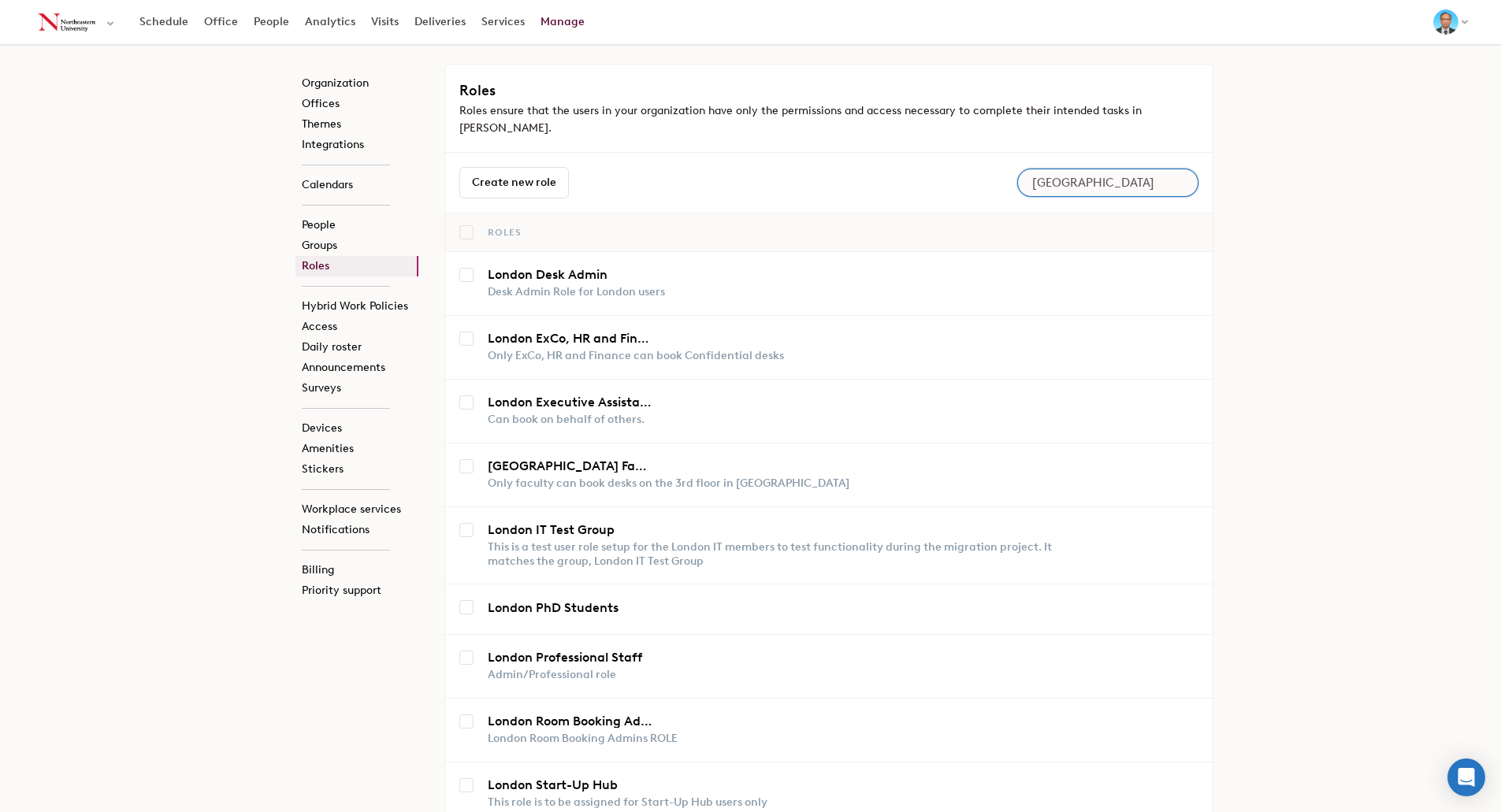
type input "London"
click at [569, 27] on link "Manage" at bounding box center [563, 22] width 60 height 28
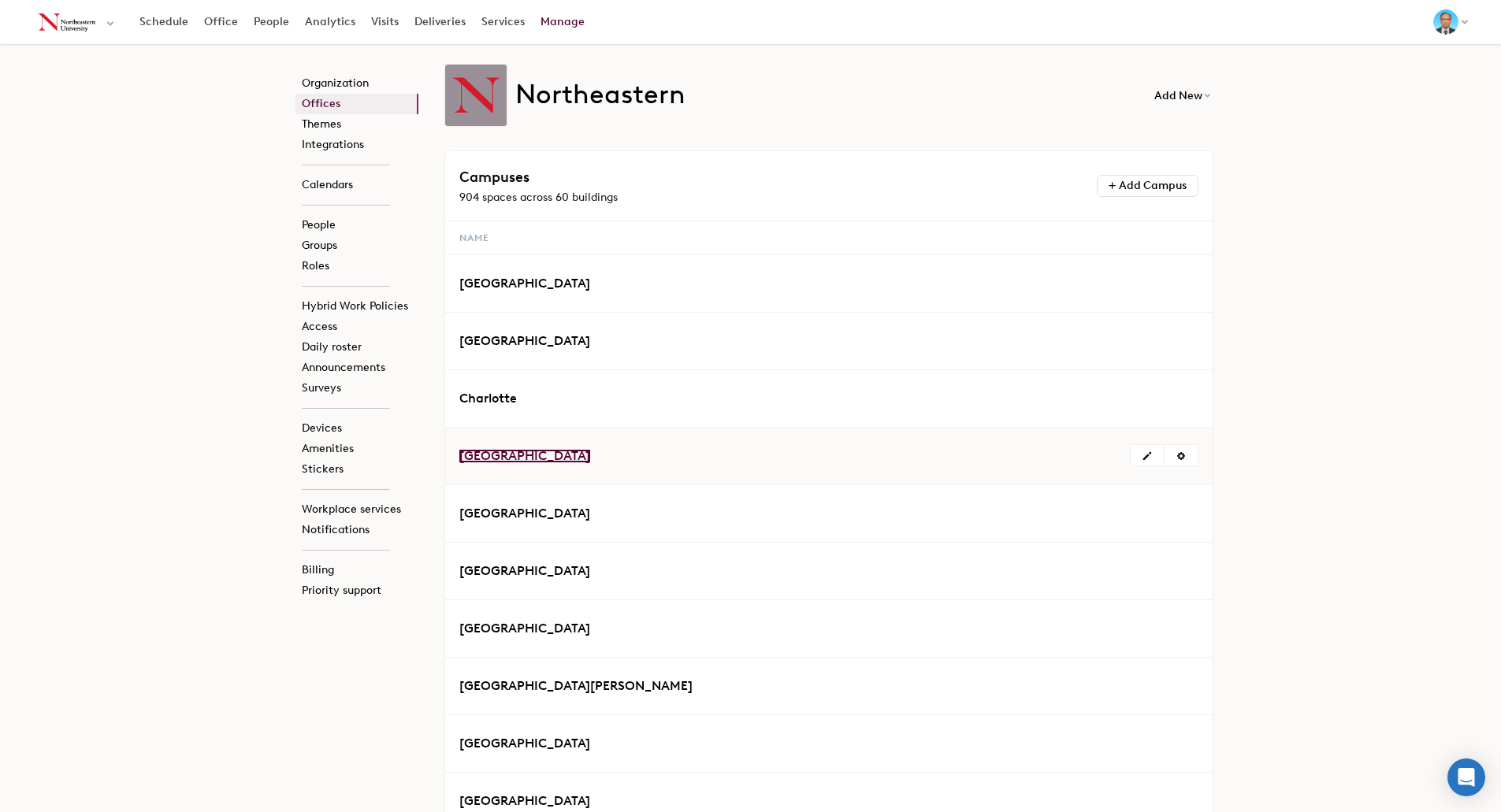
click at [477, 455] on span "London" at bounding box center [525, 456] width 131 height 15
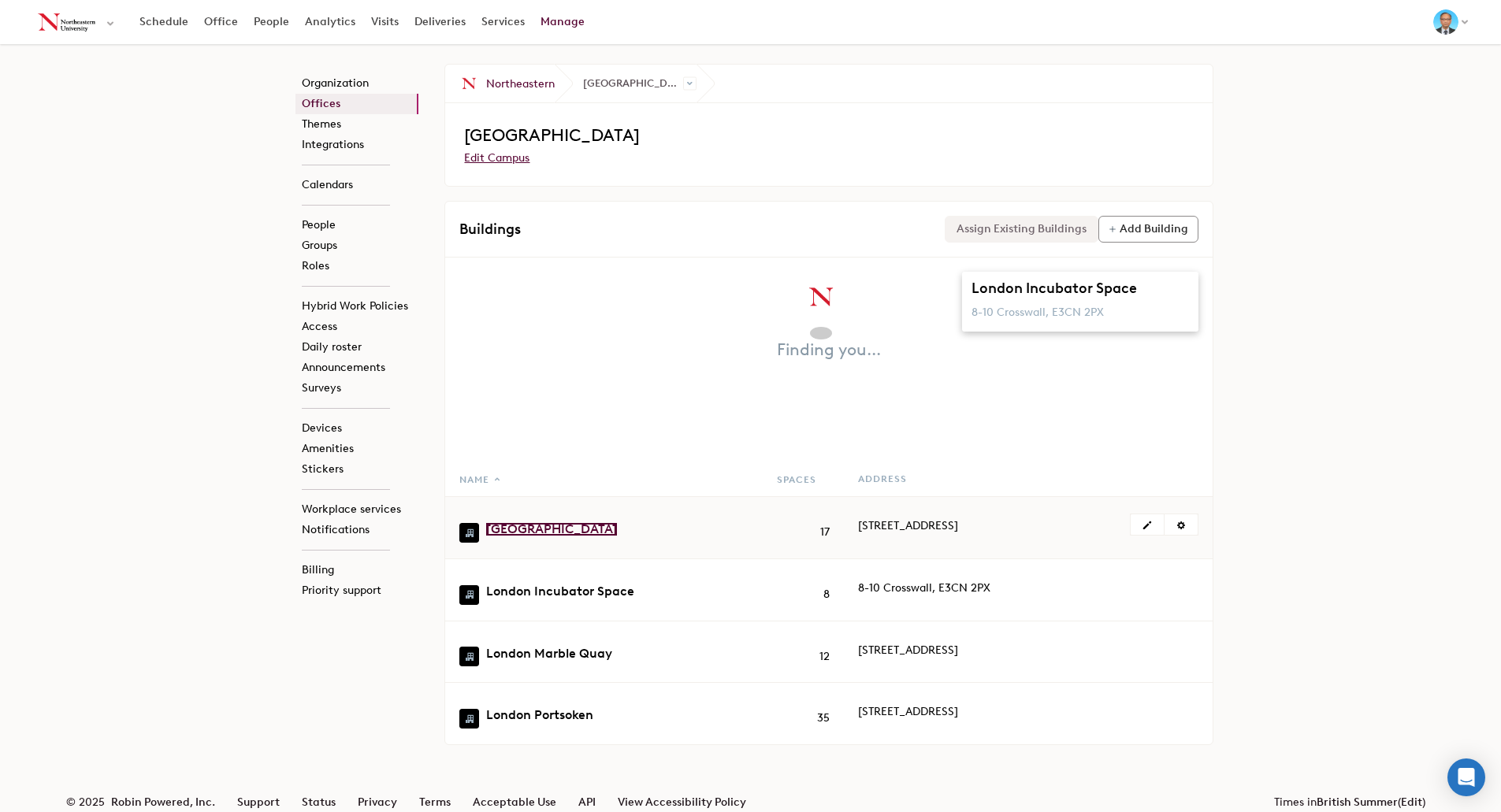
click at [580, 527] on link "London Devon House" at bounding box center [552, 529] width 131 height 12
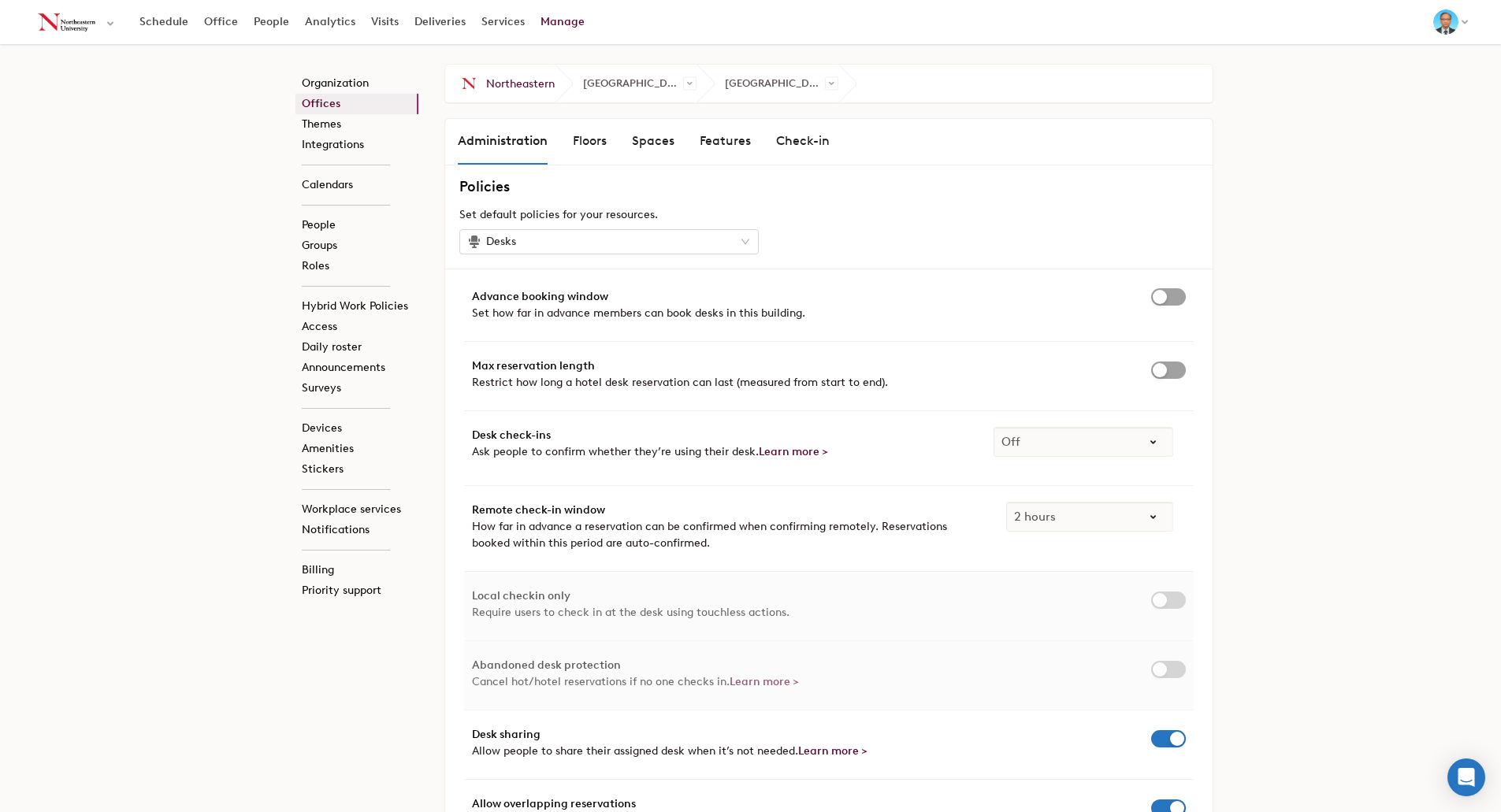
click at [589, 140] on div "Floors" at bounding box center [589, 141] width 34 height 19
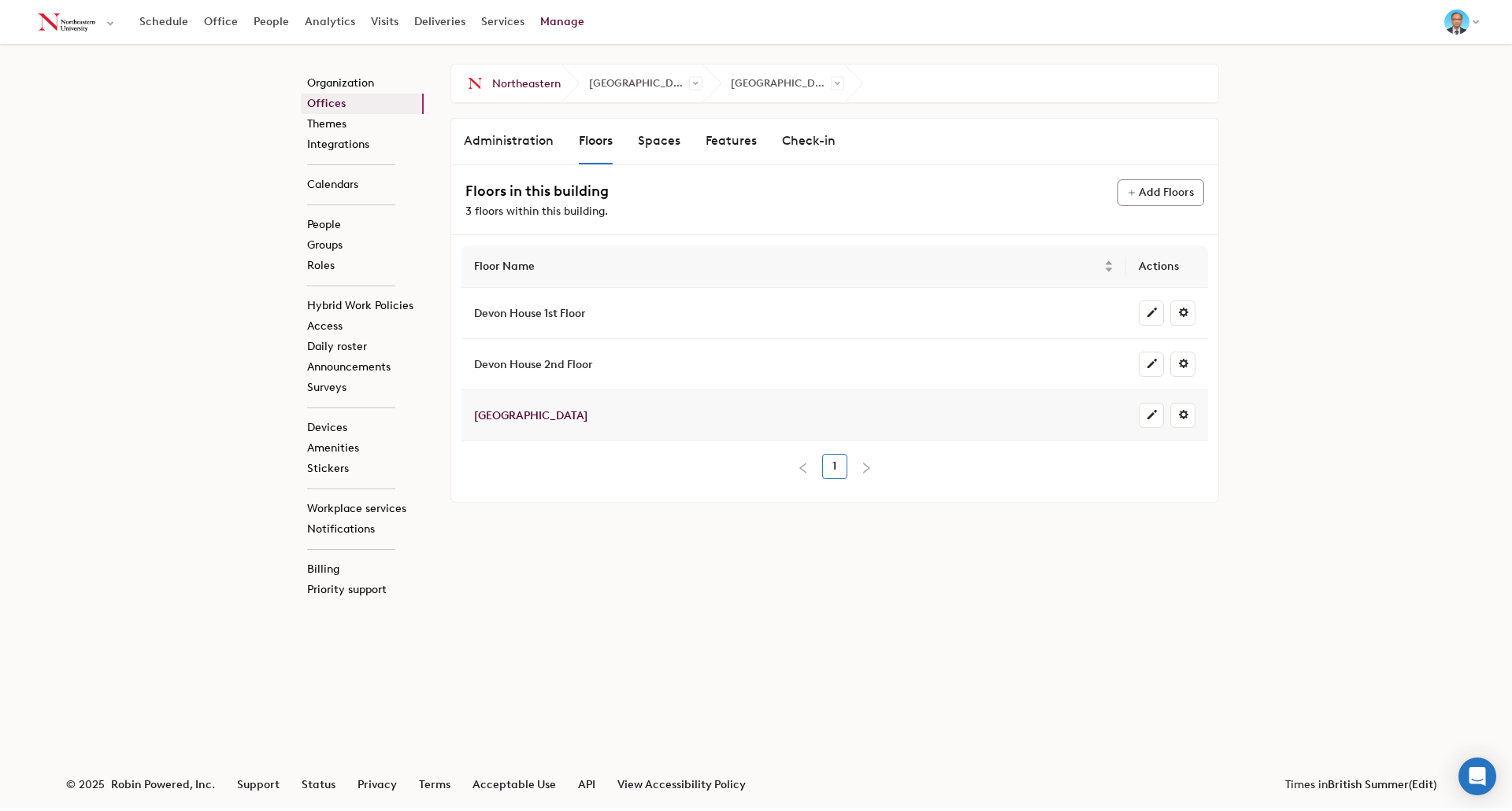
click at [570, 420] on link "Devon House Ground Floor" at bounding box center [530, 415] width 113 height 13
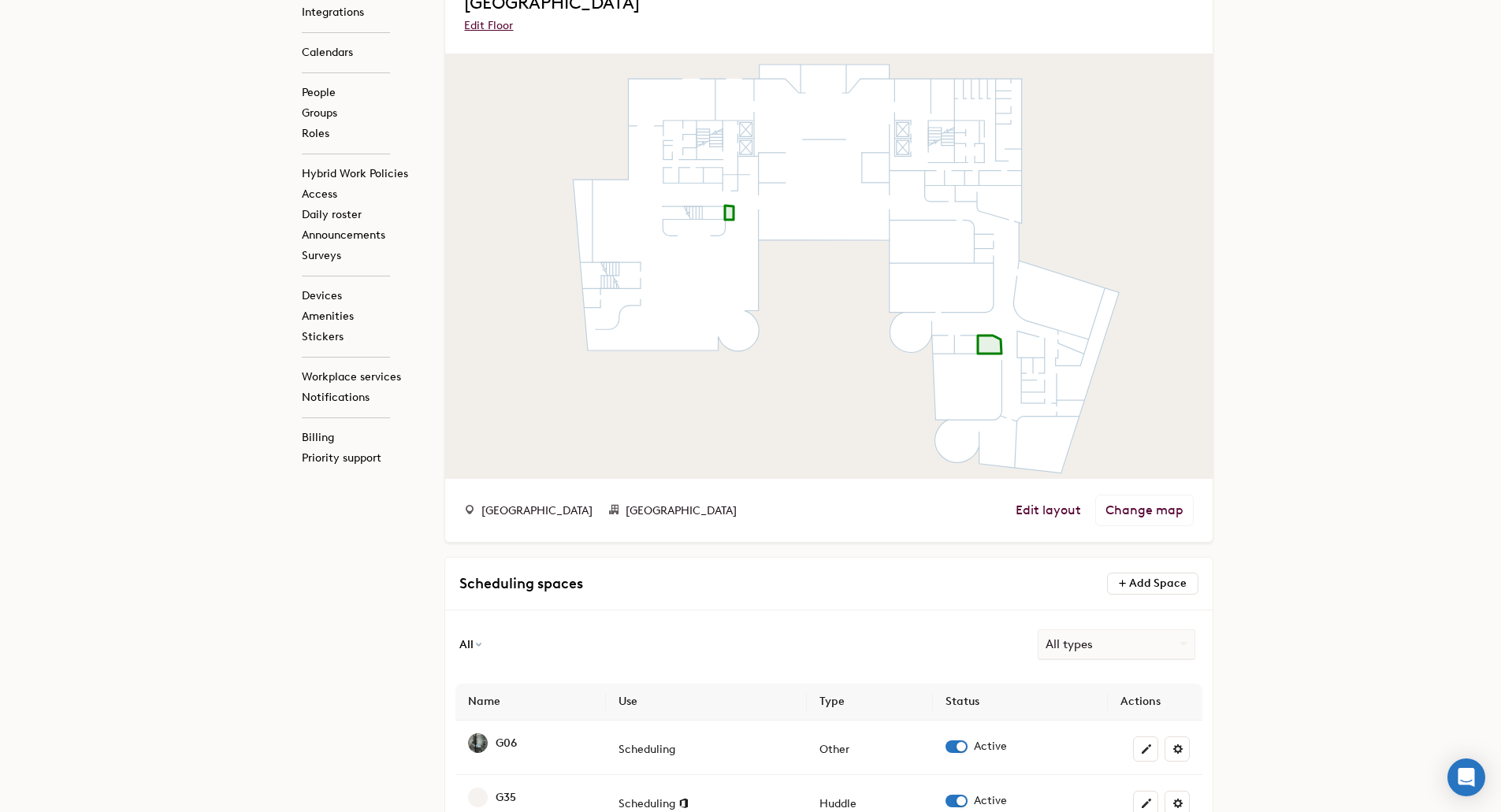
scroll to position [241, 0]
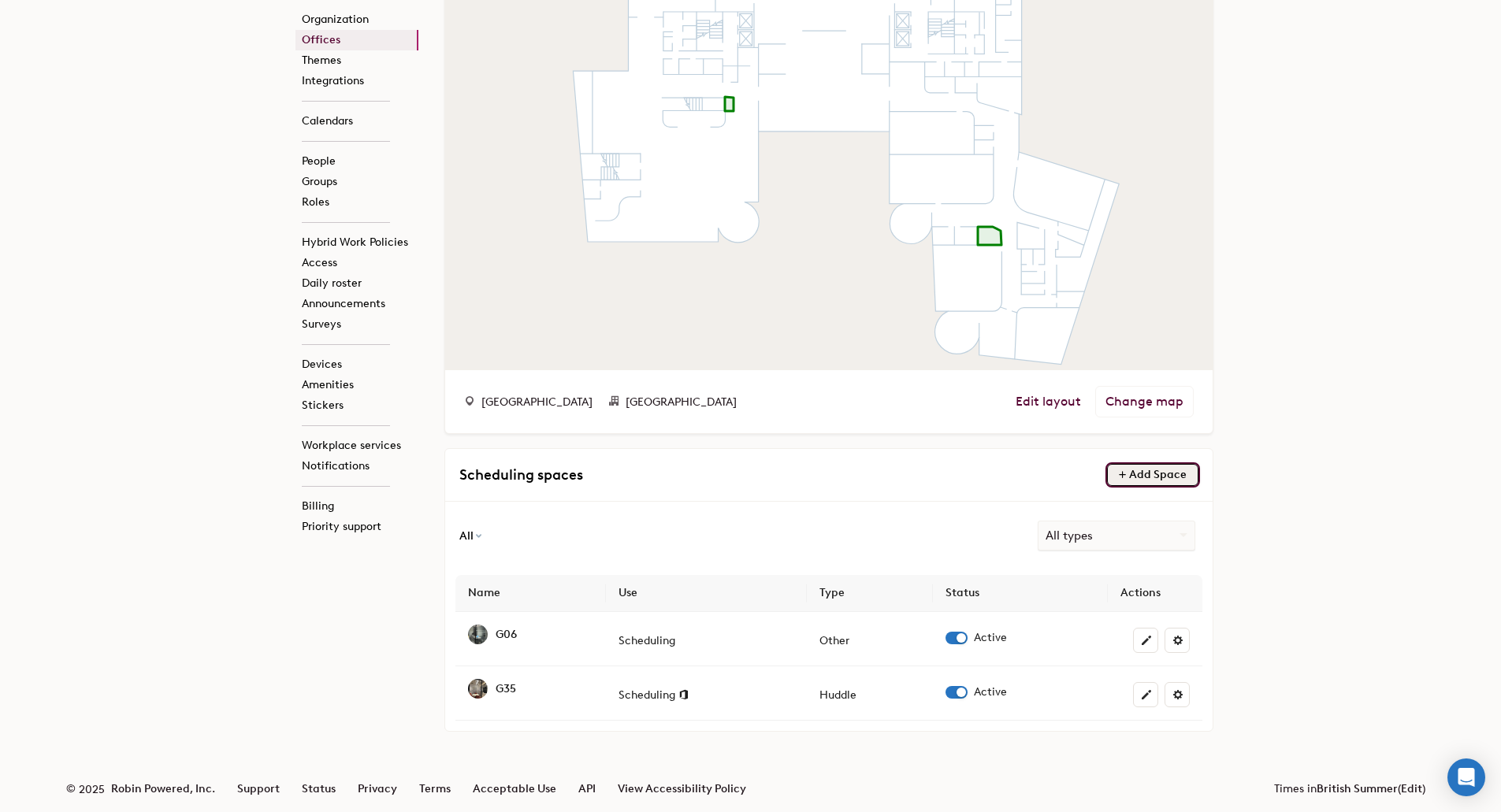
click at [1155, 476] on span "Add Space" at bounding box center [1158, 475] width 57 height 13
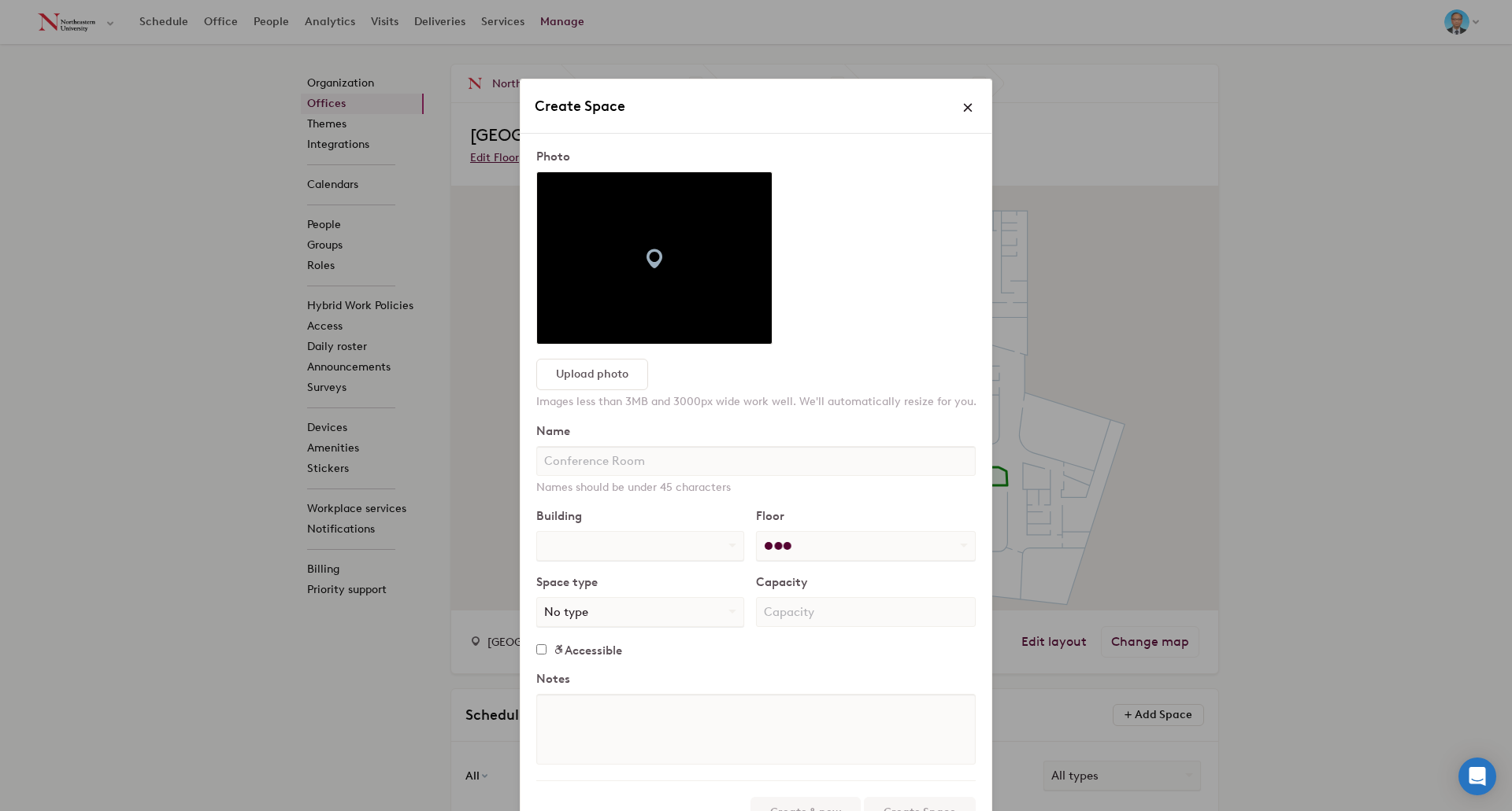
select select "number:776942"
select select "number:322691"
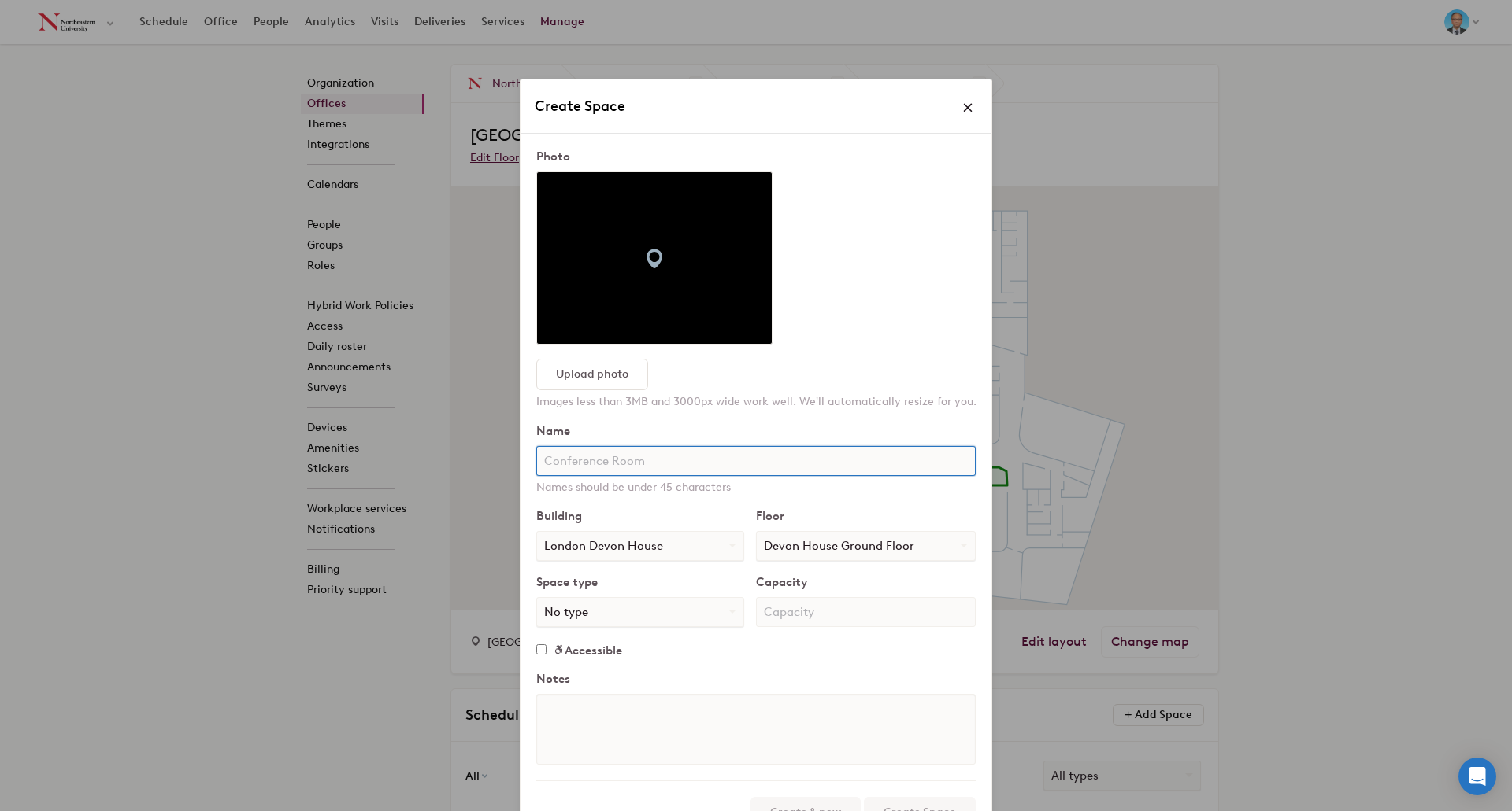
click at [627, 464] on input "text" at bounding box center [756, 461] width 440 height 30
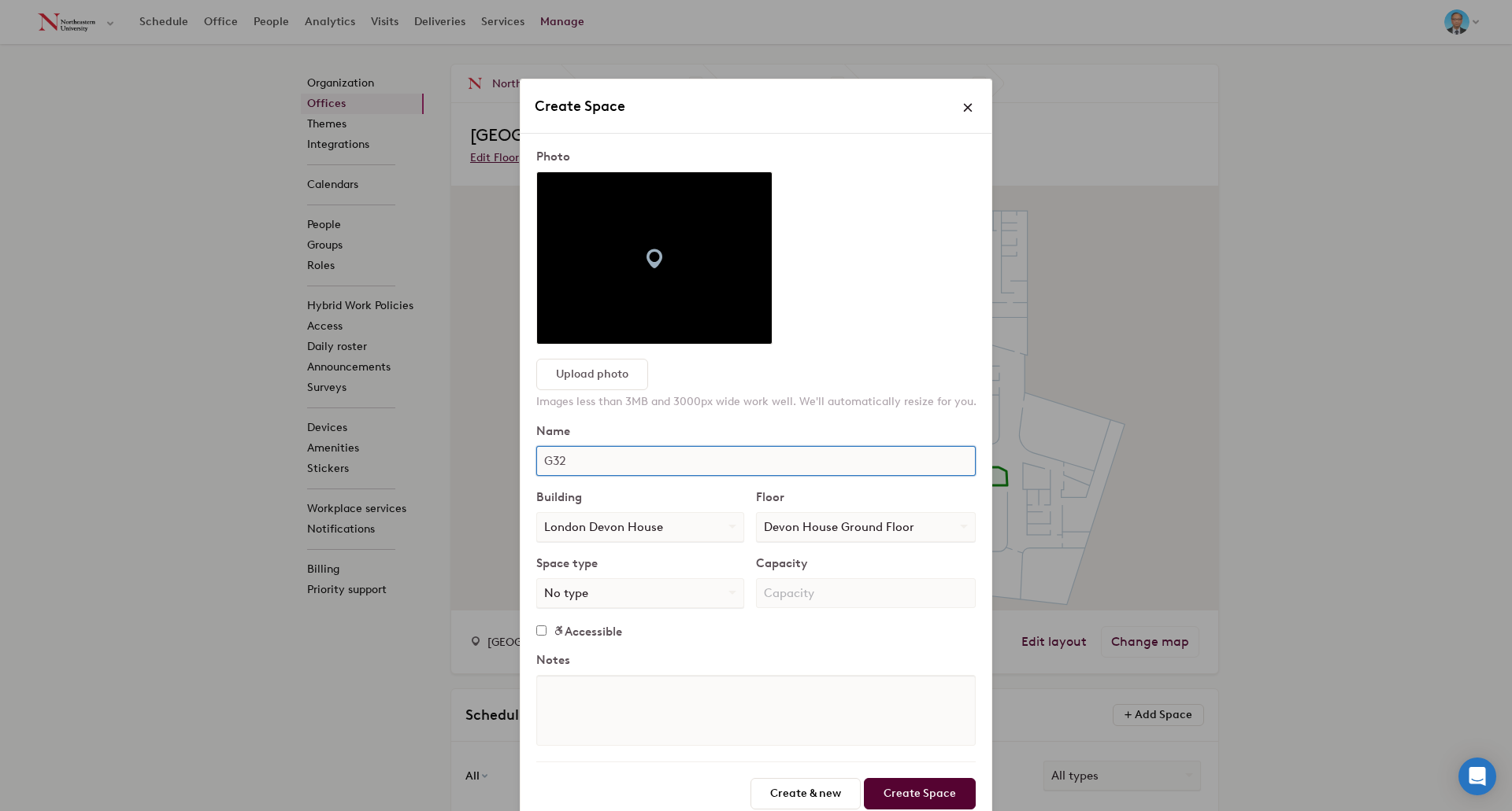
type input "G32"
click at [806, 596] on input "number" at bounding box center [865, 593] width 219 height 30
type input "4"
click at [694, 599] on select "No type Breakout Call Room Classroom Conference Room Event Mother's Room Meetin…" at bounding box center [639, 593] width 206 height 28
select select "string:huddle"
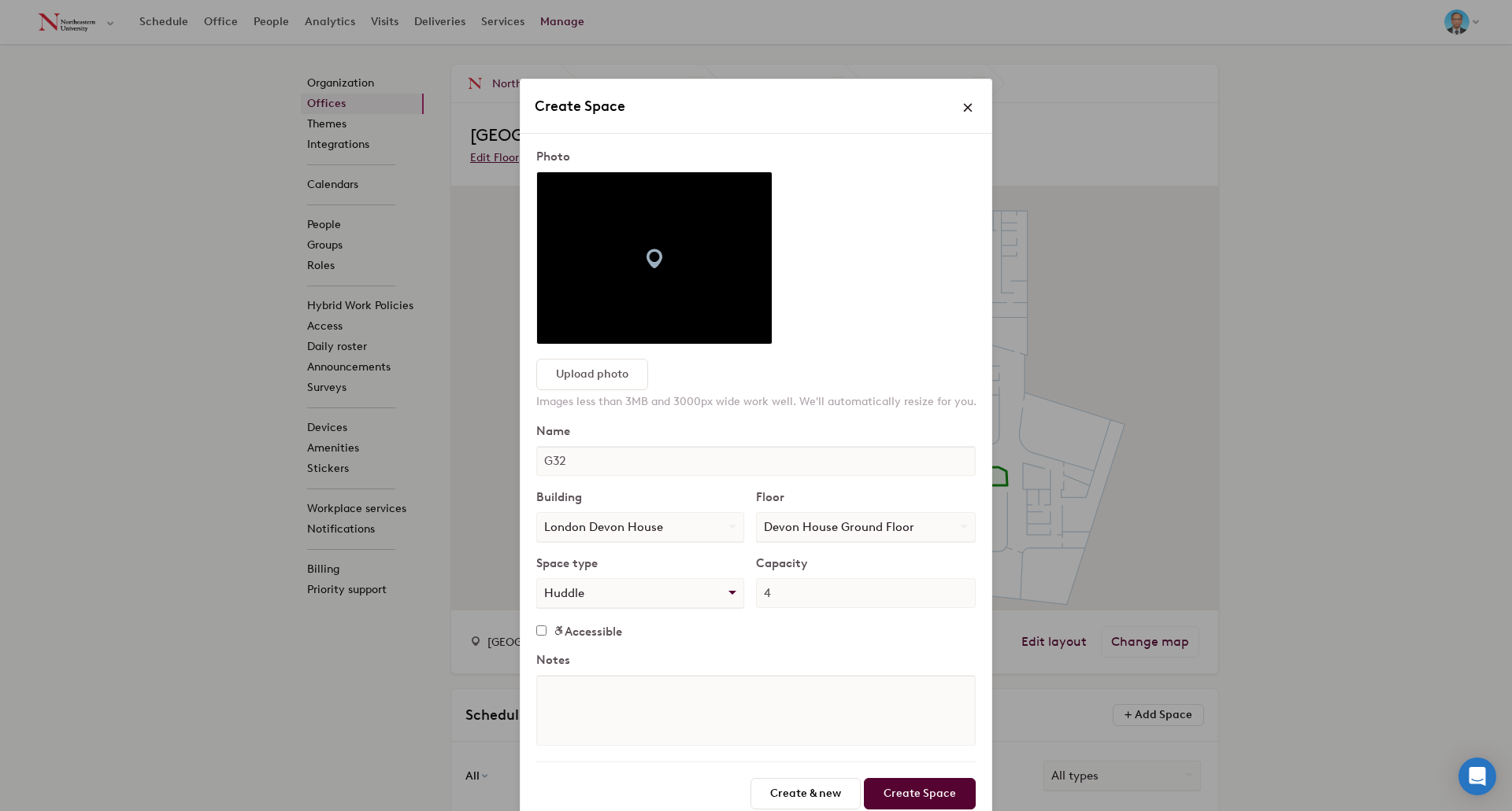
click at [537, 579] on select "No type Breakout Call Room Classroom Conference Room Event Mother's Room Meetin…" at bounding box center [639, 593] width 206 height 28
drag, startPoint x: 889, startPoint y: 787, endPoint x: 840, endPoint y: 646, distance: 149.3
click at [841, 651] on form "Photo Upload photo Remove Images less than 3MB and 3000px wide work well. We'll…" at bounding box center [756, 480] width 471 height 692
click at [617, 382] on button "Upload photo" at bounding box center [591, 375] width 110 height 30
click at [897, 802] on input "Create Space" at bounding box center [919, 794] width 112 height 31
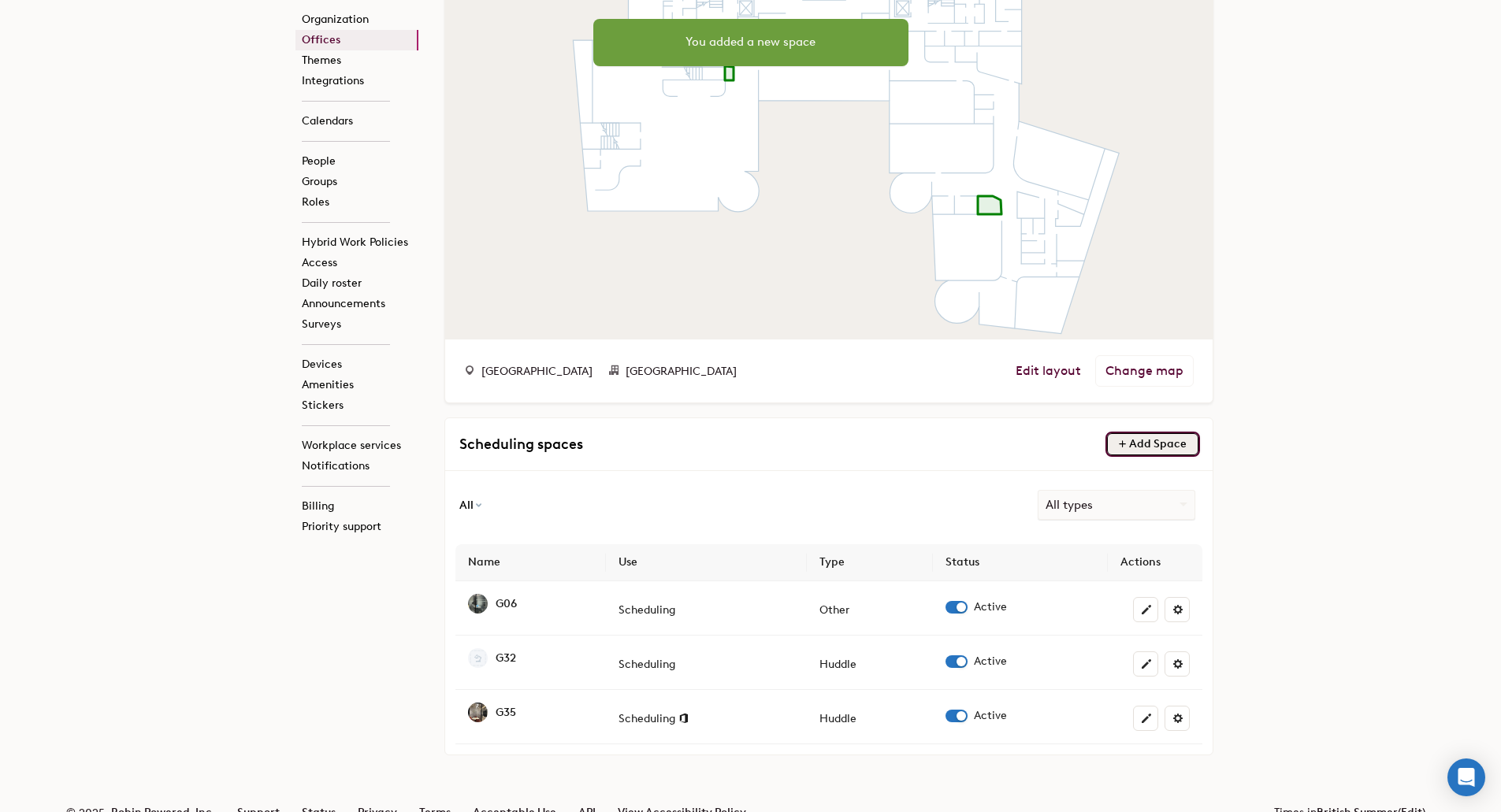
scroll to position [296, 0]
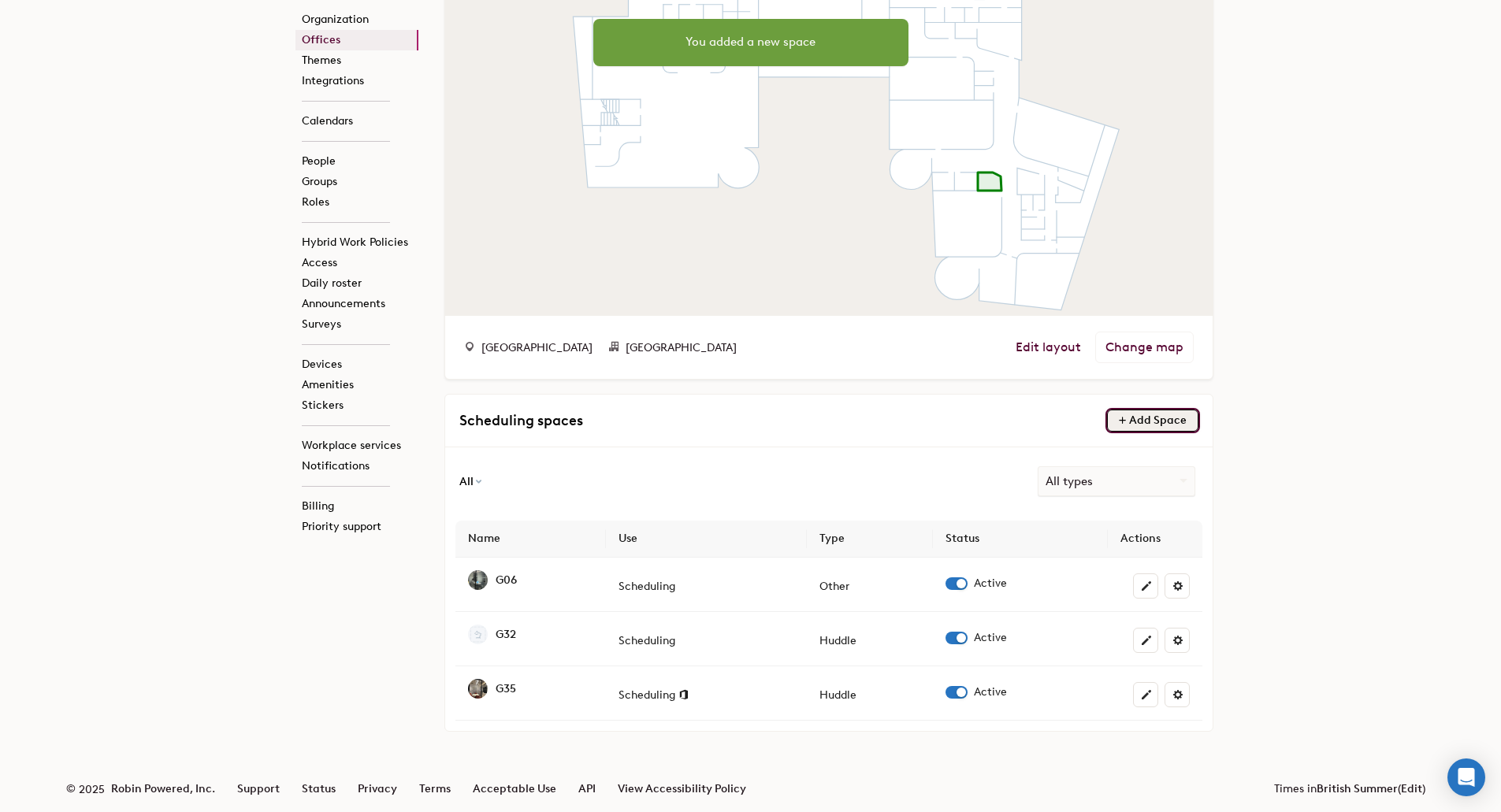
click at [1141, 417] on span "Add Space" at bounding box center [1158, 420] width 57 height 13
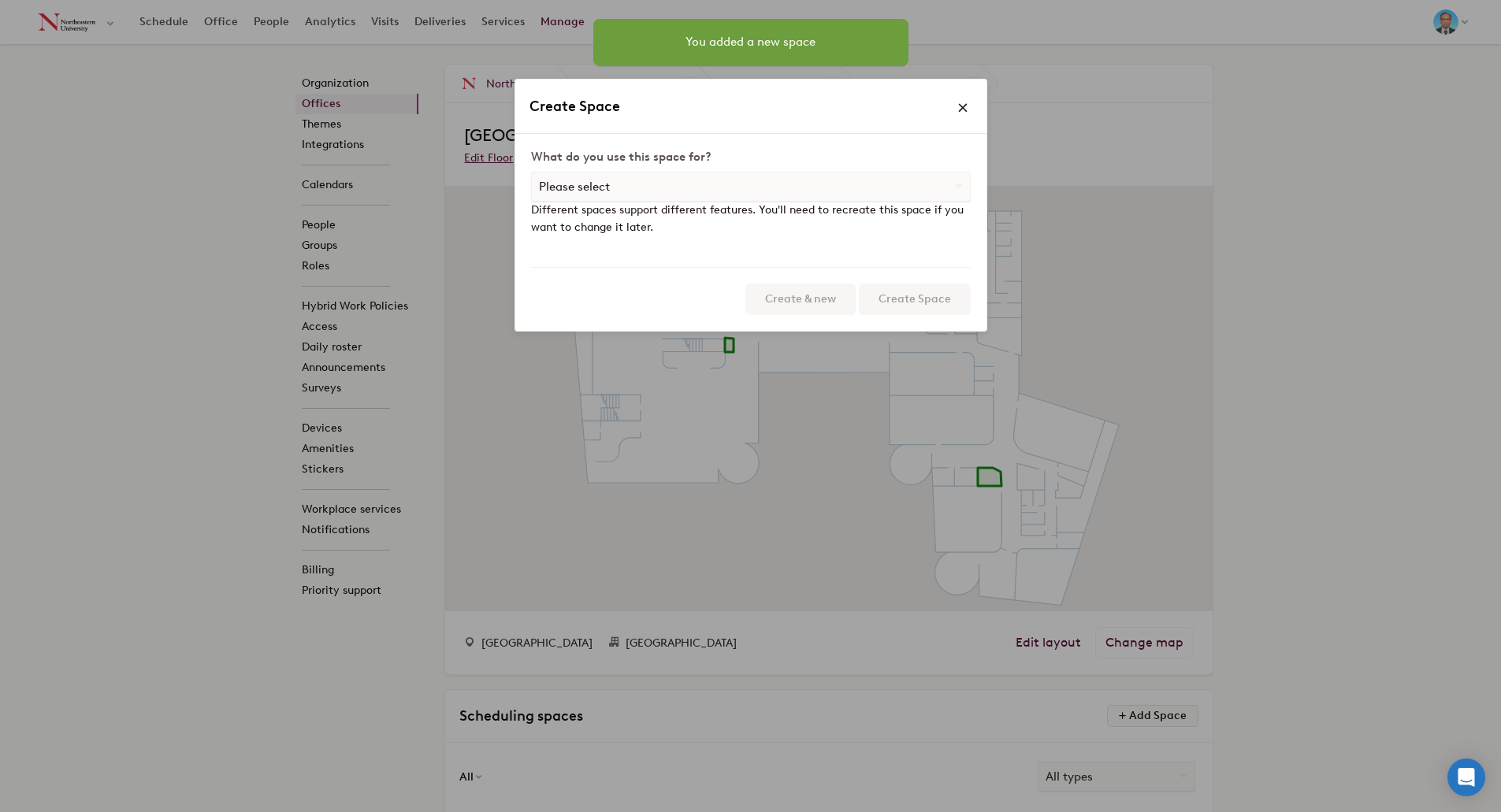
scroll to position [0, 0]
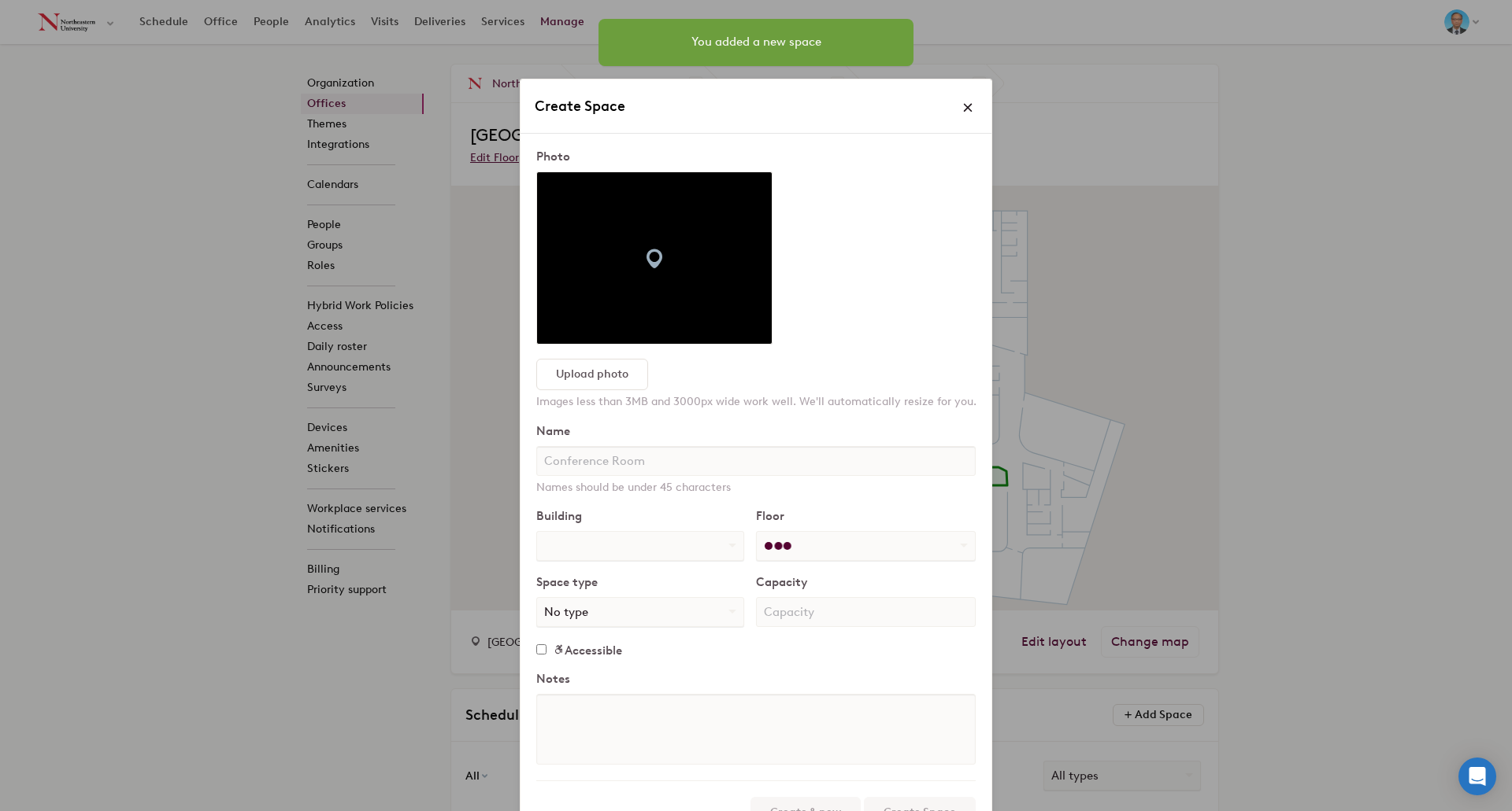
select select "number:776942"
select select "number:322691"
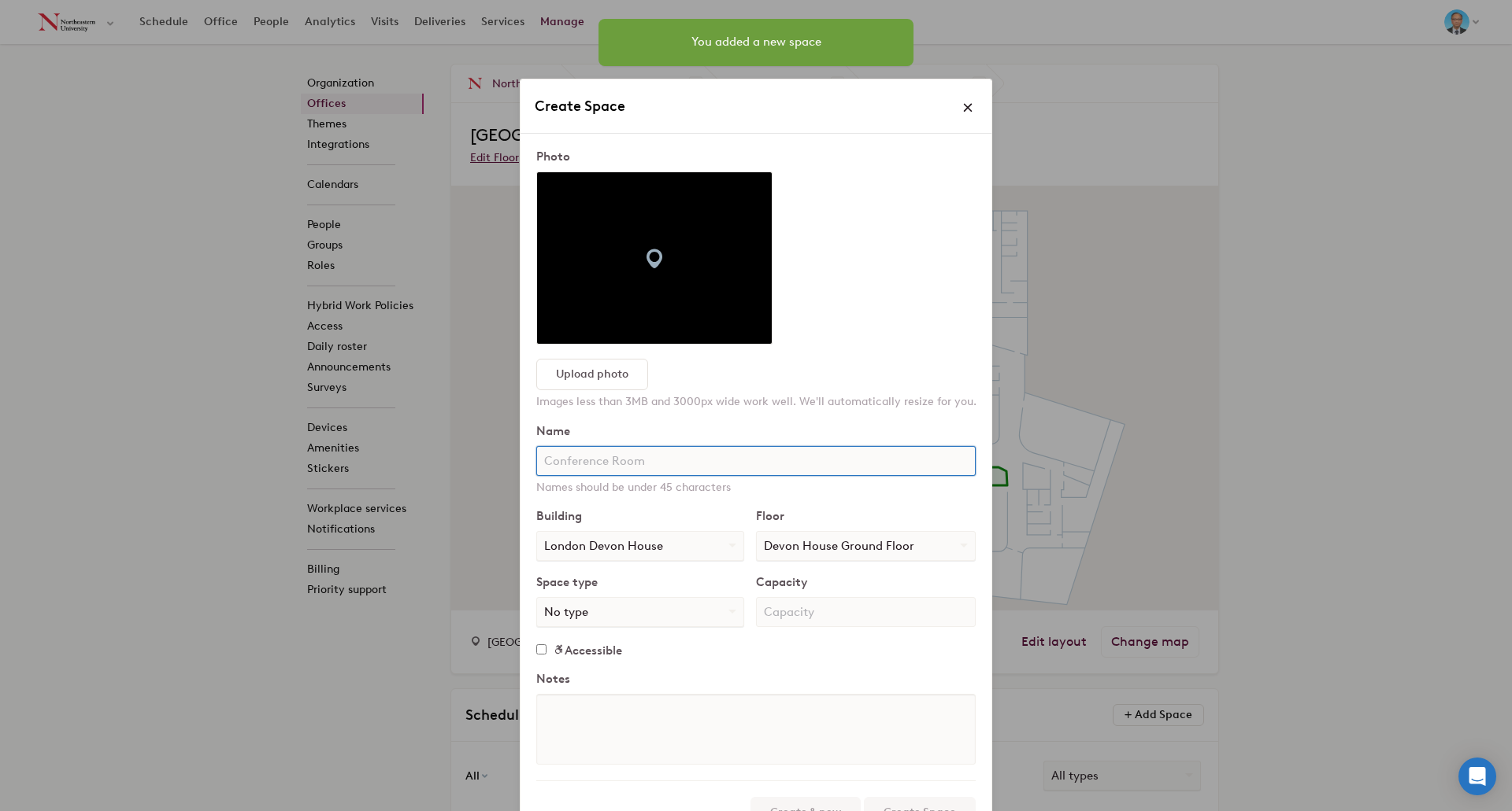
click at [667, 470] on input "text" at bounding box center [756, 461] width 440 height 30
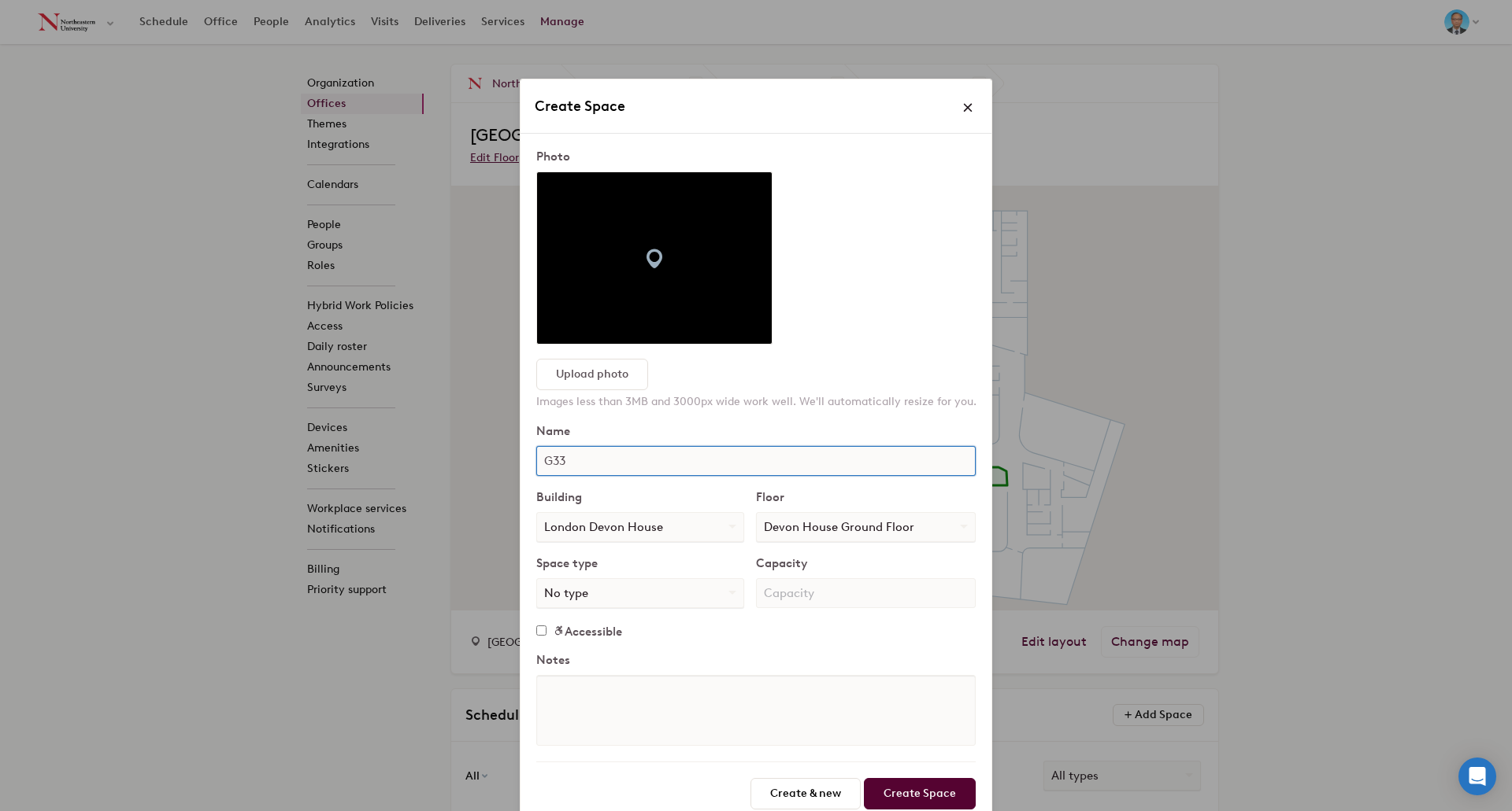
type input "G33"
click at [836, 593] on input "number" at bounding box center [865, 593] width 219 height 30
type input "4"
click at [694, 598] on select "No type Breakout Call Room Classroom Conference Room Event Mother's Room Meetin…" at bounding box center [639, 593] width 206 height 28
select select "string:huddle"
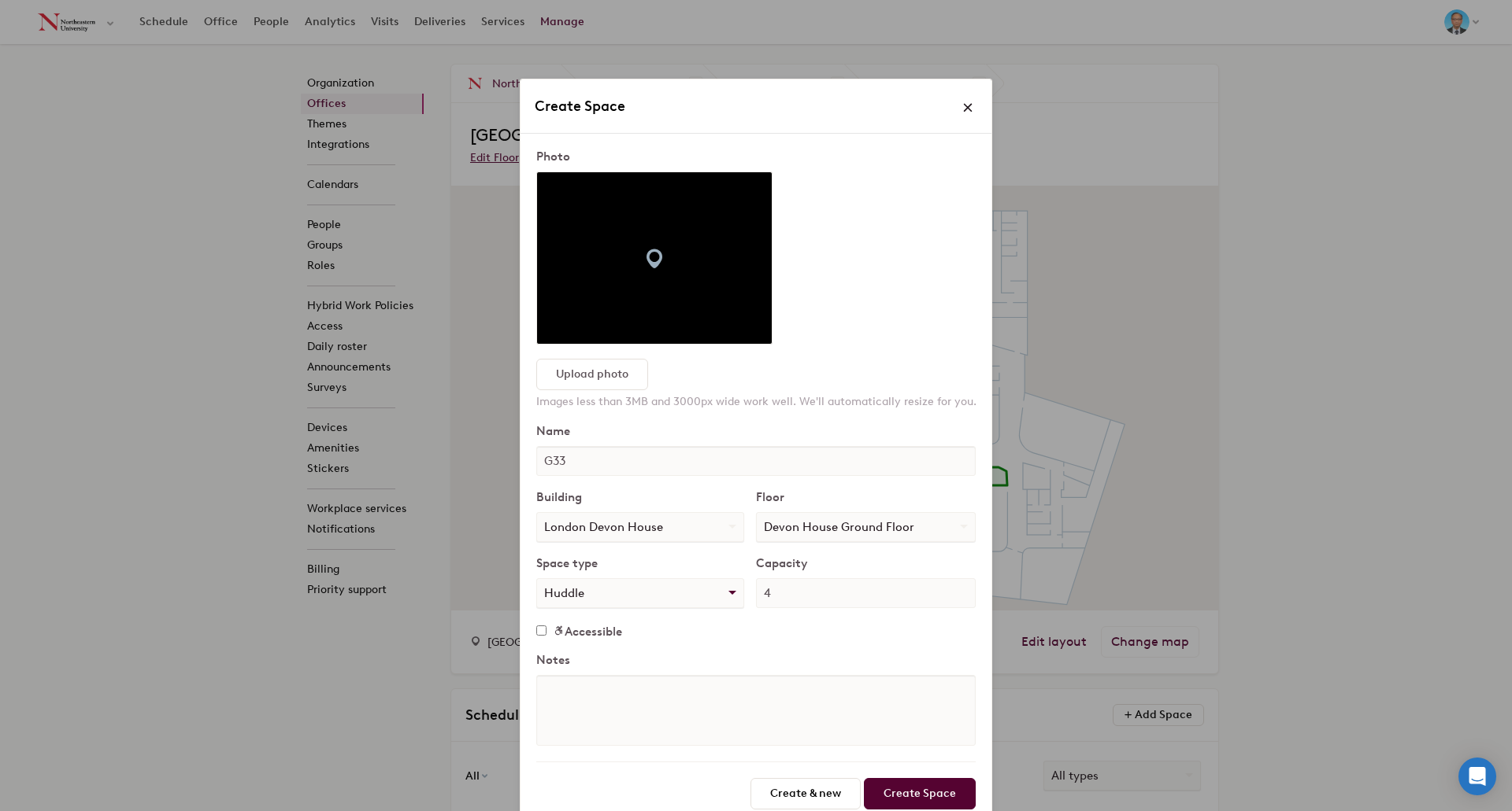
click at [537, 579] on select "No type Breakout Call Room Classroom Conference Room Event Mother's Room Meetin…" at bounding box center [639, 593] width 206 height 28
click at [900, 790] on input "Create Space" at bounding box center [919, 794] width 112 height 31
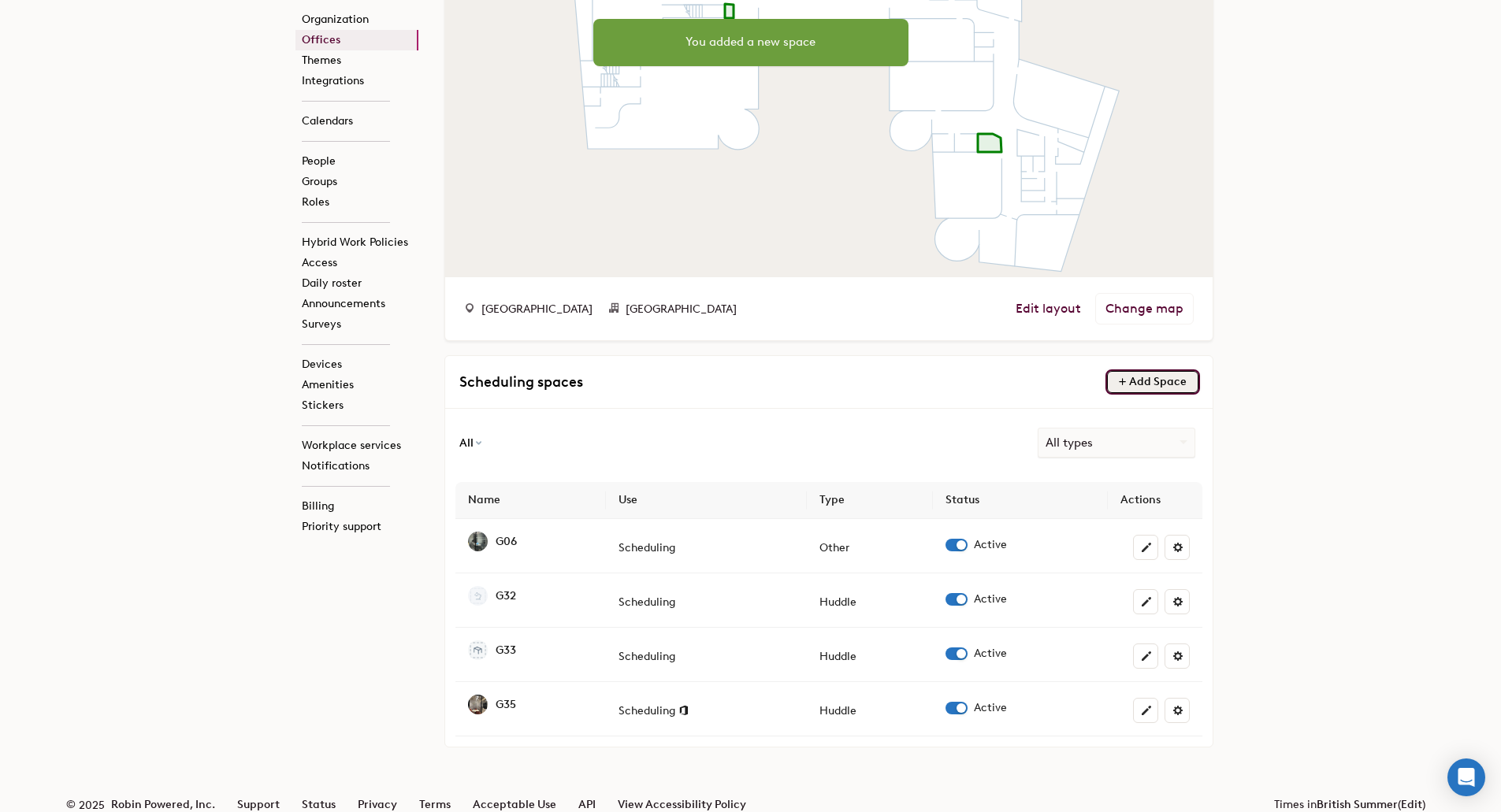
scroll to position [350, 0]
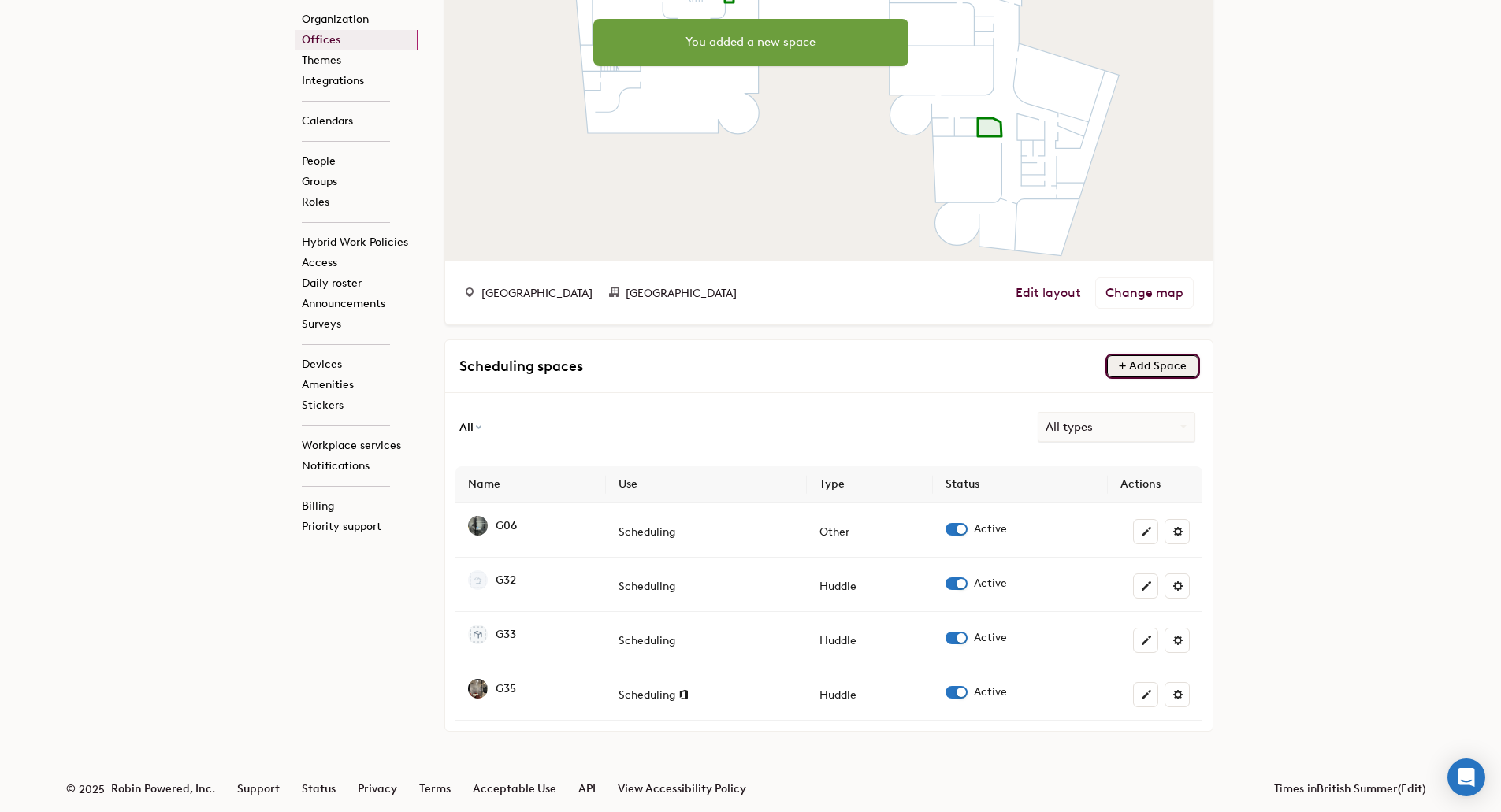
click at [1163, 365] on span "Add Space" at bounding box center [1158, 366] width 57 height 13
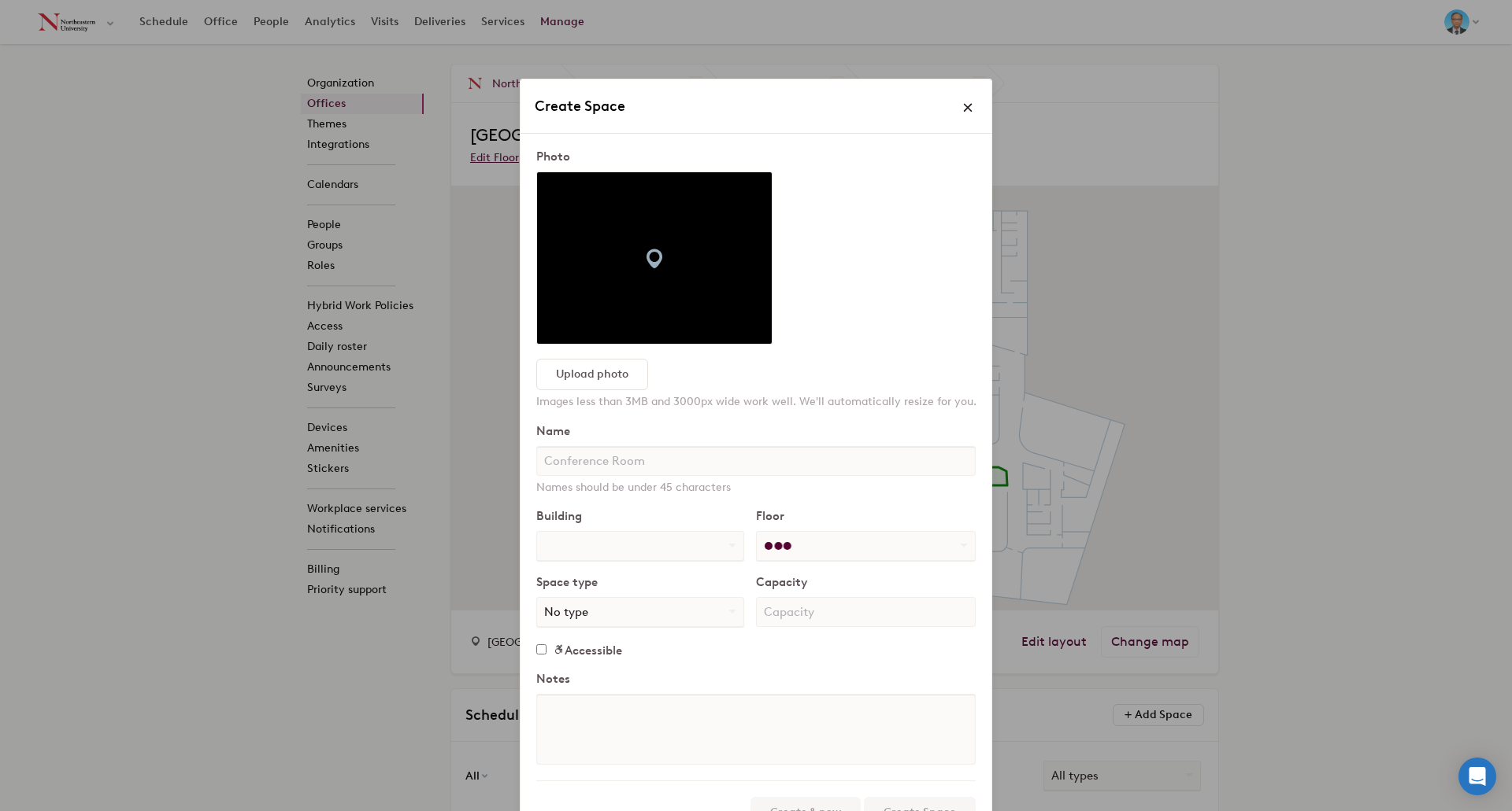
select select "number:776942"
click at [673, 462] on input "text" at bounding box center [756, 461] width 440 height 30
select select "number:322691"
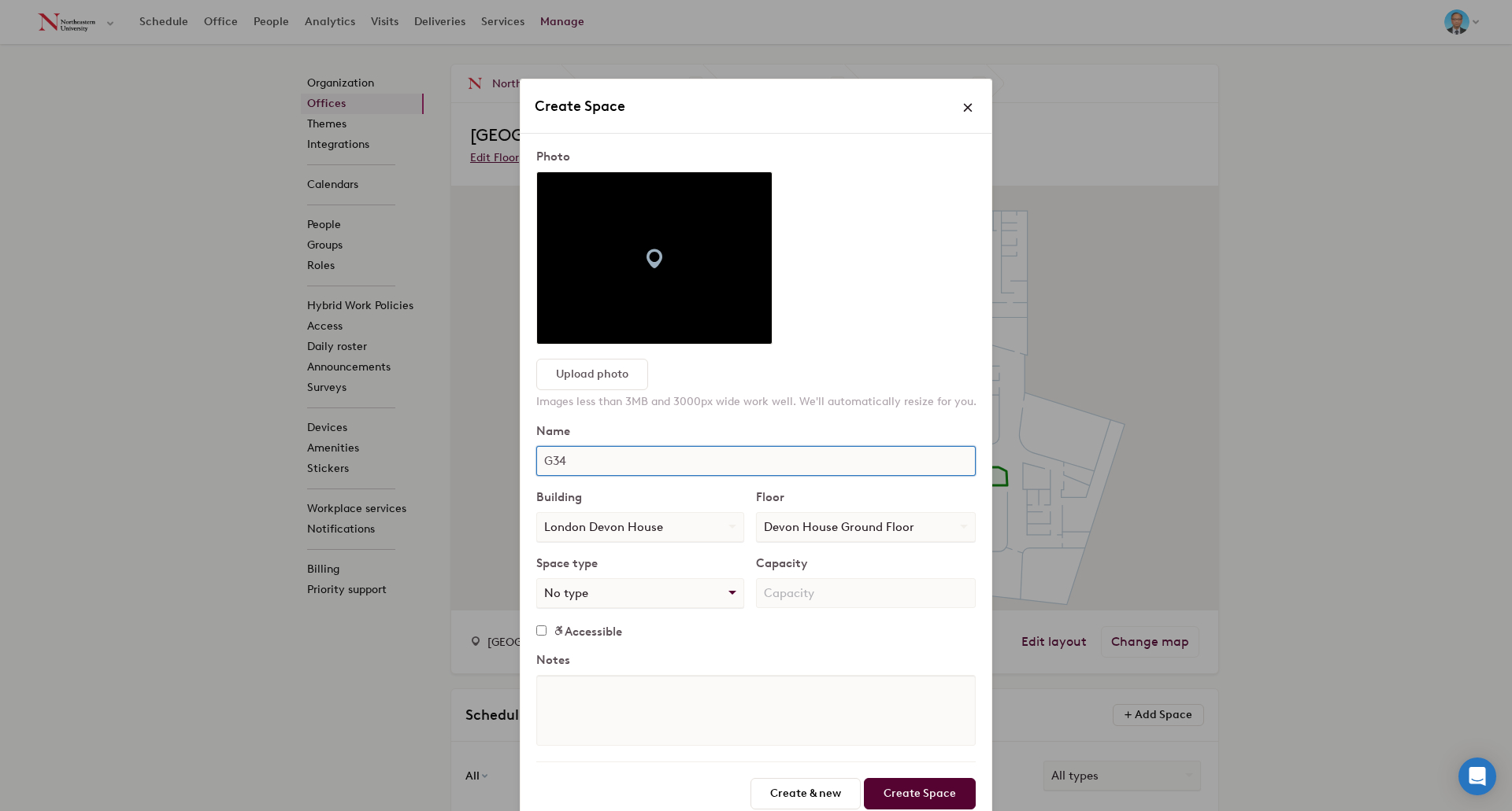
type input "G34"
click at [655, 593] on select "No type Breakout Call Room Classroom Conference Room Event Mother's Room Meetin…" at bounding box center [639, 593] width 206 height 28
select select "string:huddle"
click at [537, 579] on select "No type Breakout Call Room Classroom Conference Room Event Mother's Room Meetin…" at bounding box center [639, 593] width 206 height 28
click at [883, 590] on input "number" at bounding box center [865, 593] width 219 height 30
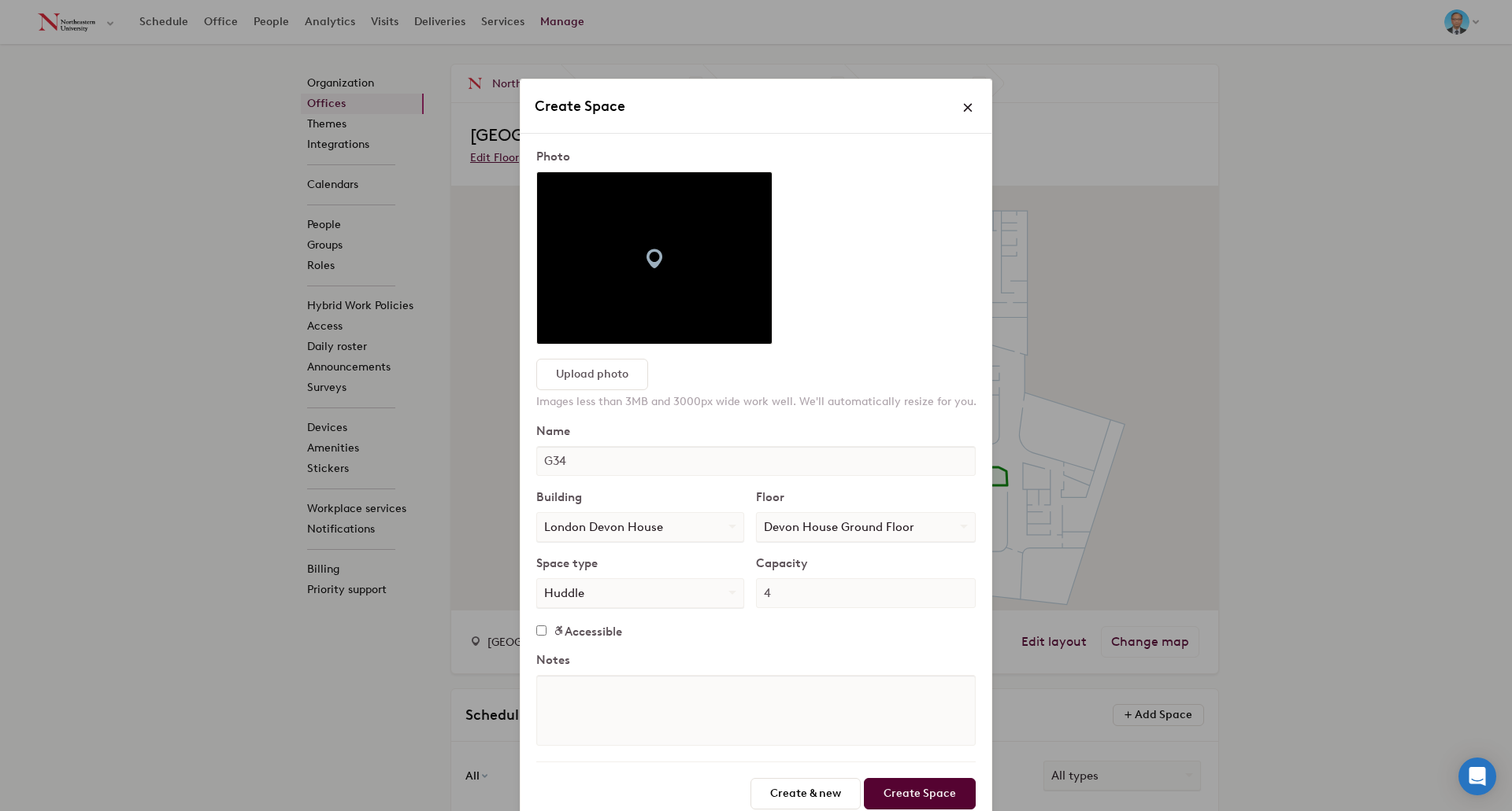
type input "4"
click at [896, 797] on input "Create Space" at bounding box center [919, 794] width 112 height 31
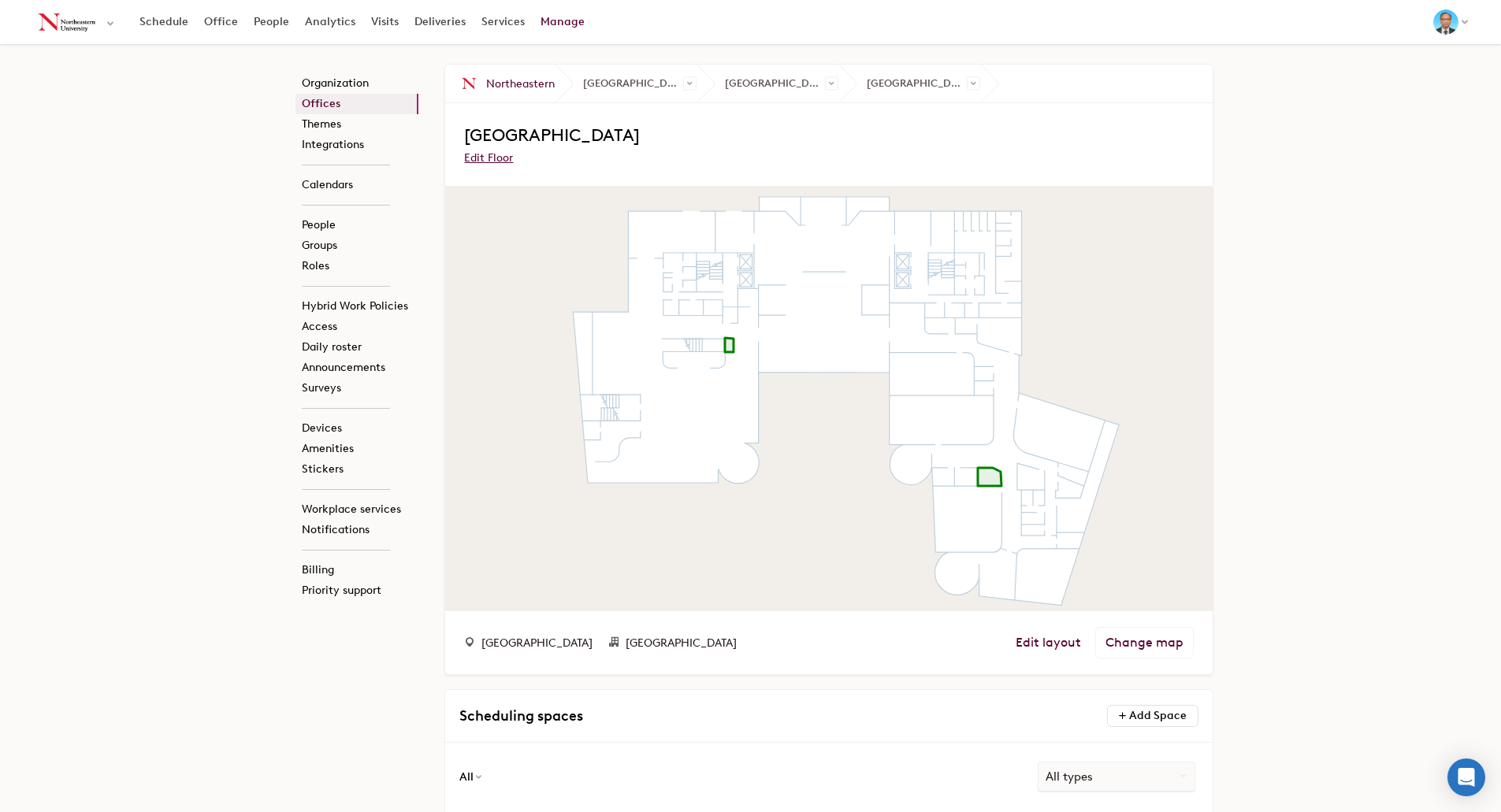
click at [1300, 394] on div "Organization Offices Themes Integrations Calendars People Groups Roles Hybrid W…" at bounding box center [750, 630] width 1501 height 1172
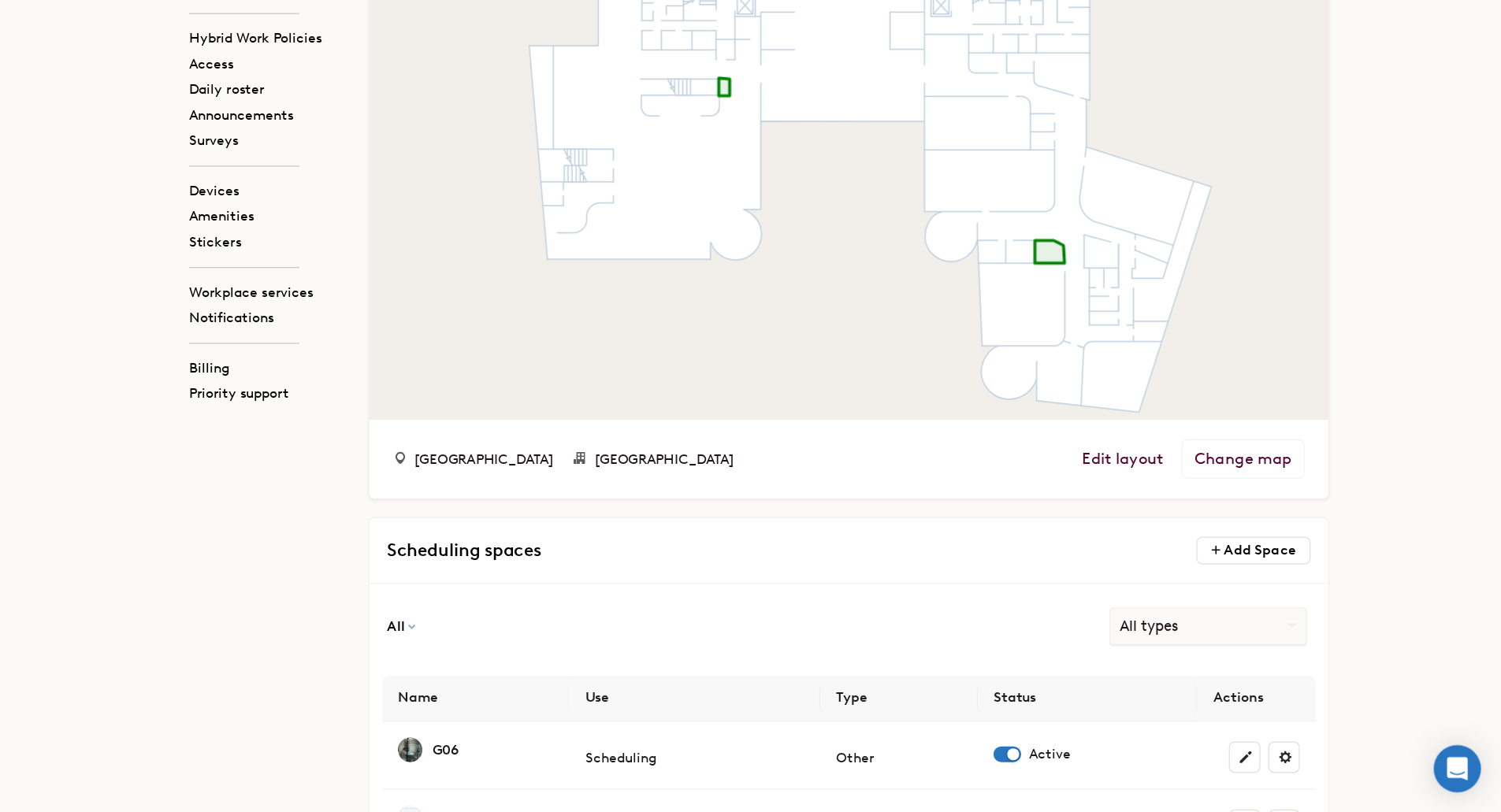
scroll to position [276, 0]
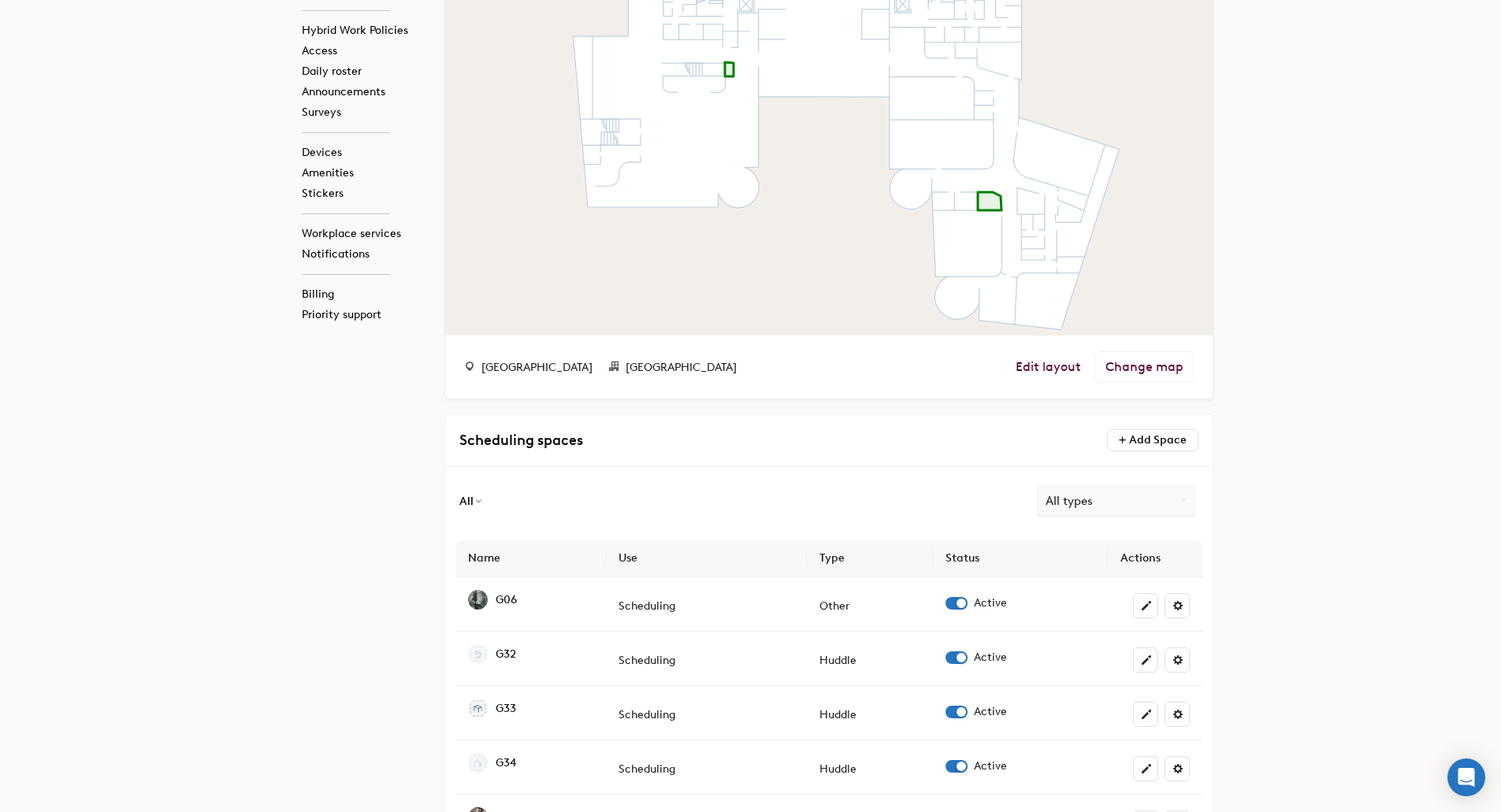
click at [1339, 347] on div "Organization Offices Themes Integrations Calendars People Groups Roles Hybrid W…" at bounding box center [750, 354] width 1501 height 1172
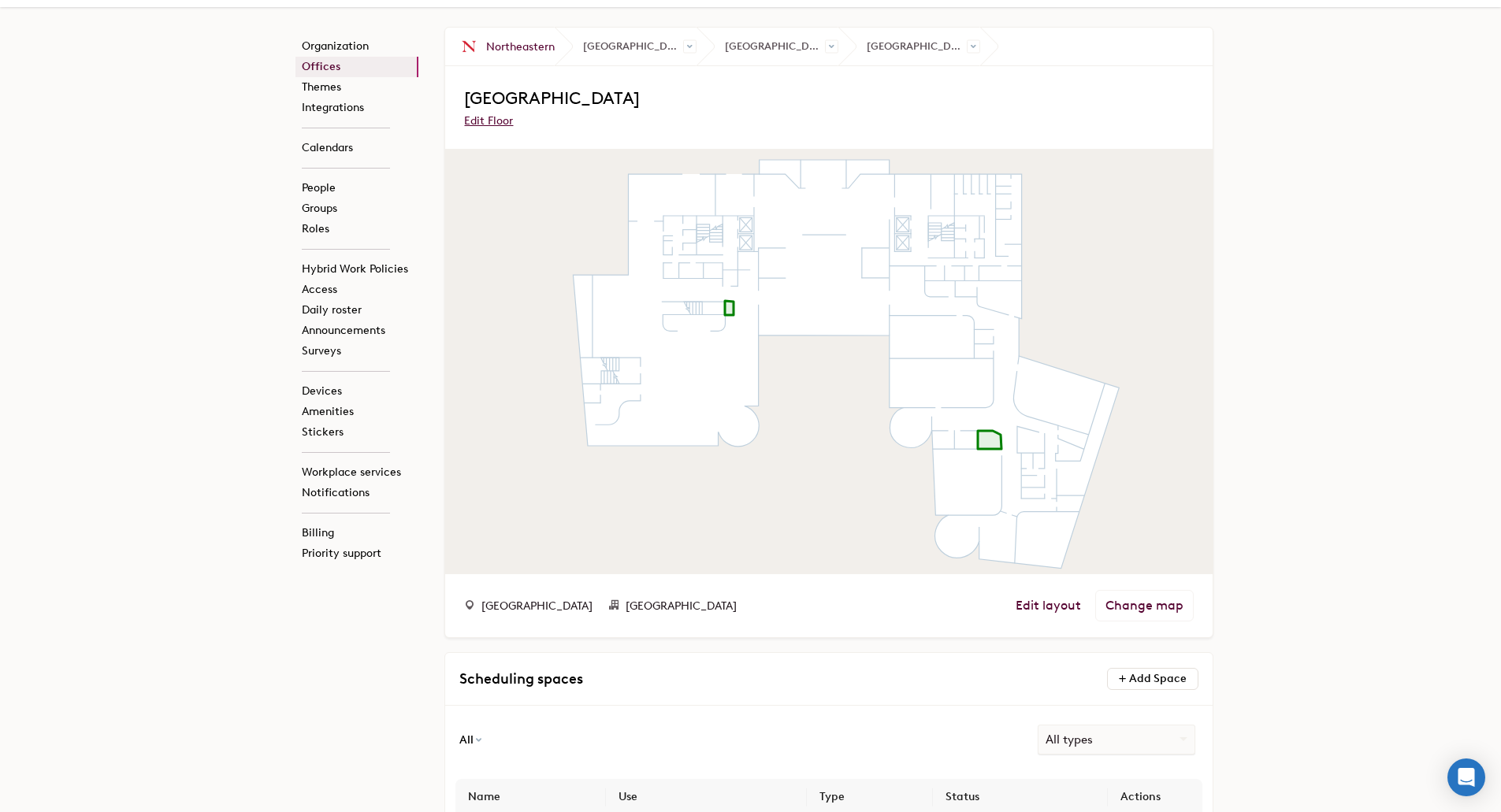
scroll to position [0, 0]
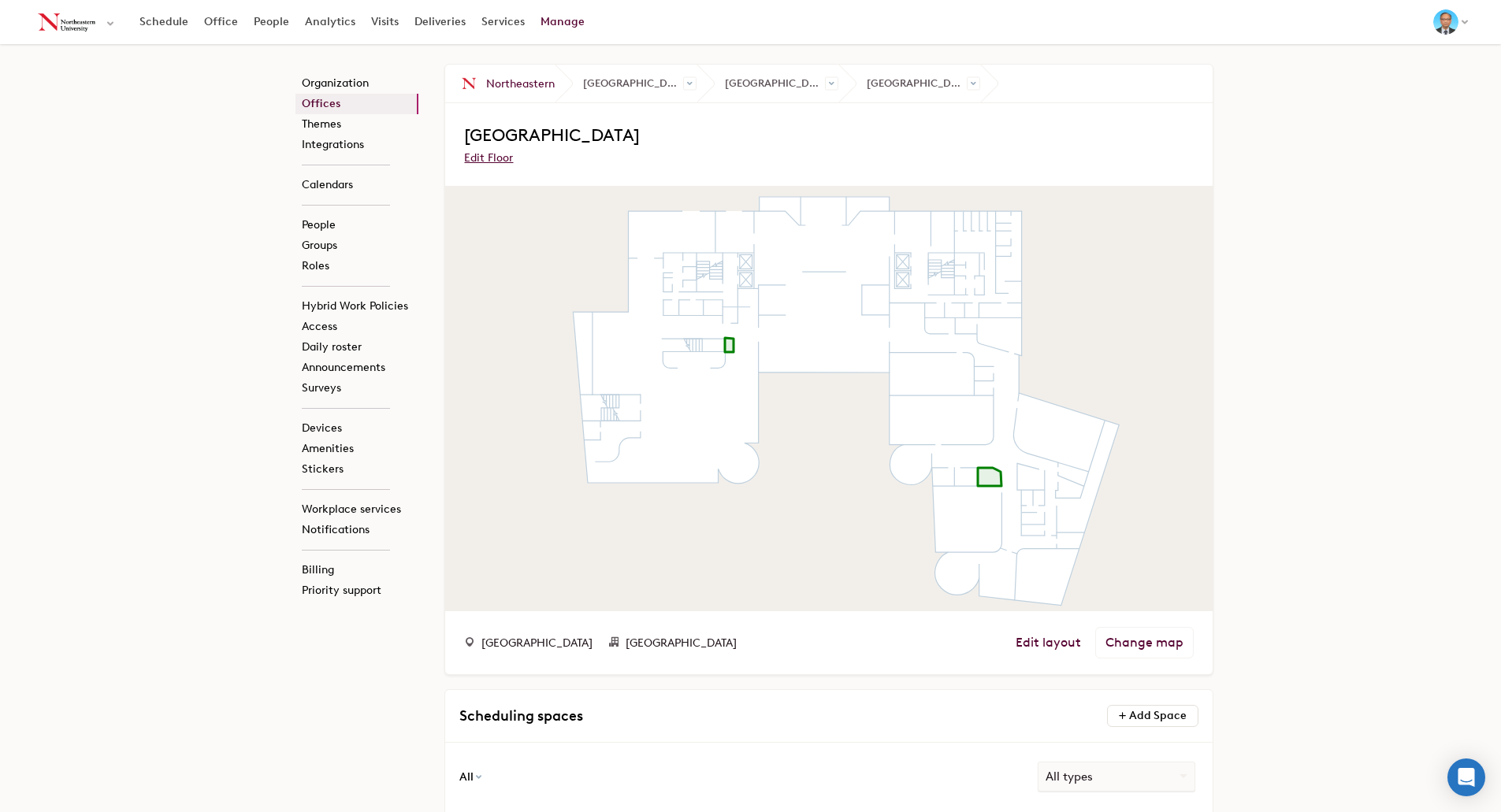
click at [991, 474] on icon at bounding box center [990, 477] width 24 height 18
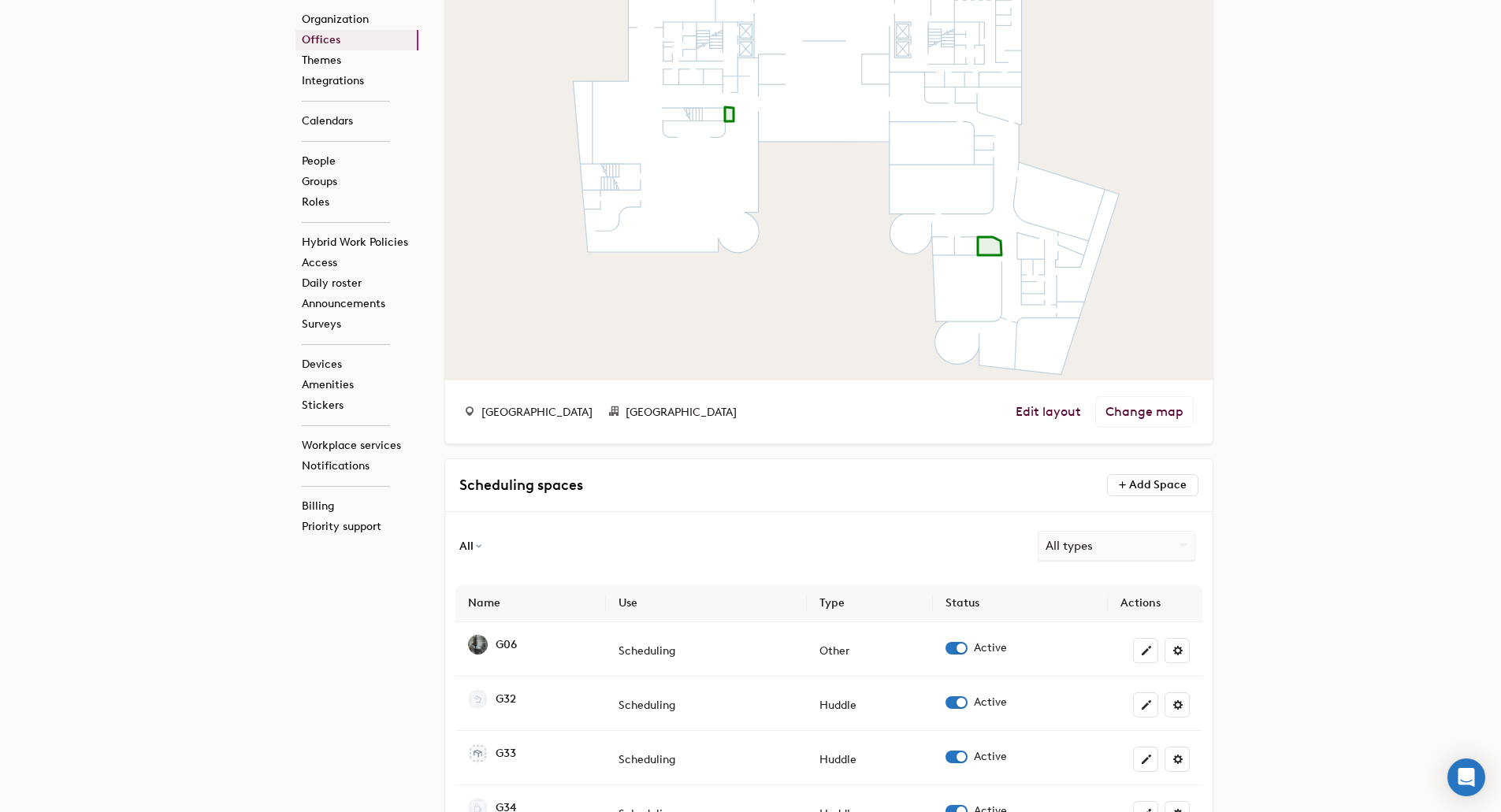
scroll to position [157, 0]
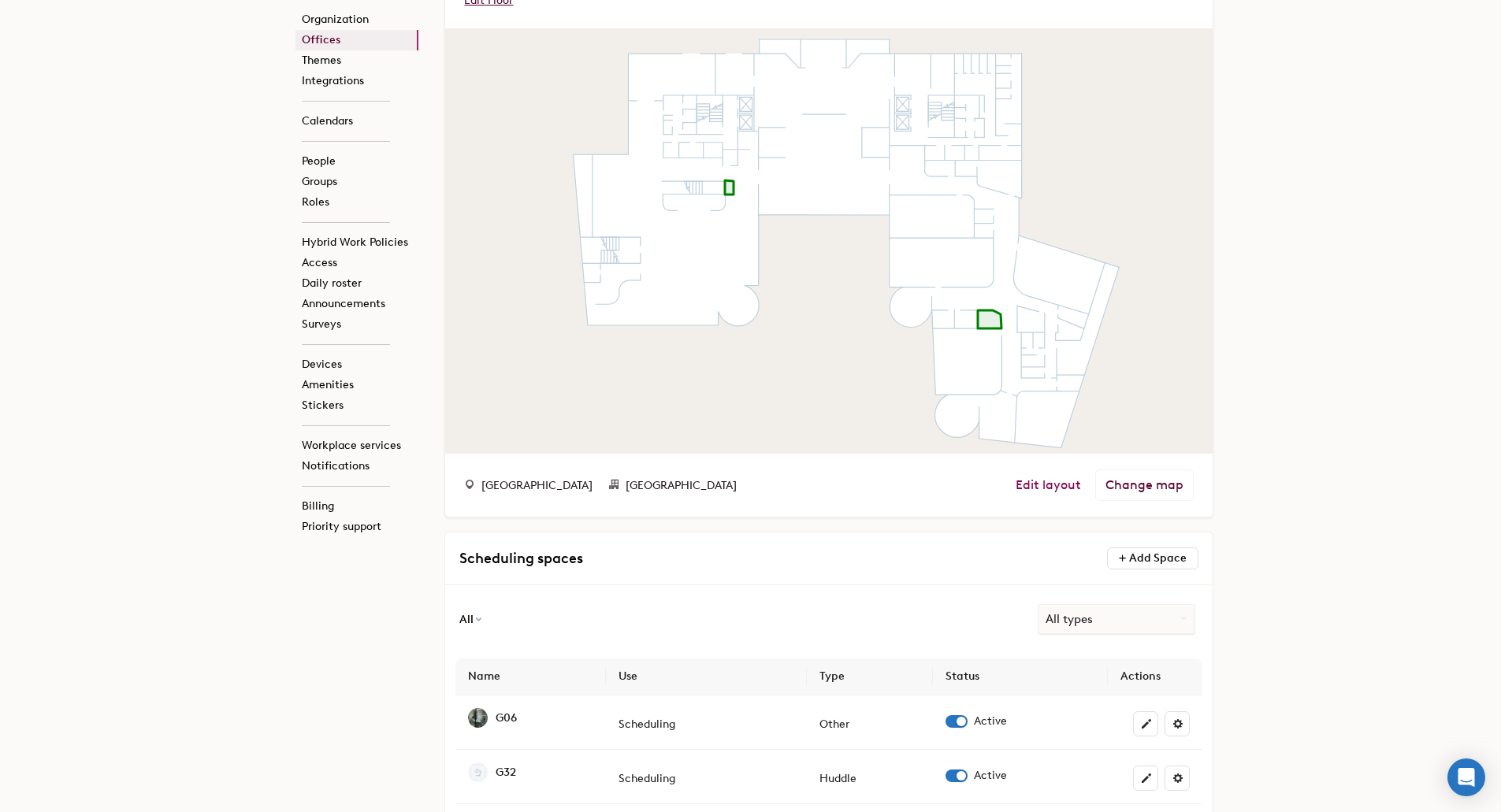
click at [1061, 486] on link "Edit layout" at bounding box center [1048, 485] width 65 height 16
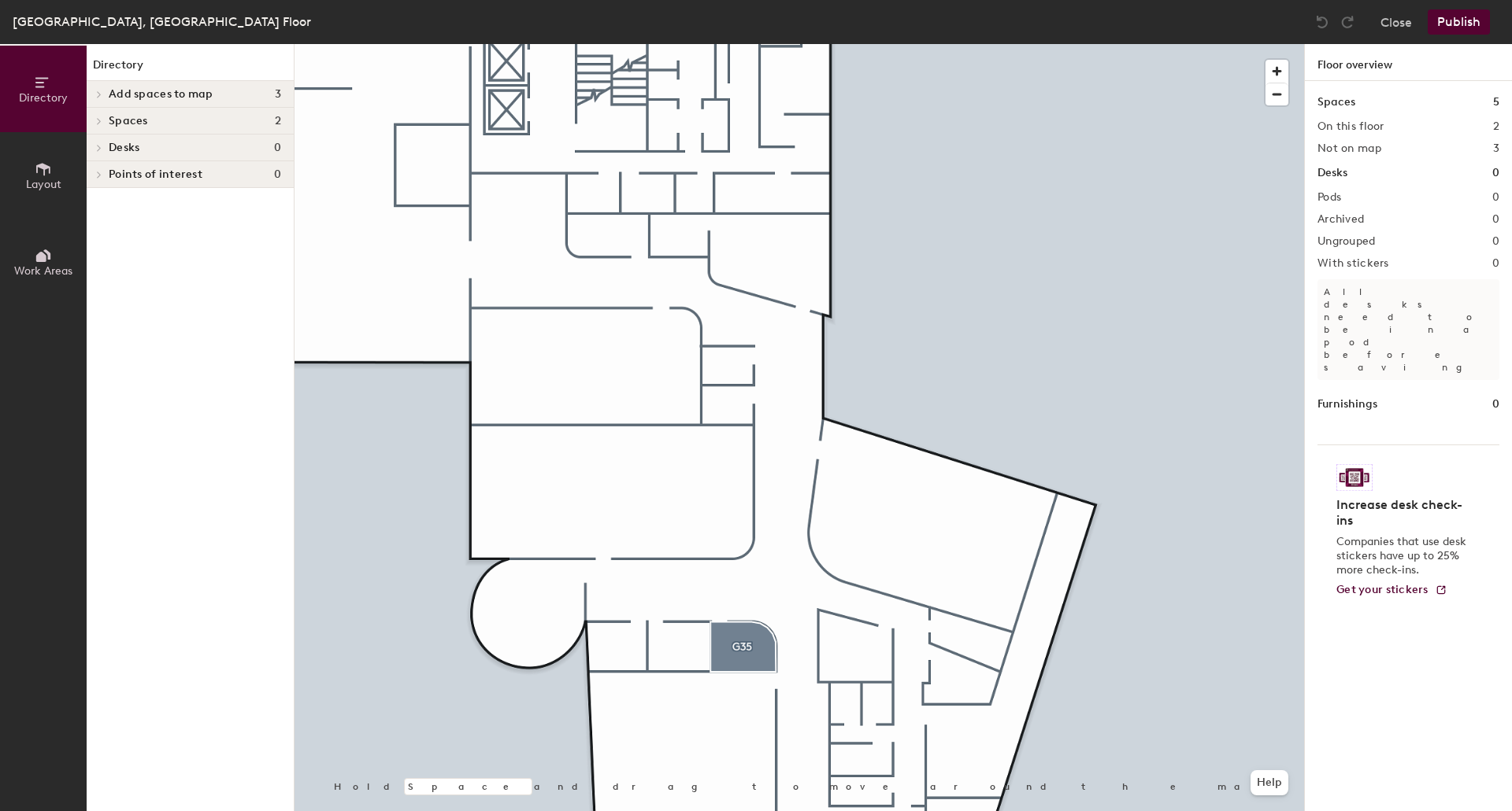
click at [100, 93] on icon at bounding box center [99, 94] width 7 height 8
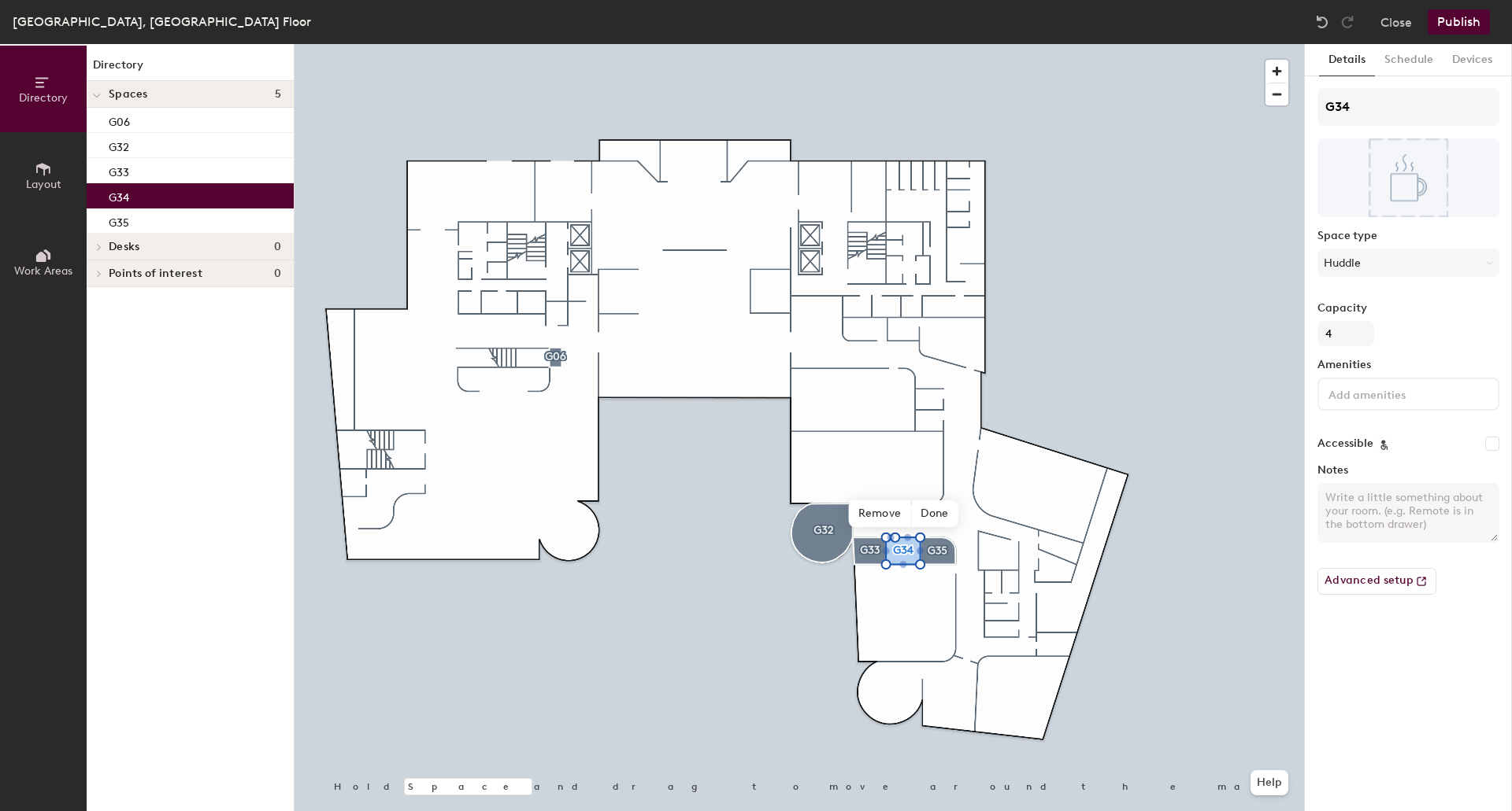
click at [1466, 20] on button "Publish" at bounding box center [1458, 22] width 62 height 25
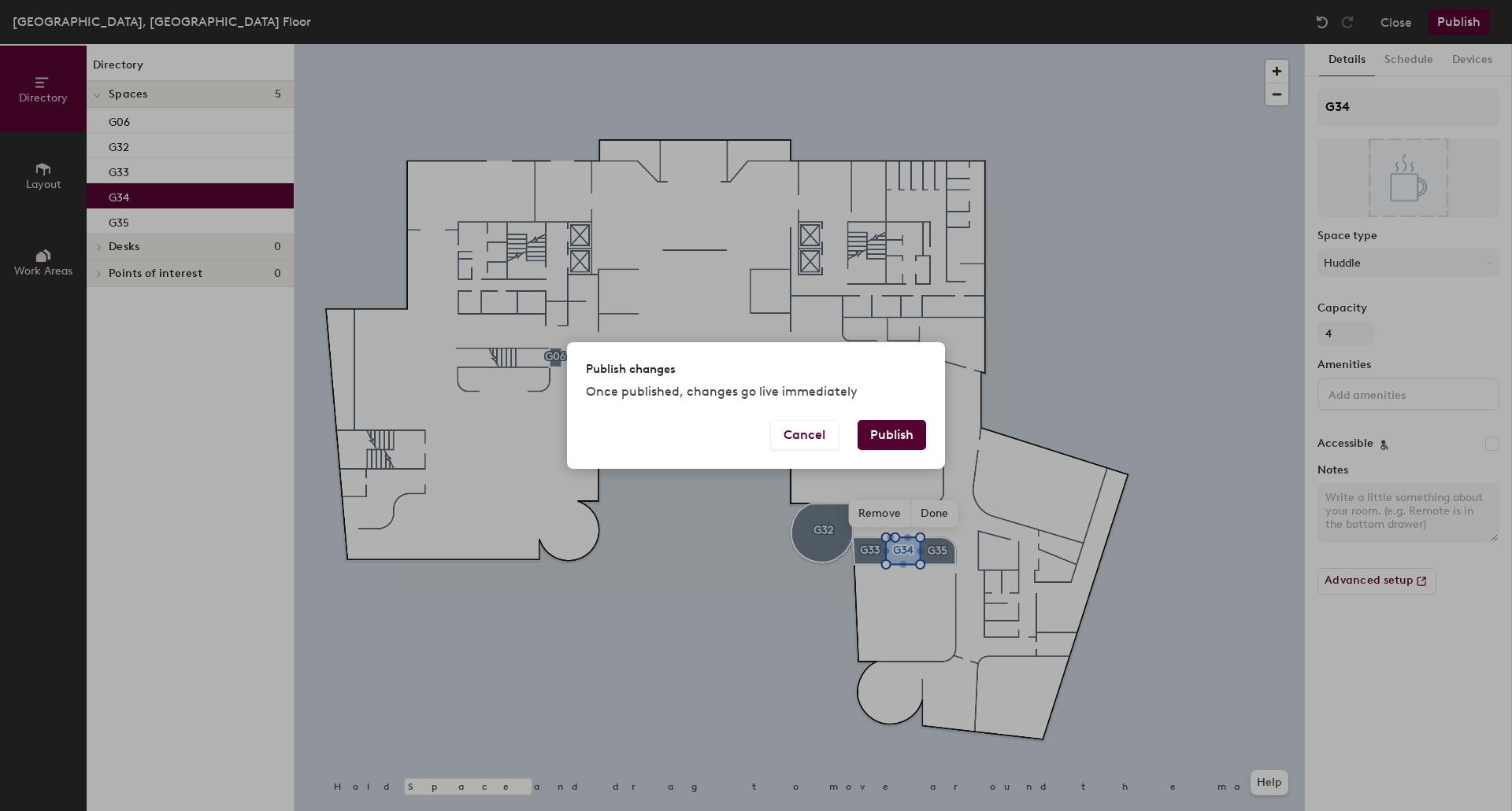
click at [879, 433] on button "Publish" at bounding box center [891, 435] width 69 height 30
